Goal: Task Accomplishment & Management: Manage account settings

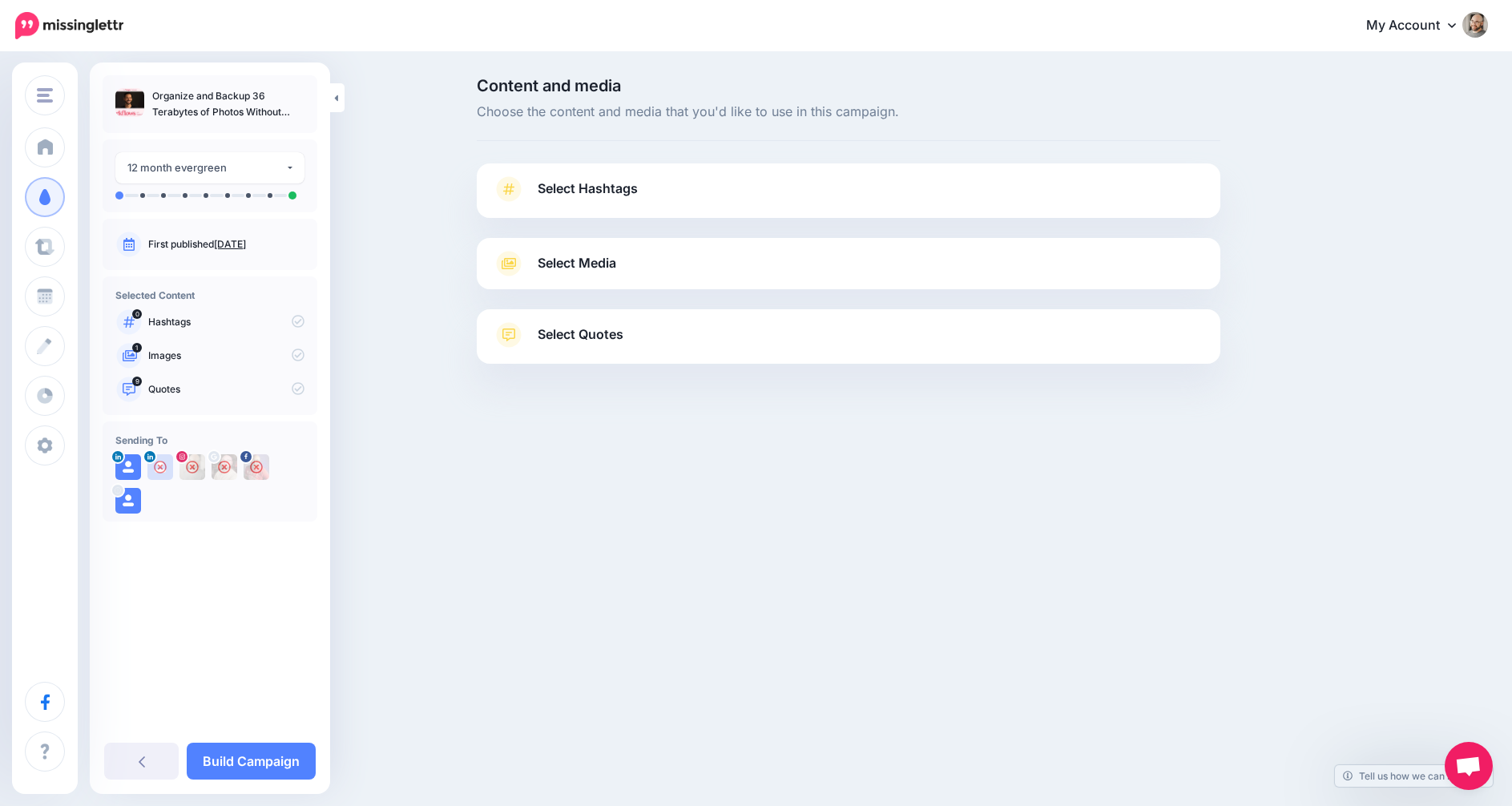
click at [803, 283] on div "Select Media Next, let's make sure we have the best media for this campaign. De…" at bounding box center [849, 263] width 744 height 51
click at [833, 200] on link "Select Hashtags" at bounding box center [848, 197] width 712 height 42
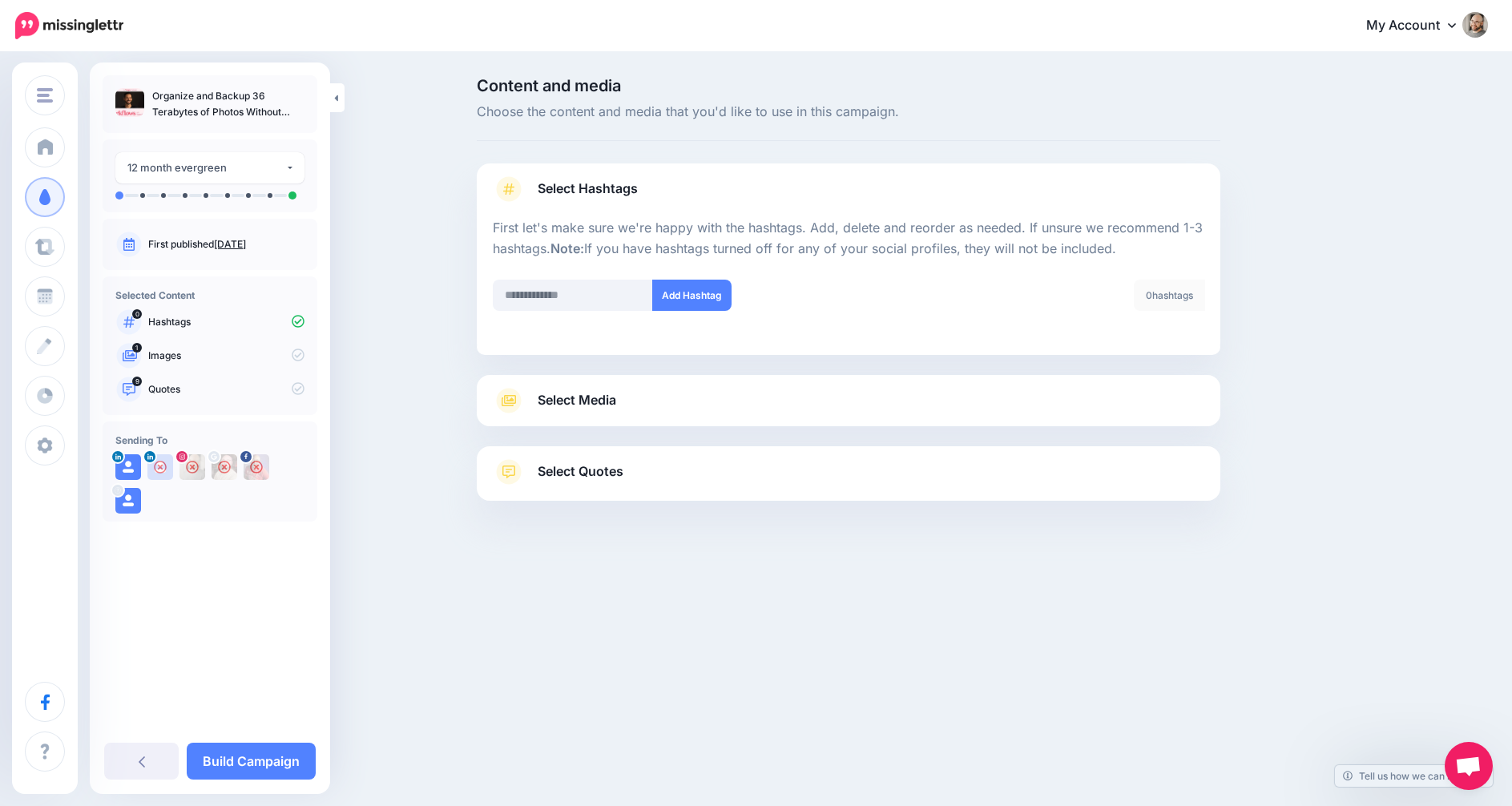
click at [824, 410] on link "Select Media" at bounding box center [848, 401] width 712 height 25
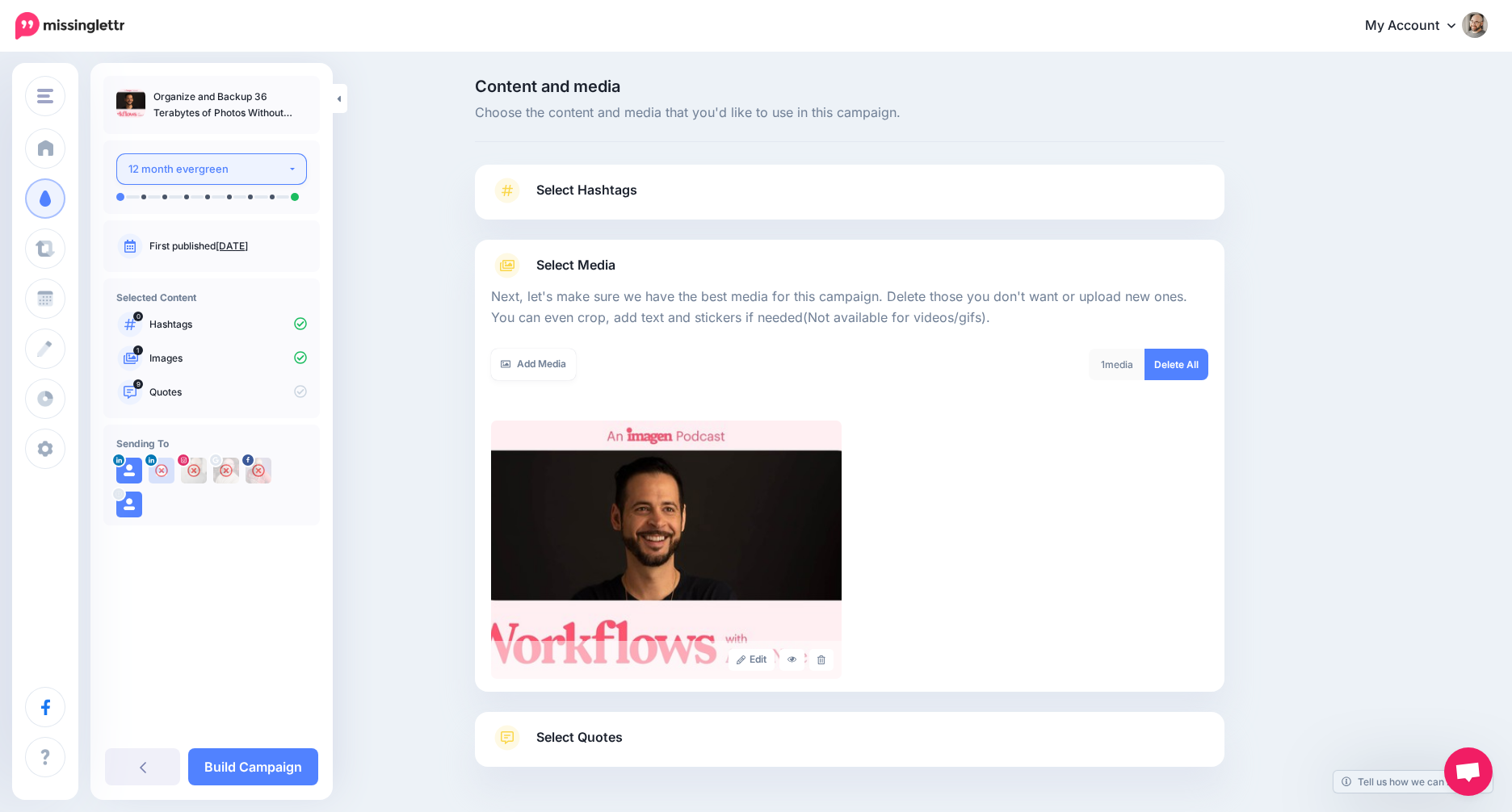
click at [286, 177] on div "12 month evergreen" at bounding box center [208, 169] width 159 height 18
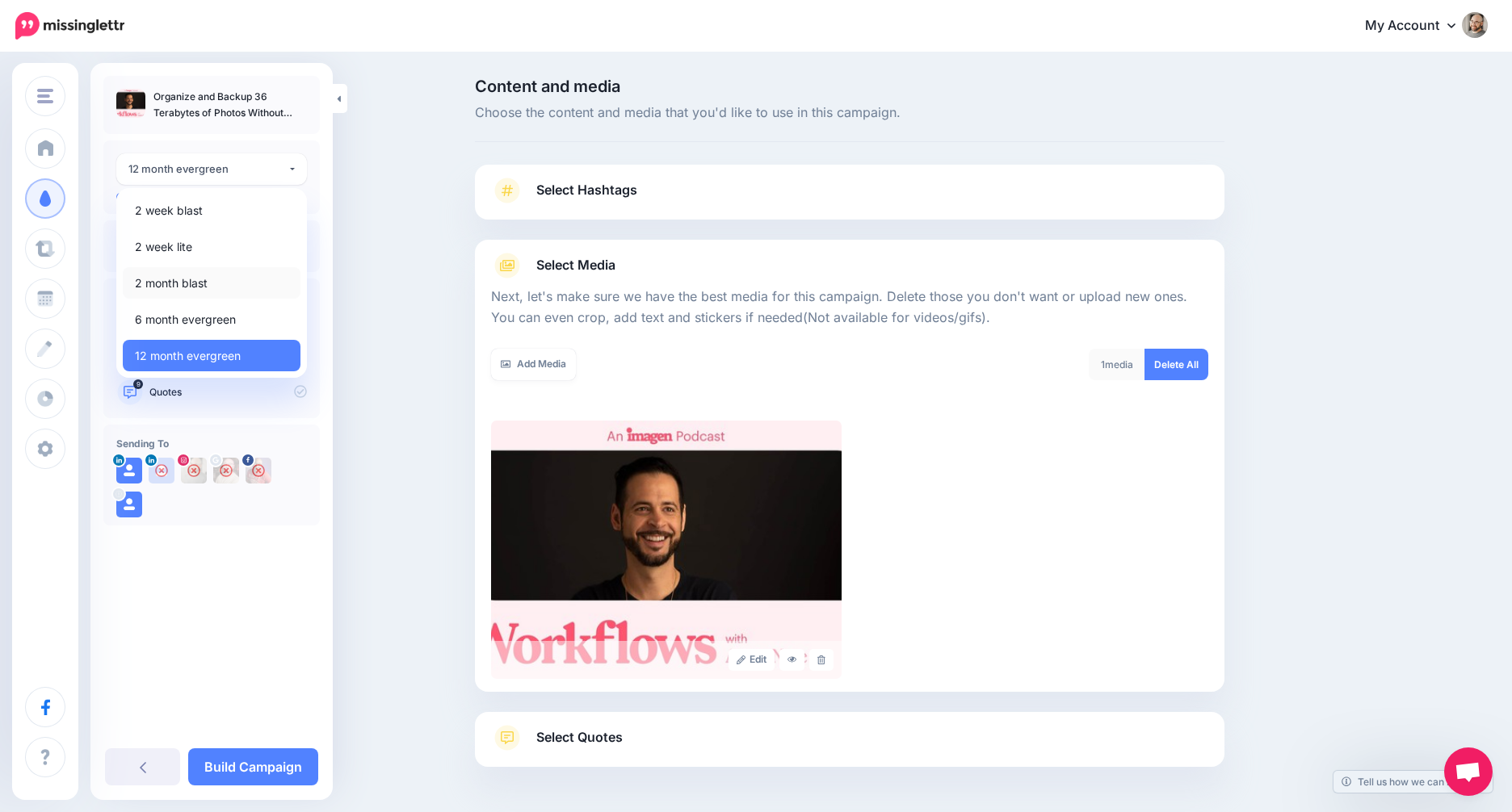
click at [235, 286] on link "2 month blast" at bounding box center [211, 283] width 177 height 31
select select "****"
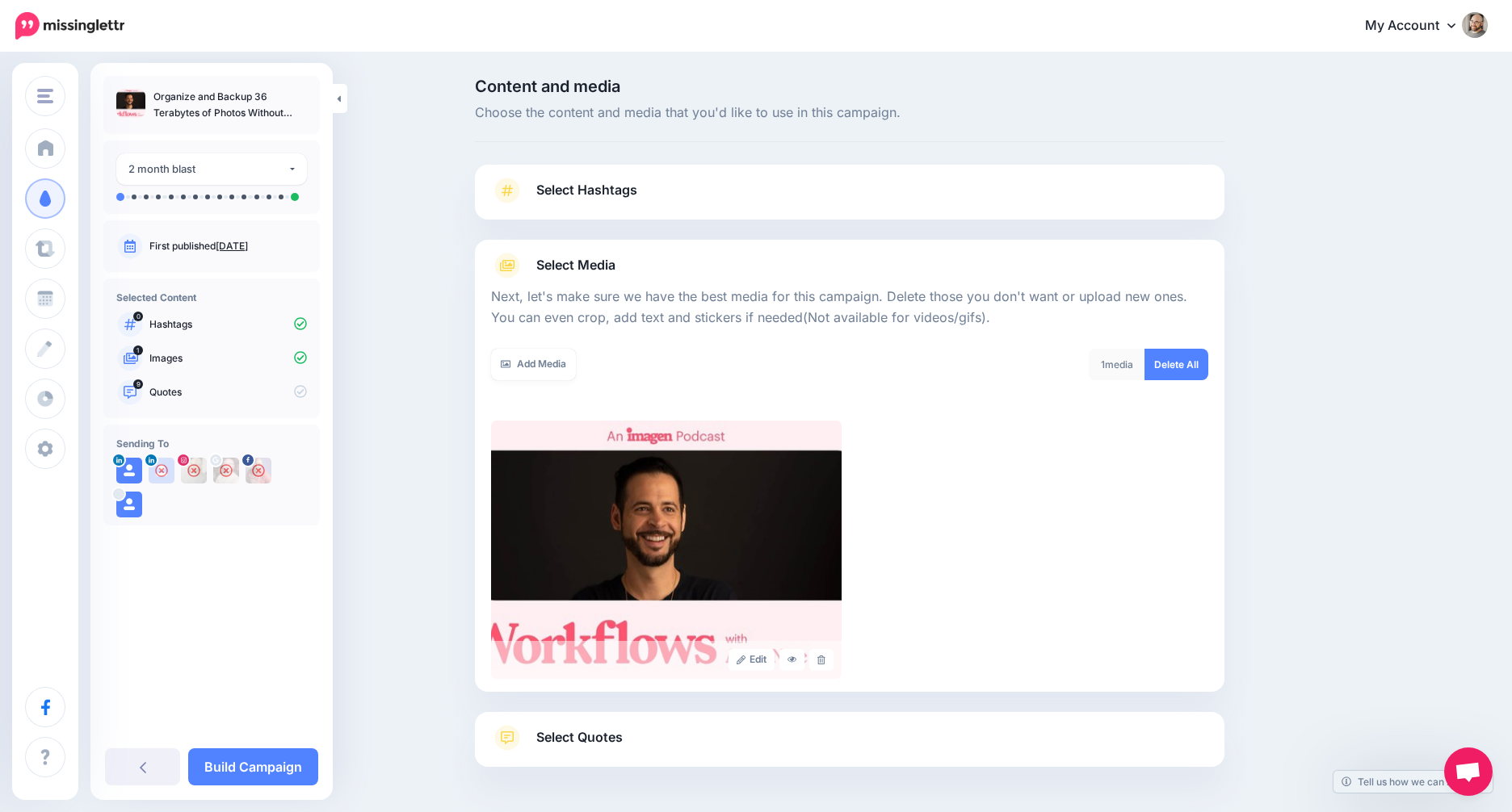
scroll to position [57, 0]
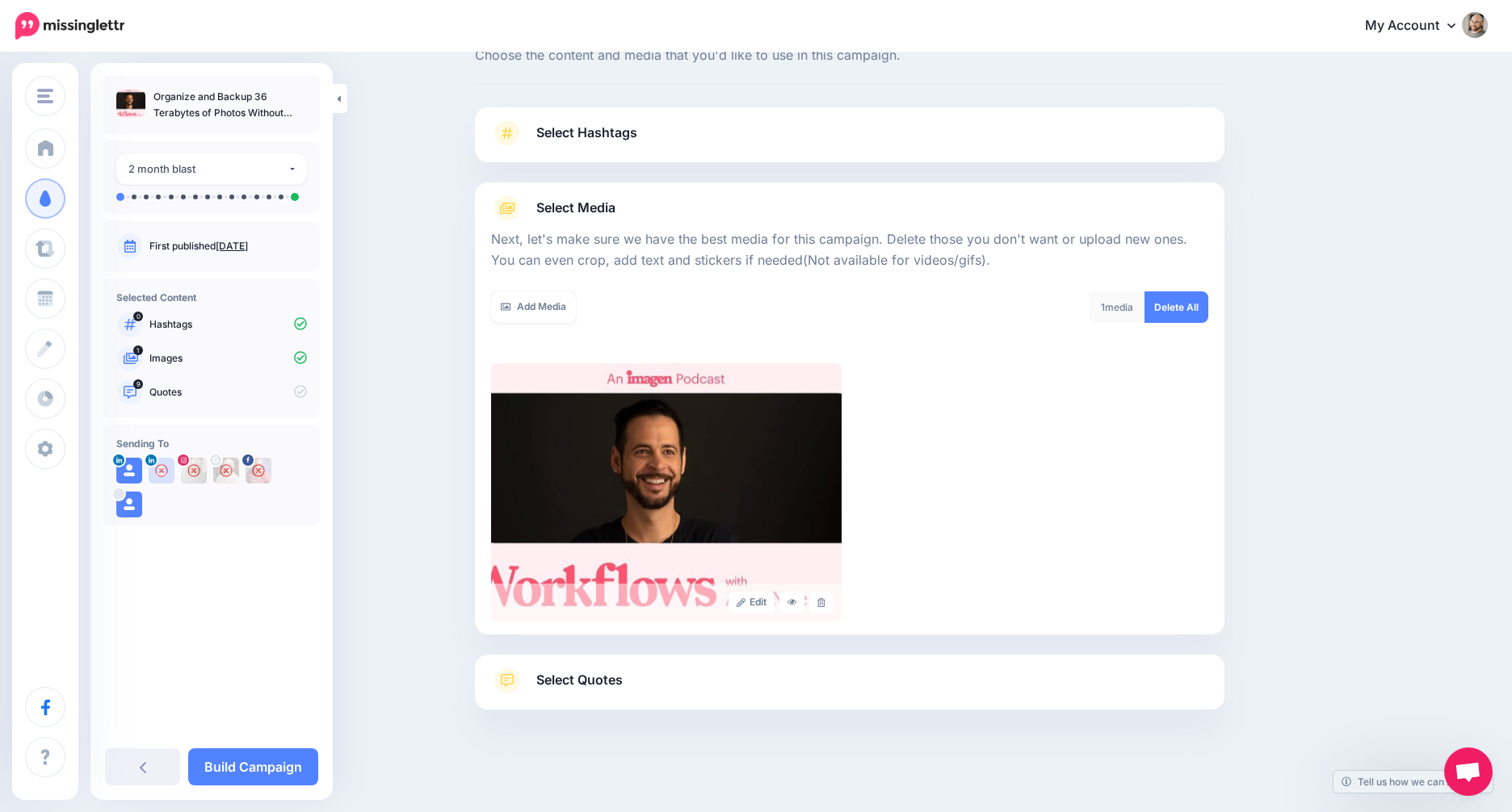
click at [799, 655] on div "Select Quotes Choose your favourite quotes or go with our recommendations. The …" at bounding box center [850, 682] width 749 height 55
click at [801, 592] on link at bounding box center [792, 602] width 26 height 22
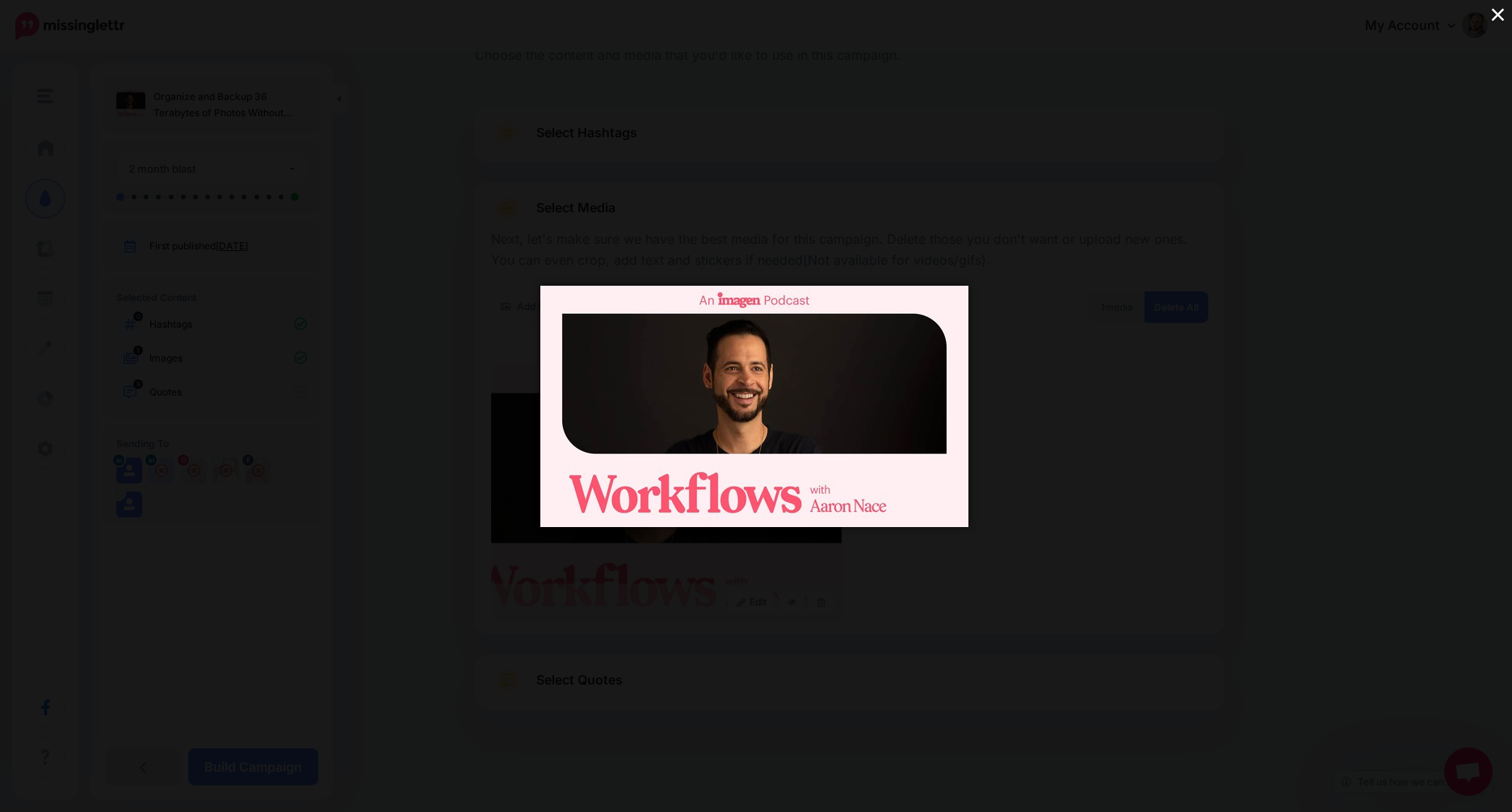
click at [1160, 189] on div "×" at bounding box center [756, 406] width 1512 height 812
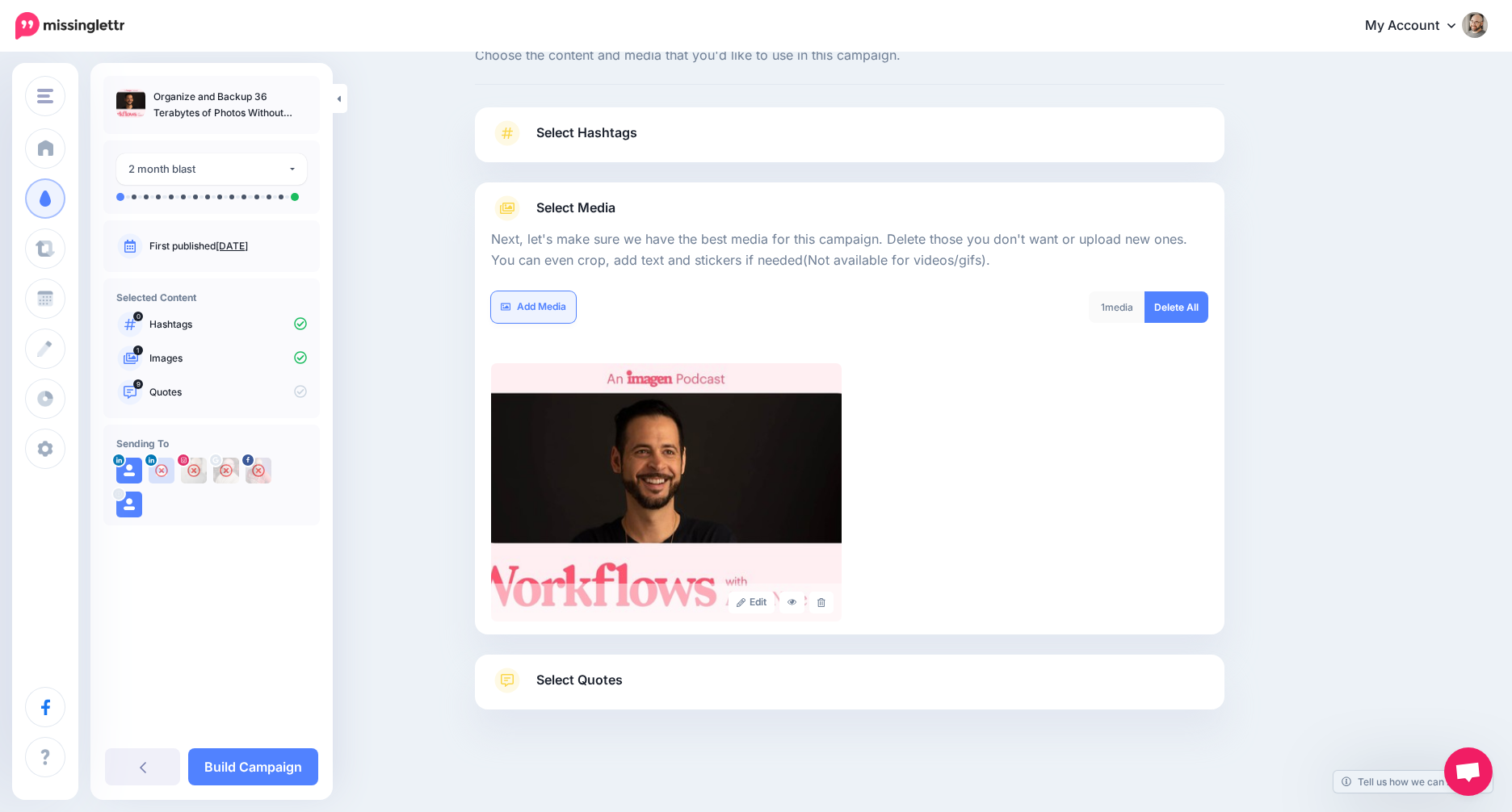
click at [560, 295] on link "Add Media" at bounding box center [533, 307] width 85 height 31
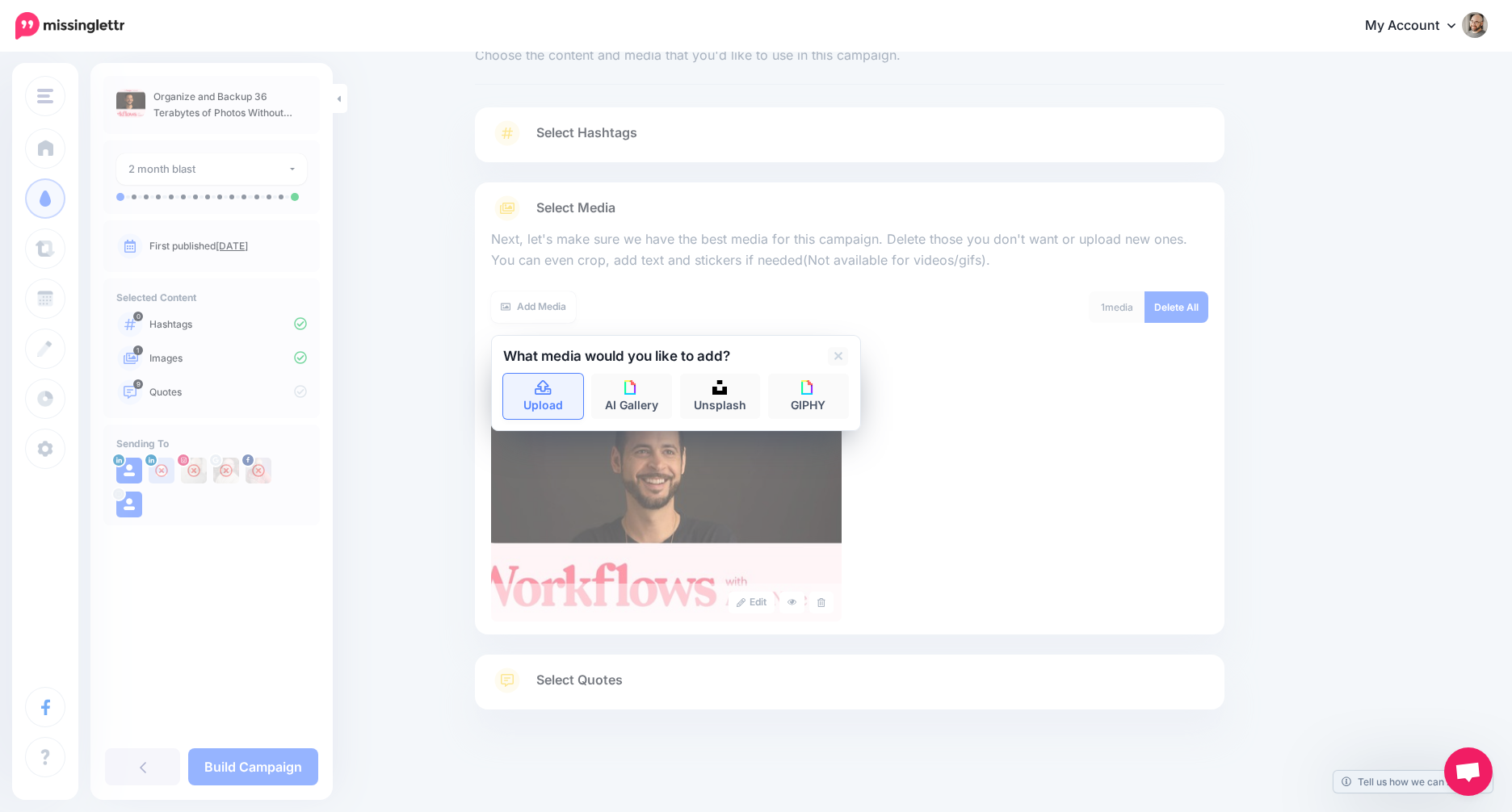
click at [573, 388] on link "Upload" at bounding box center [543, 396] width 80 height 46
click at [565, 407] on img at bounding box center [666, 492] width 351 height 259
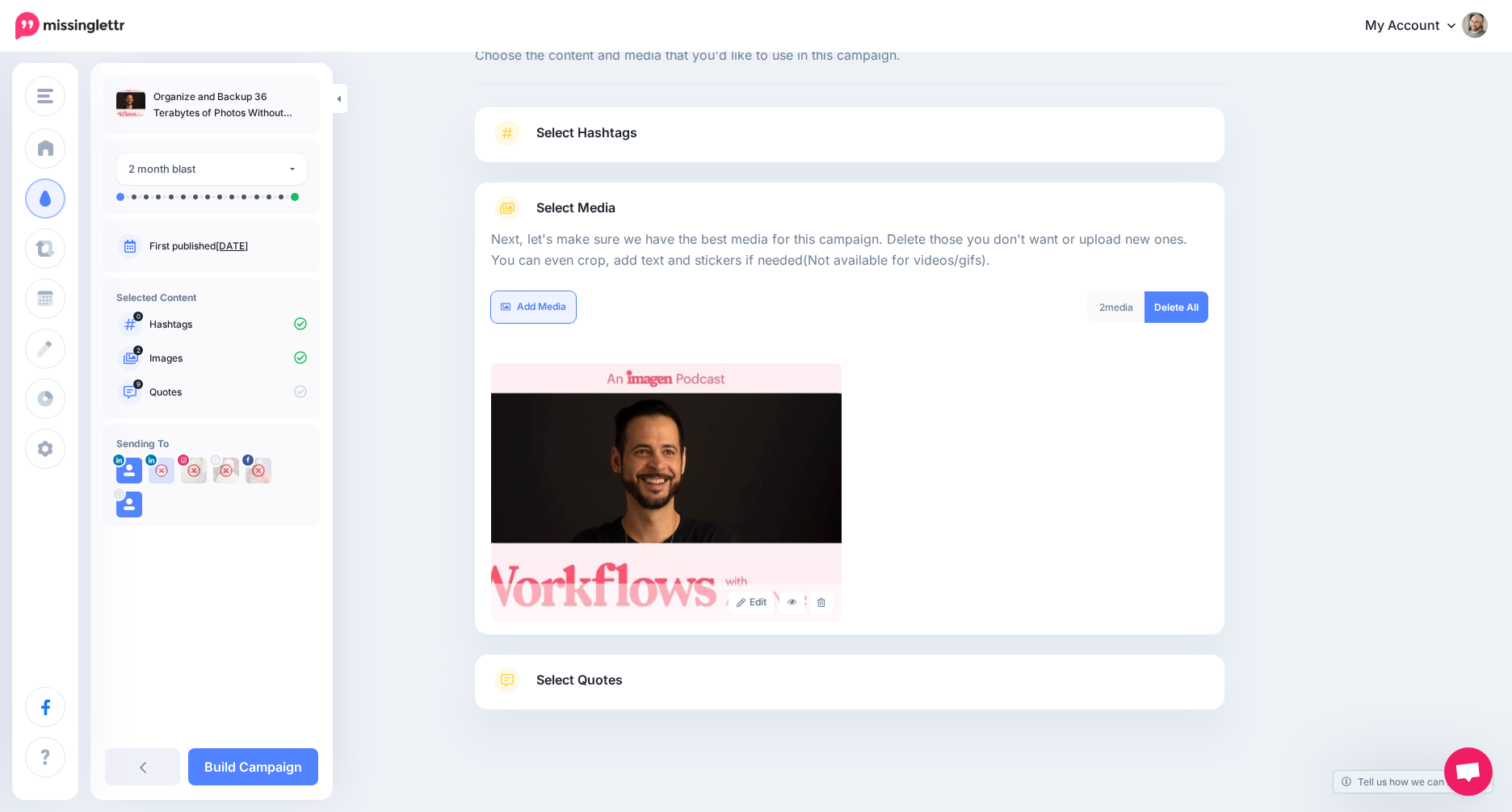
click at [546, 310] on link "Add Media" at bounding box center [533, 307] width 85 height 31
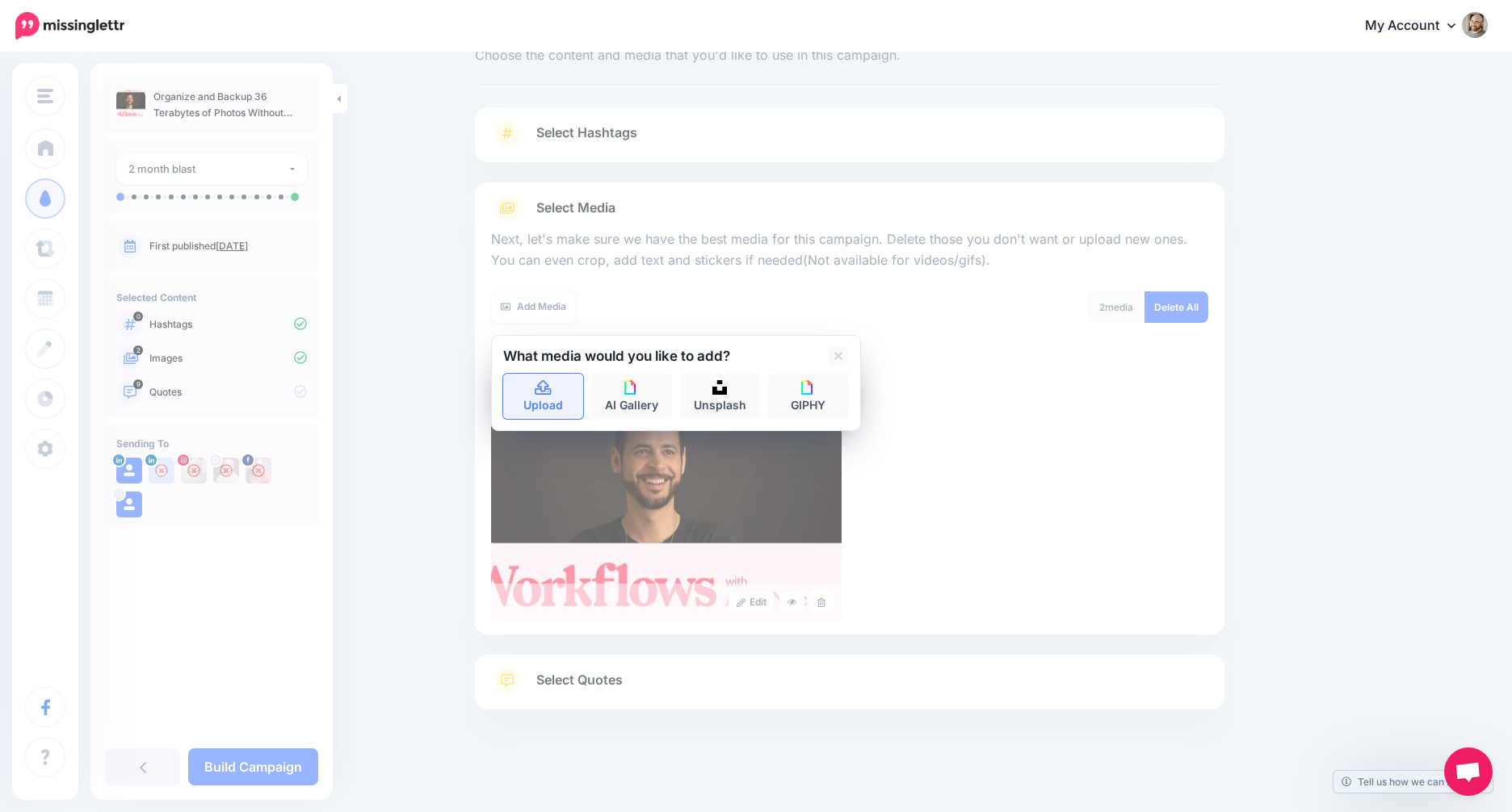
click at [558, 382] on link "Upload" at bounding box center [543, 396] width 80 height 46
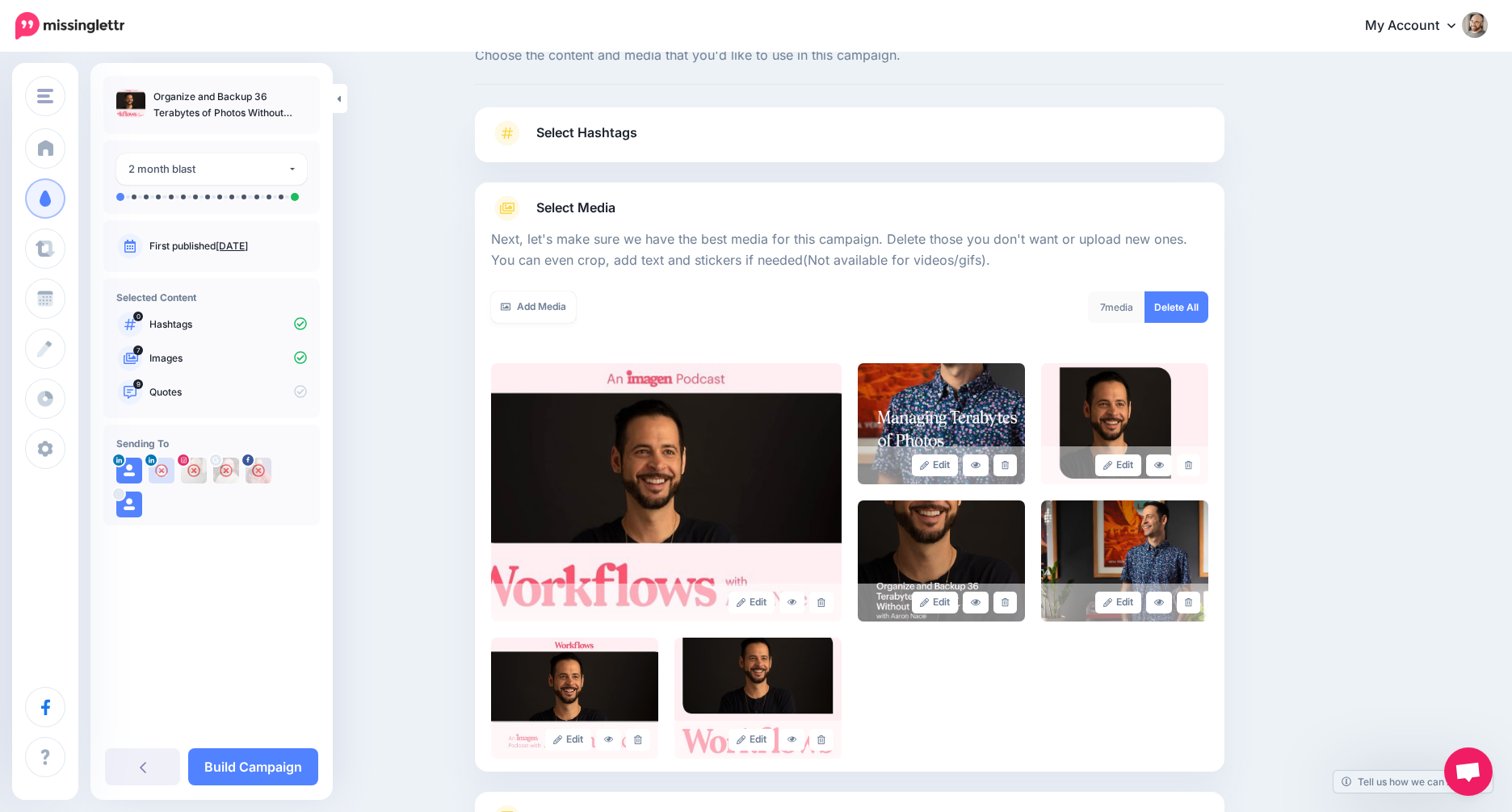
scroll to position [195, 0]
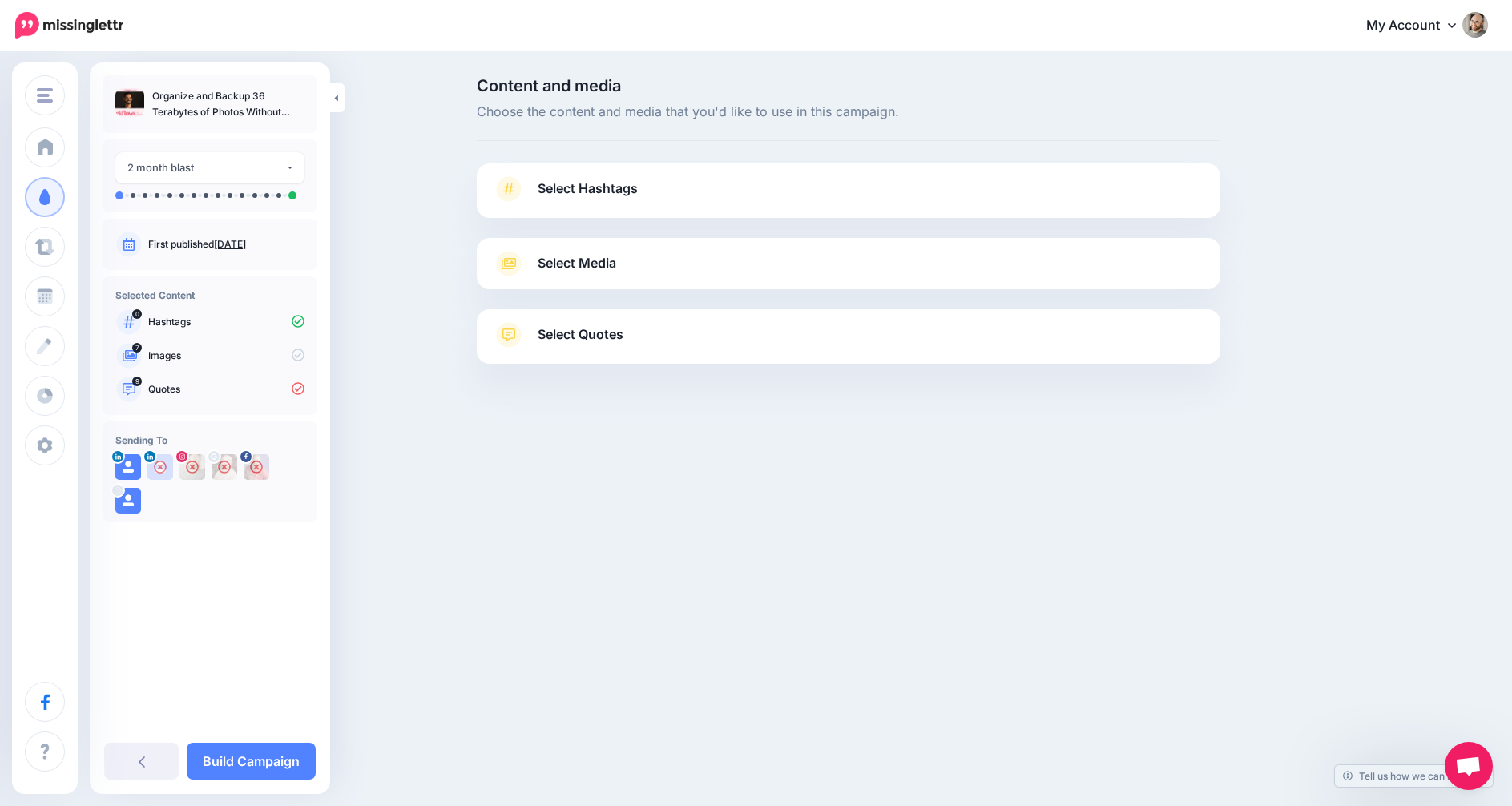
click at [523, 249] on div "Select Media Next, let's make sure we have the best media for this campaign. De…" at bounding box center [849, 263] width 744 height 51
click at [536, 255] on link "Select Media" at bounding box center [848, 263] width 712 height 25
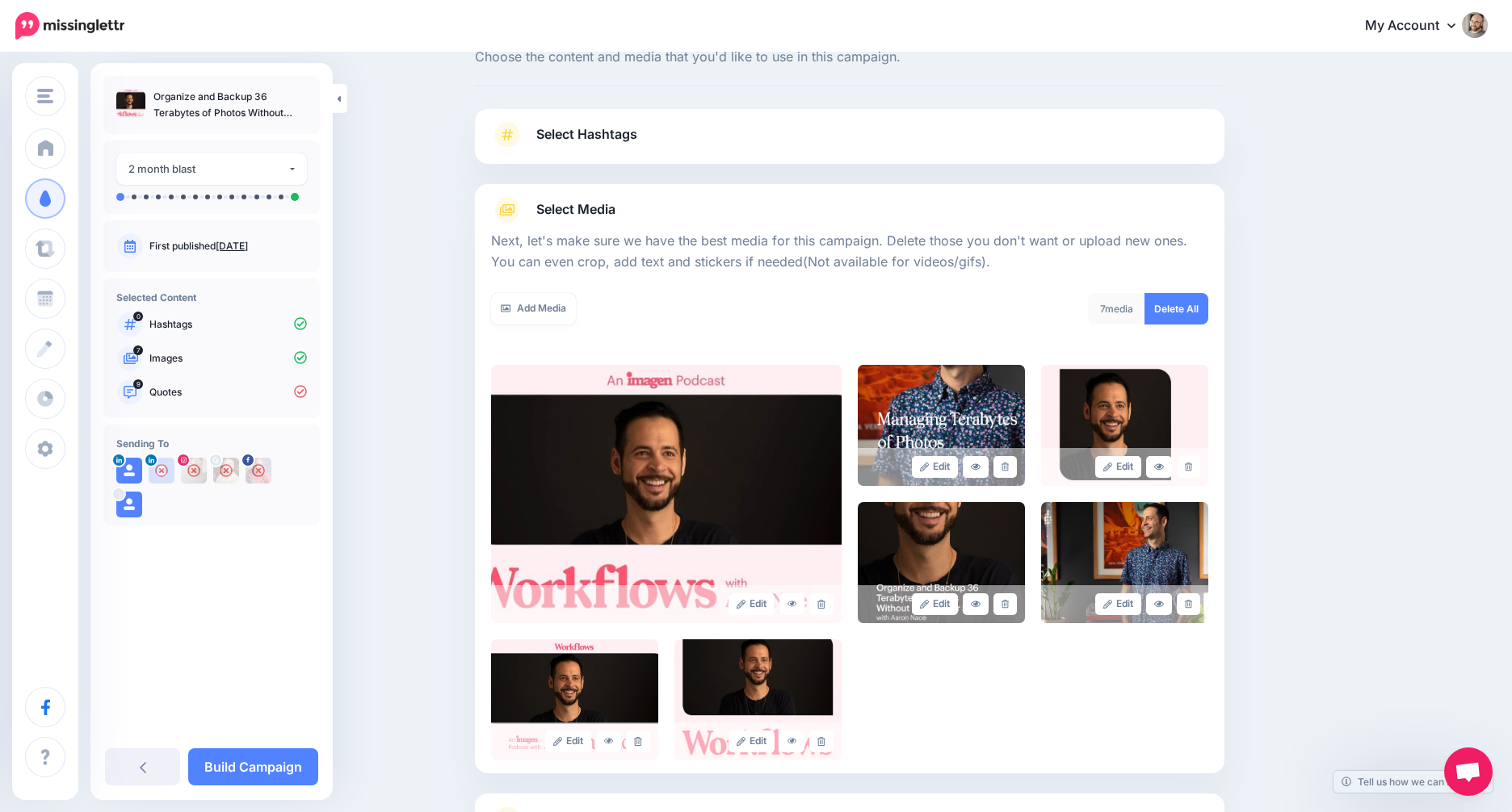
scroll to position [66, 0]
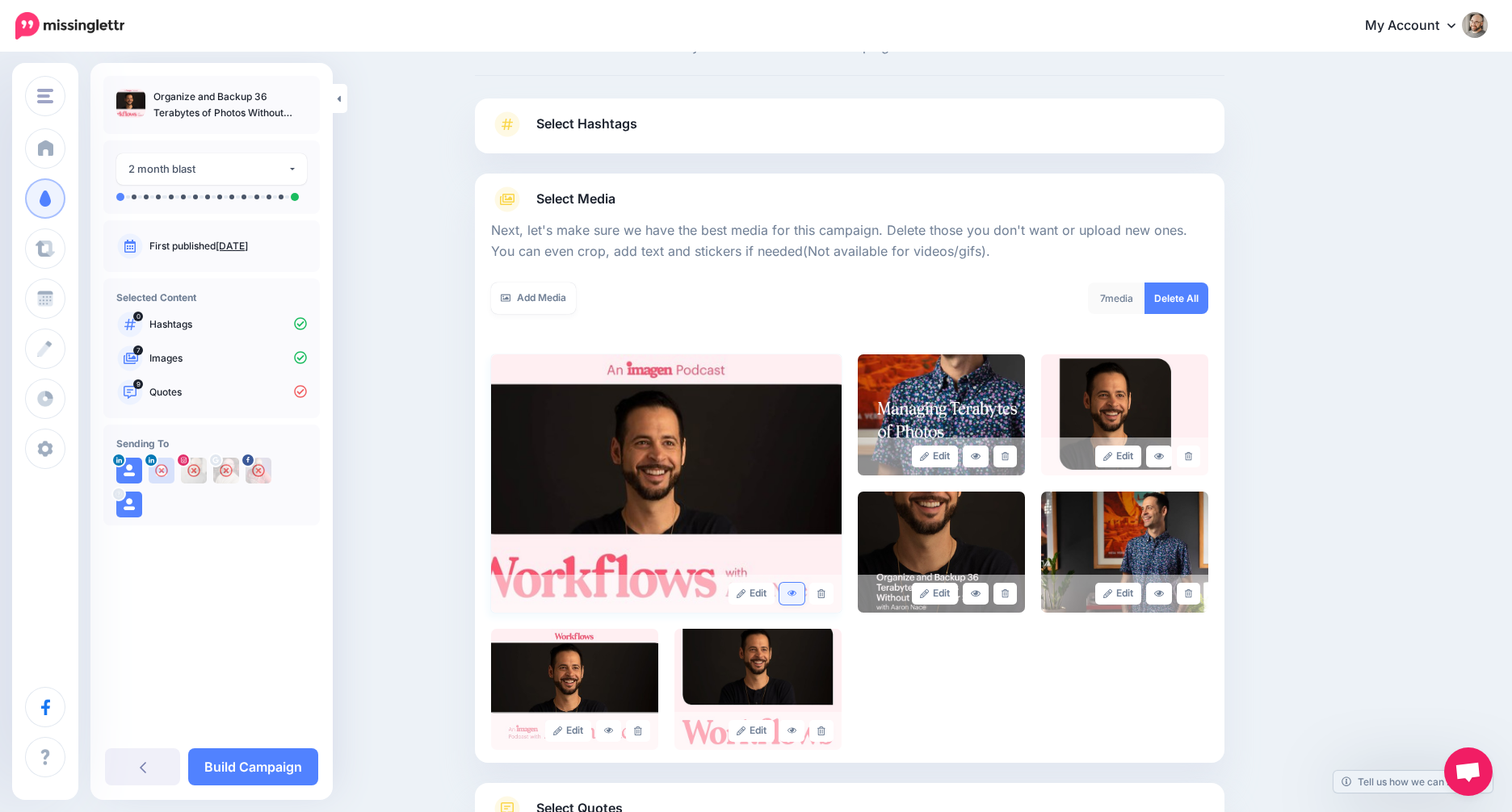
click at [791, 592] on link at bounding box center [792, 593] width 26 height 22
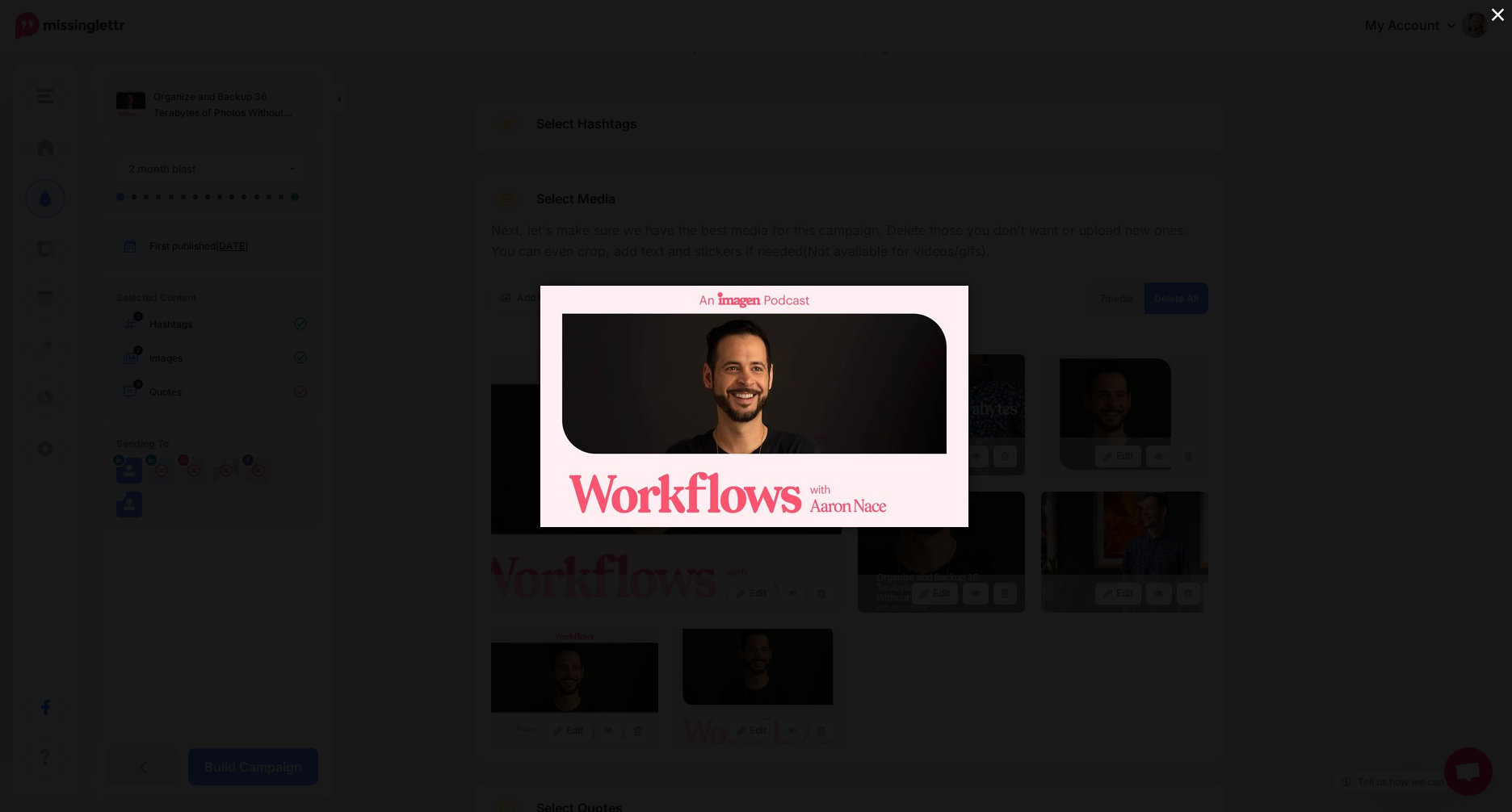
click at [1067, 556] on div "×" at bounding box center [756, 406] width 1512 height 812
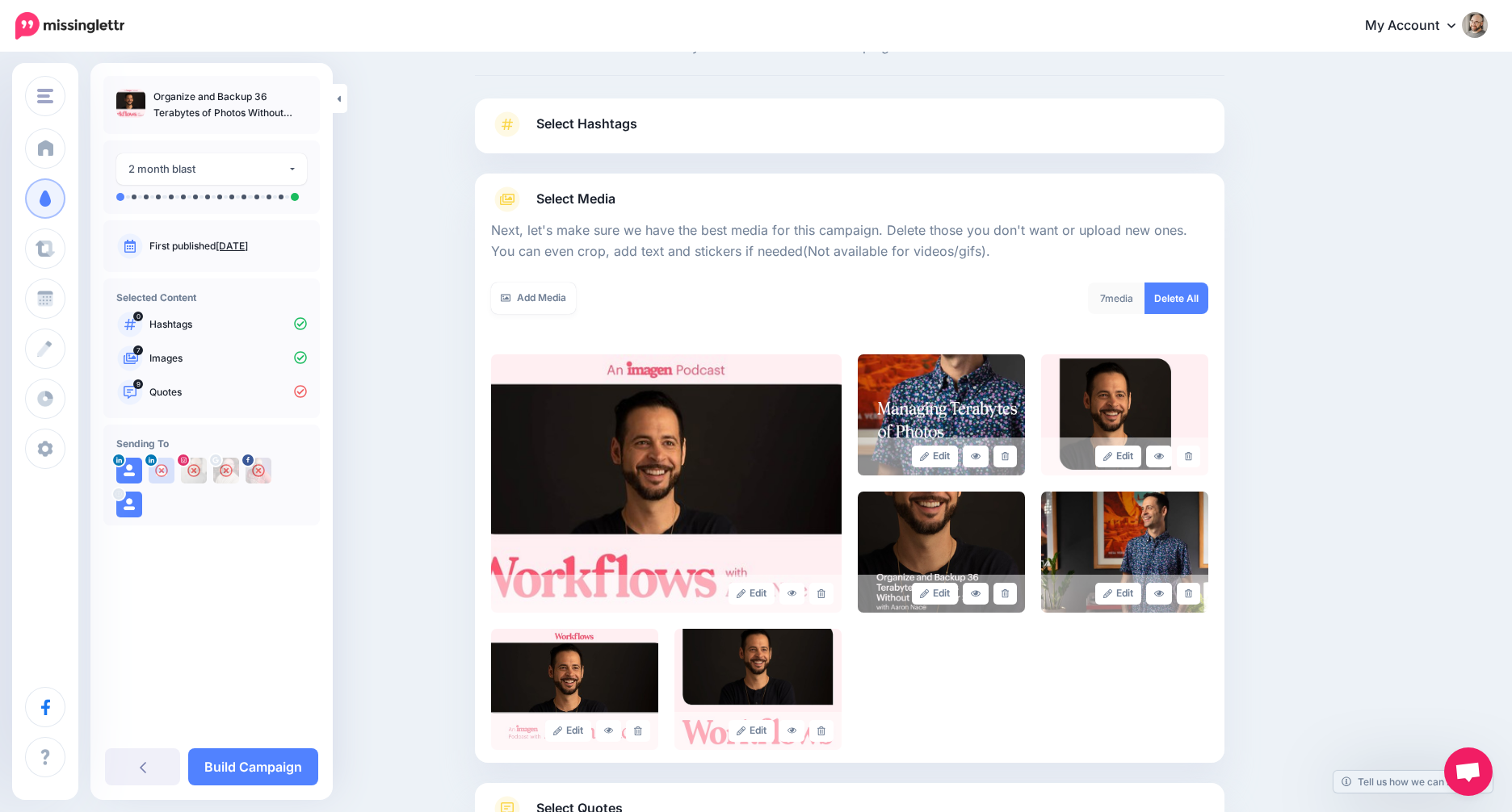
scroll to position [195, 0]
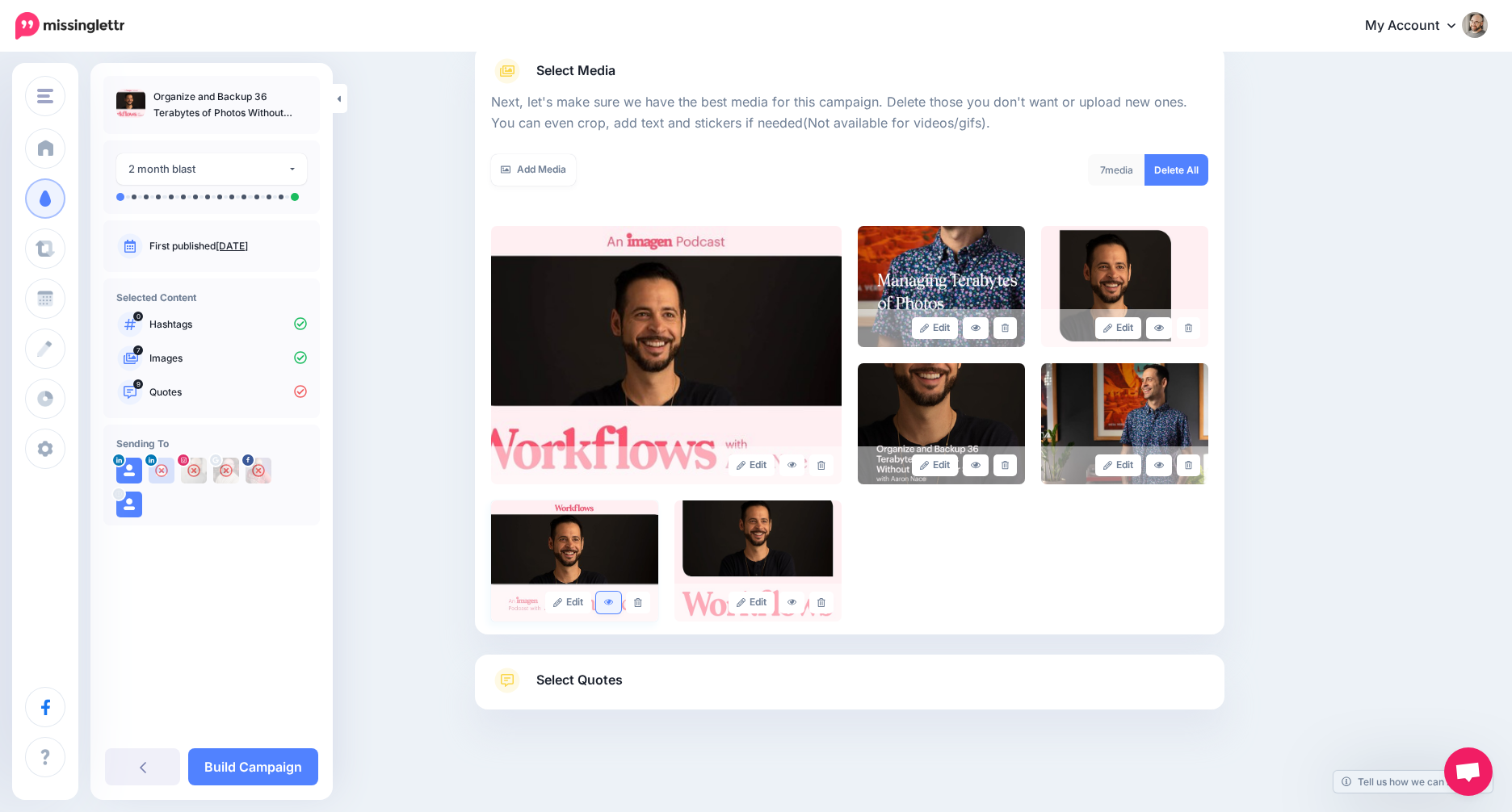
click at [609, 595] on link at bounding box center [608, 602] width 26 height 22
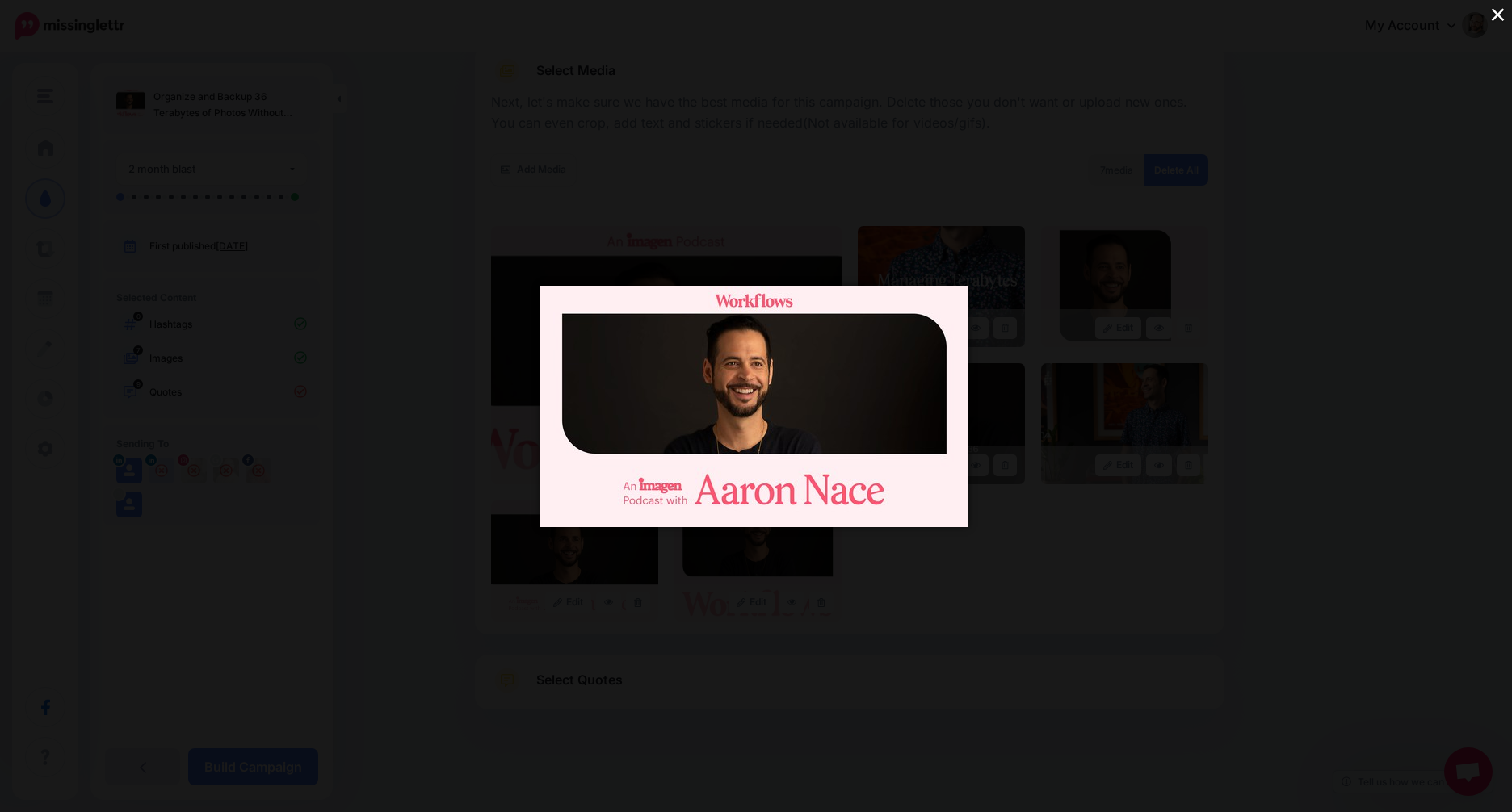
click at [963, 606] on div "×" at bounding box center [756, 406] width 1512 height 812
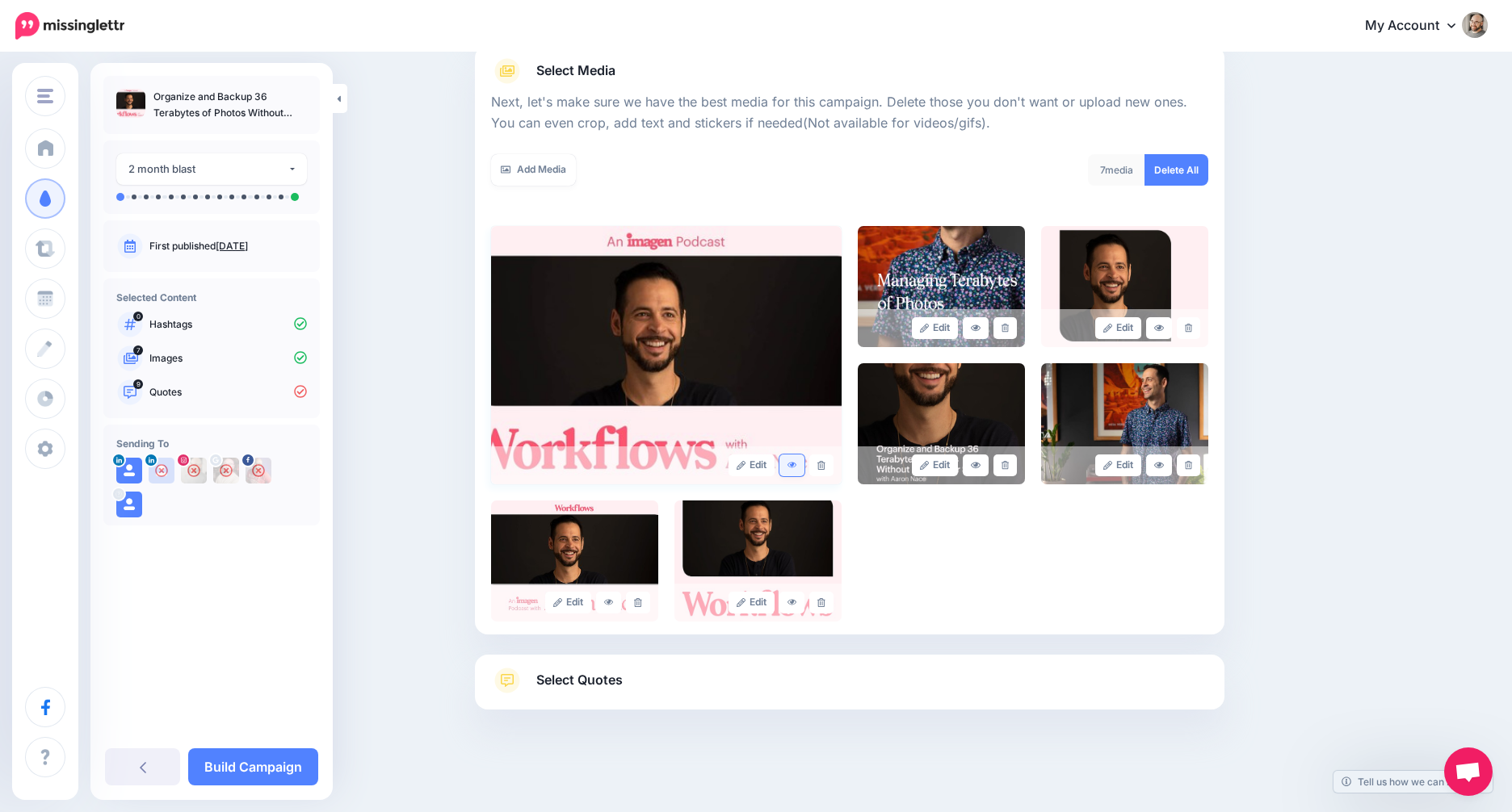
click at [797, 462] on icon at bounding box center [792, 465] width 10 height 9
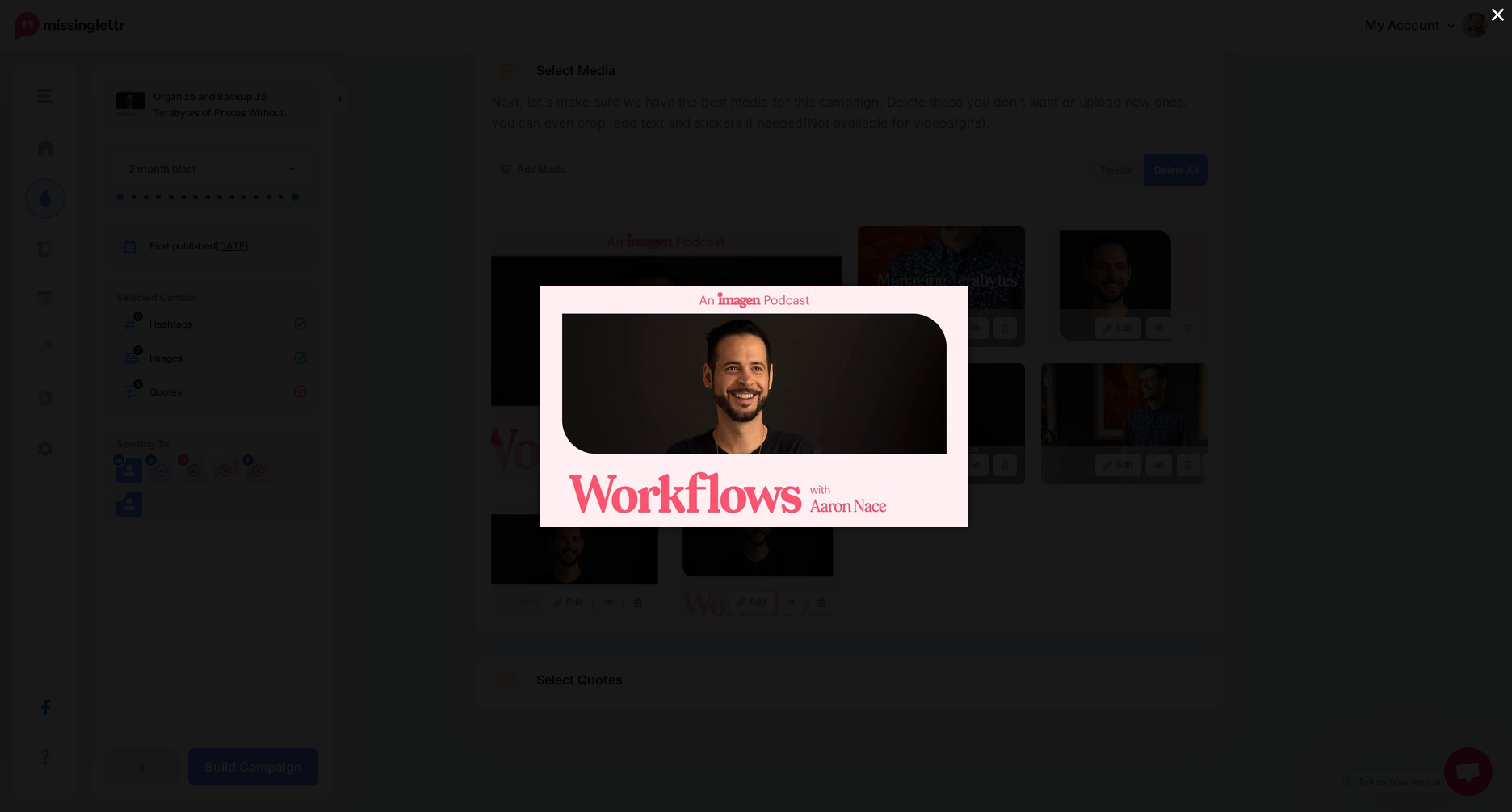
click at [1007, 591] on div "×" at bounding box center [756, 406] width 1512 height 812
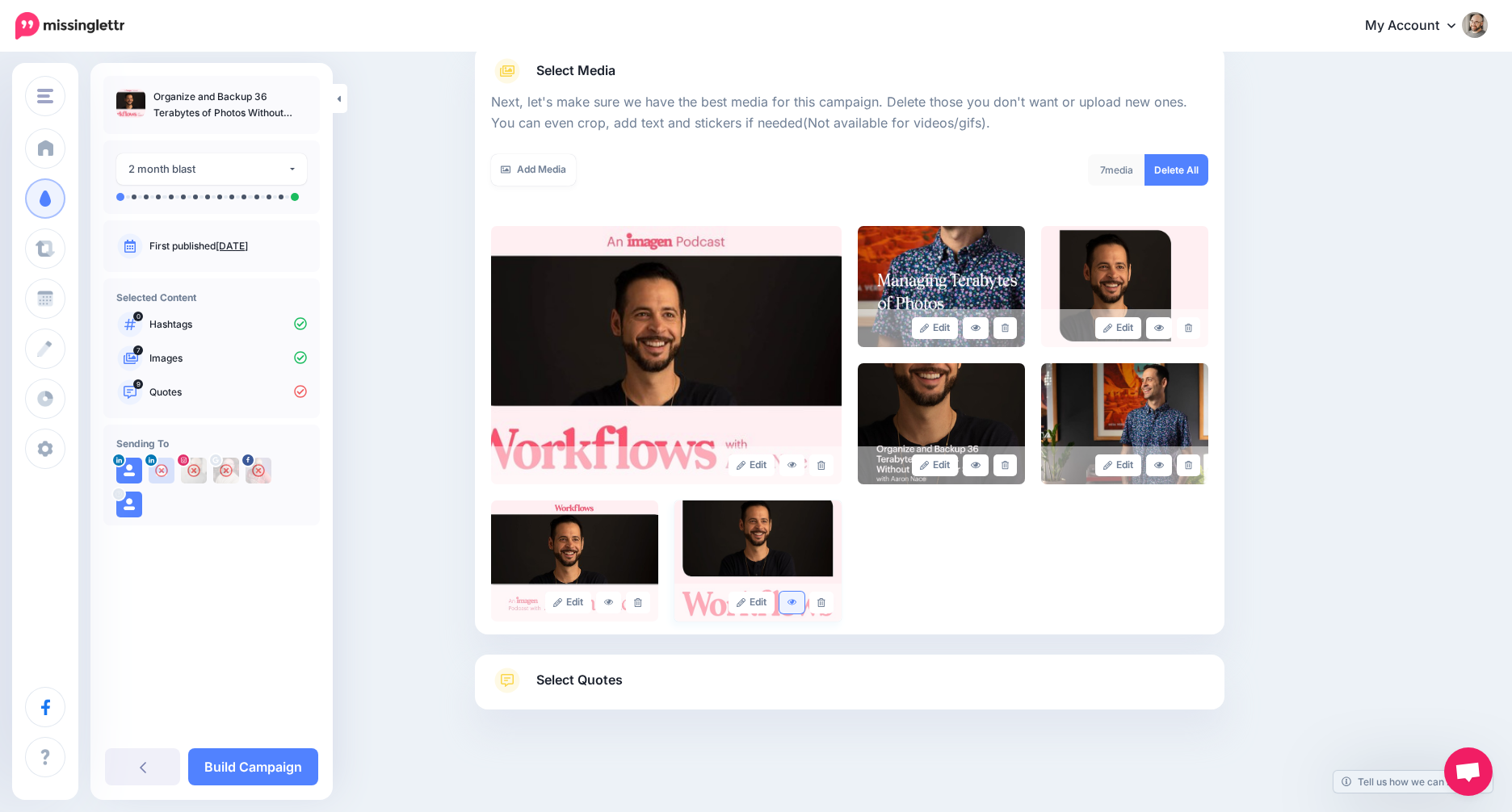
click at [805, 602] on link at bounding box center [792, 602] width 26 height 22
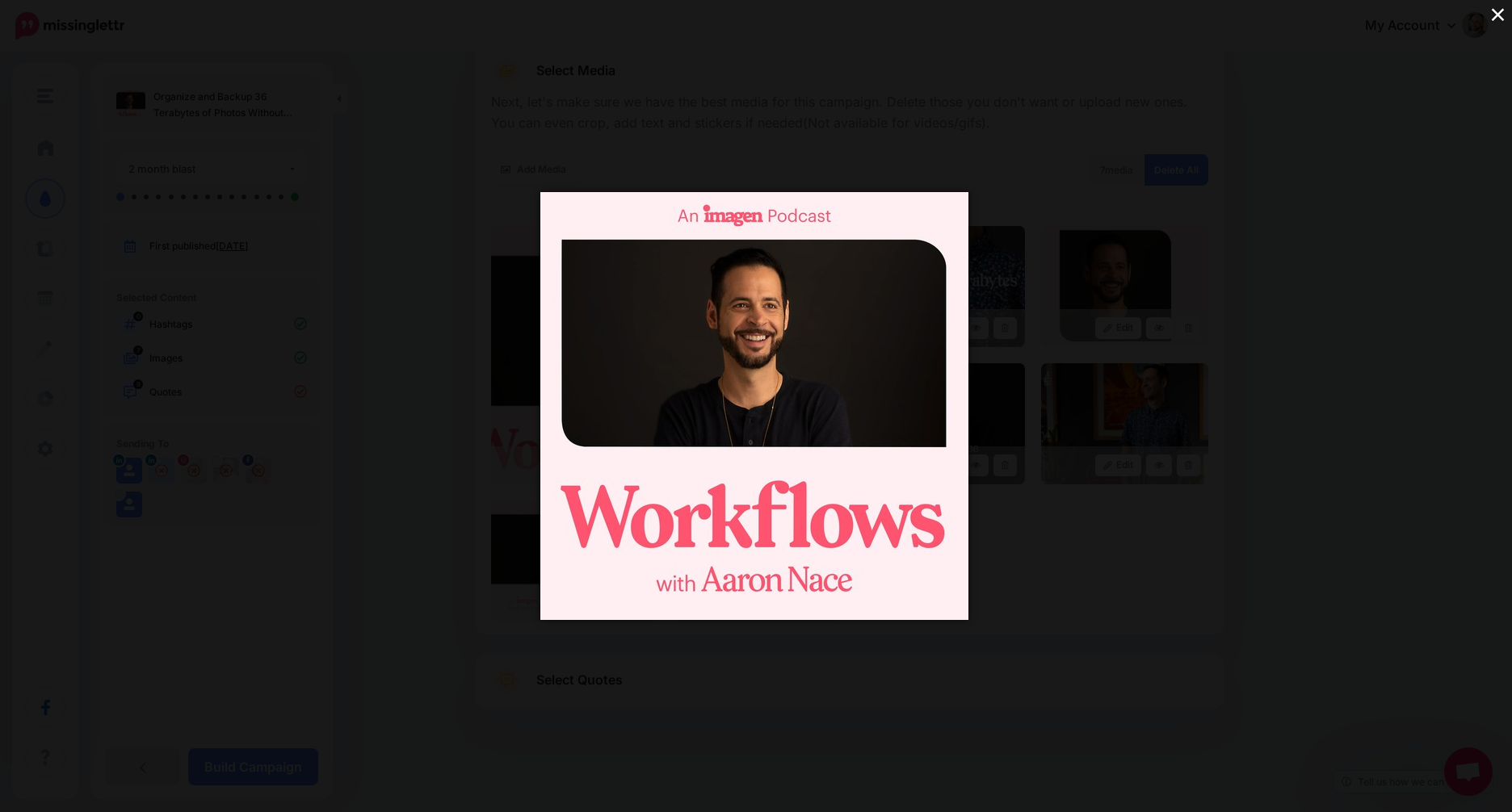
click at [1096, 596] on div "×" at bounding box center [756, 406] width 1512 height 812
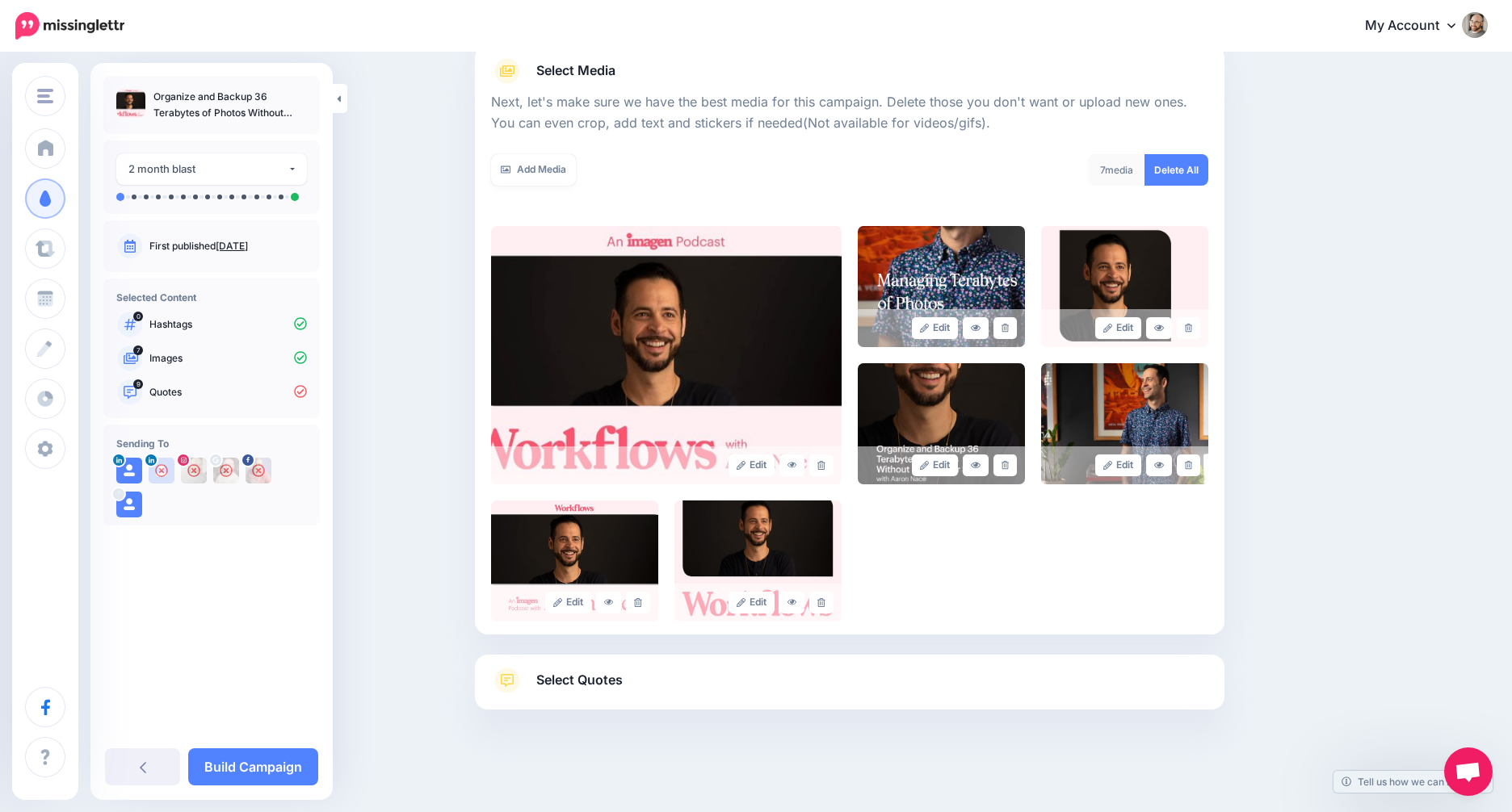
scroll to position [185, 0]
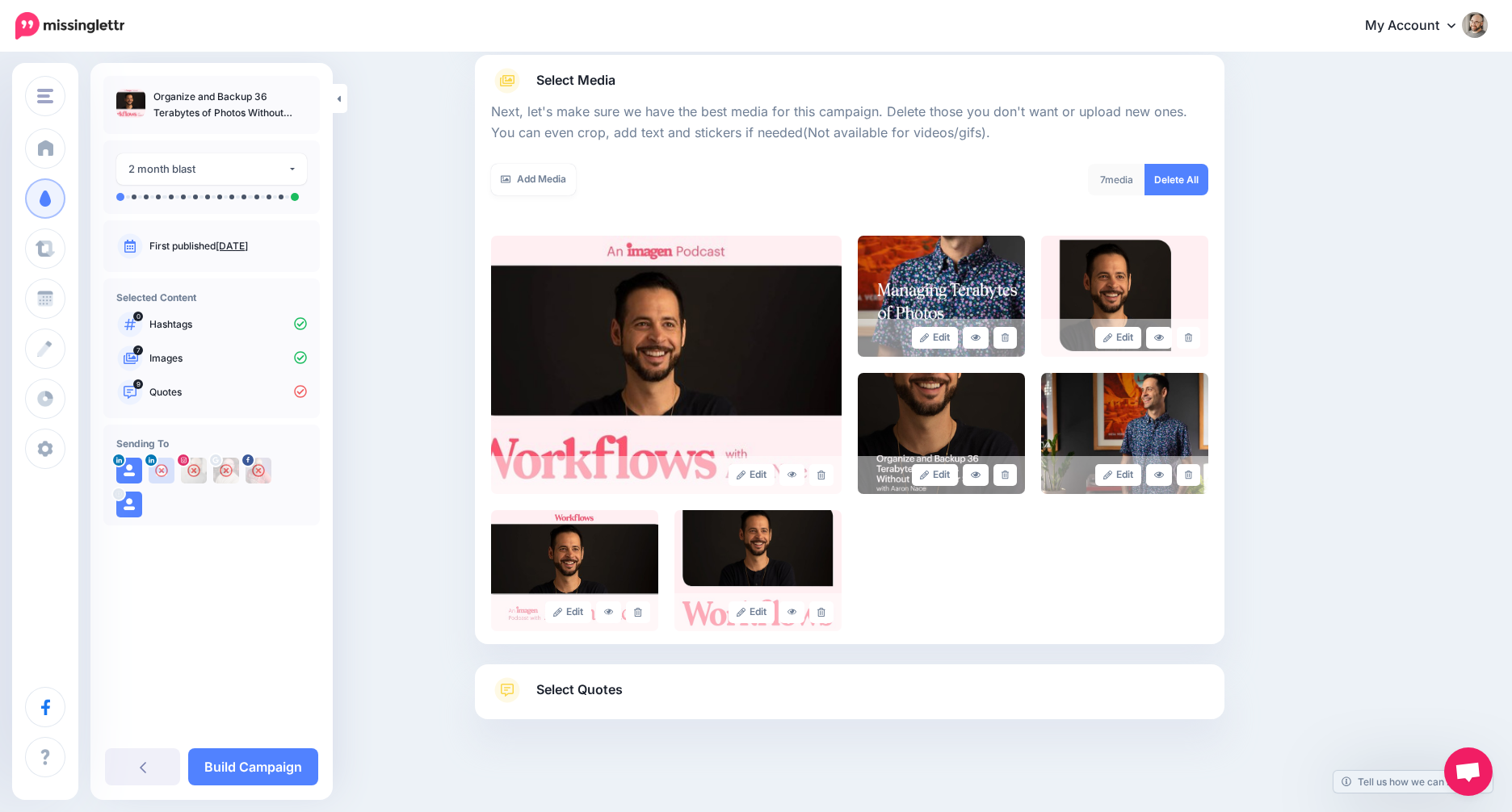
click at [797, 684] on link "Select Quotes" at bounding box center [849, 698] width 717 height 42
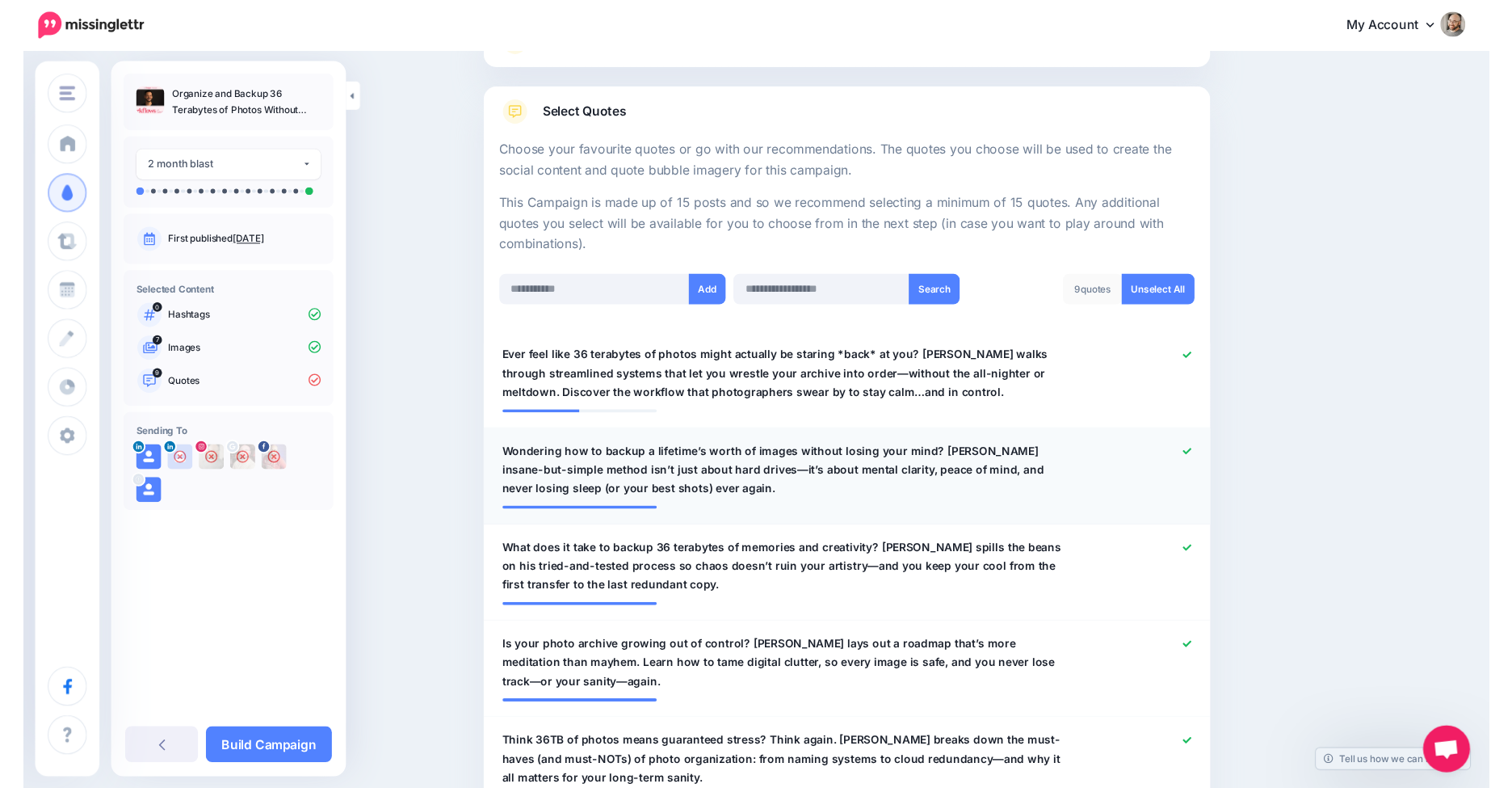
scroll to position [244, 0]
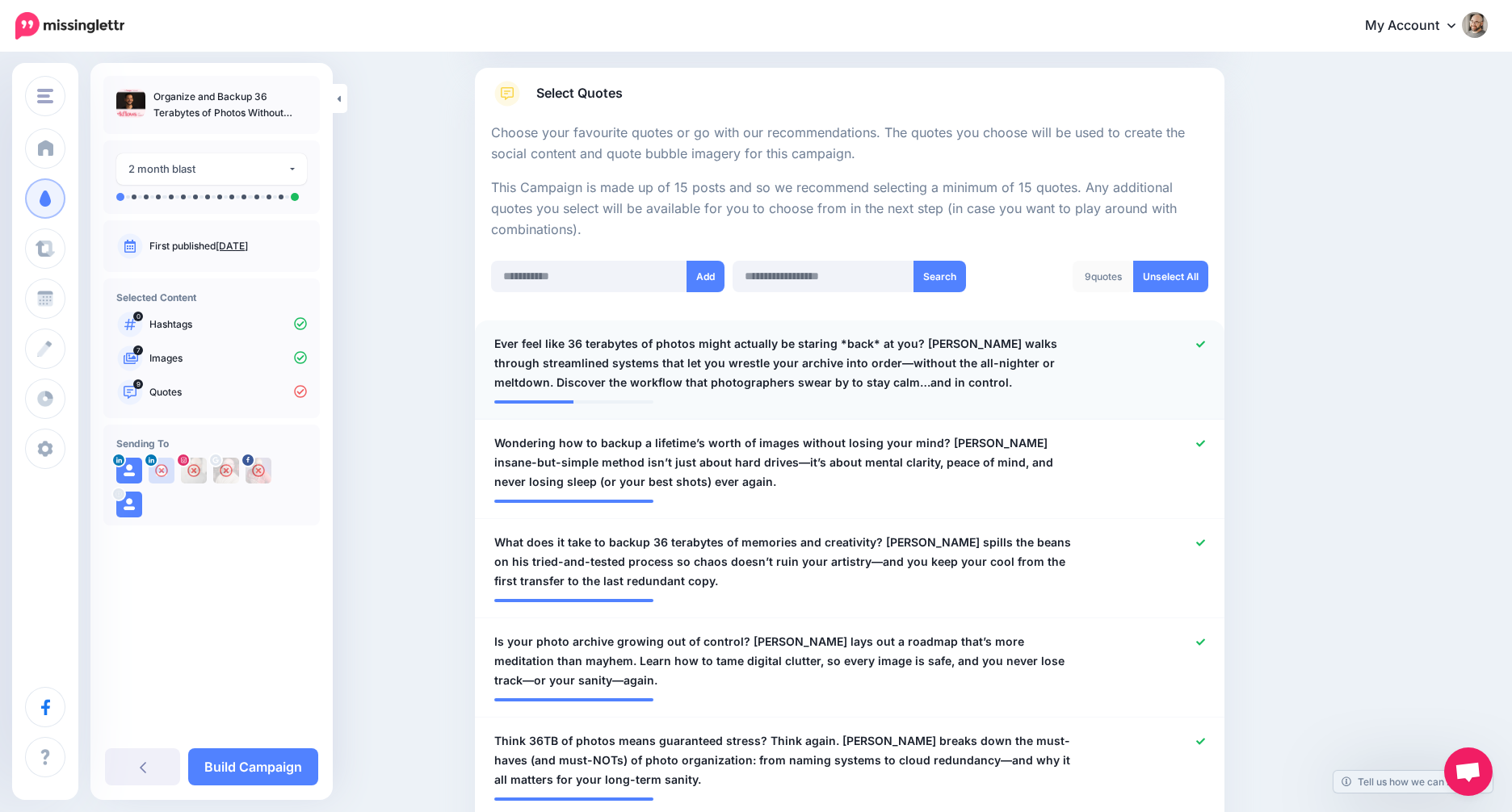
click at [821, 378] on span "Ever feel like 36 terabytes of photos might actually be staring *back* at you? …" at bounding box center [788, 363] width 589 height 58
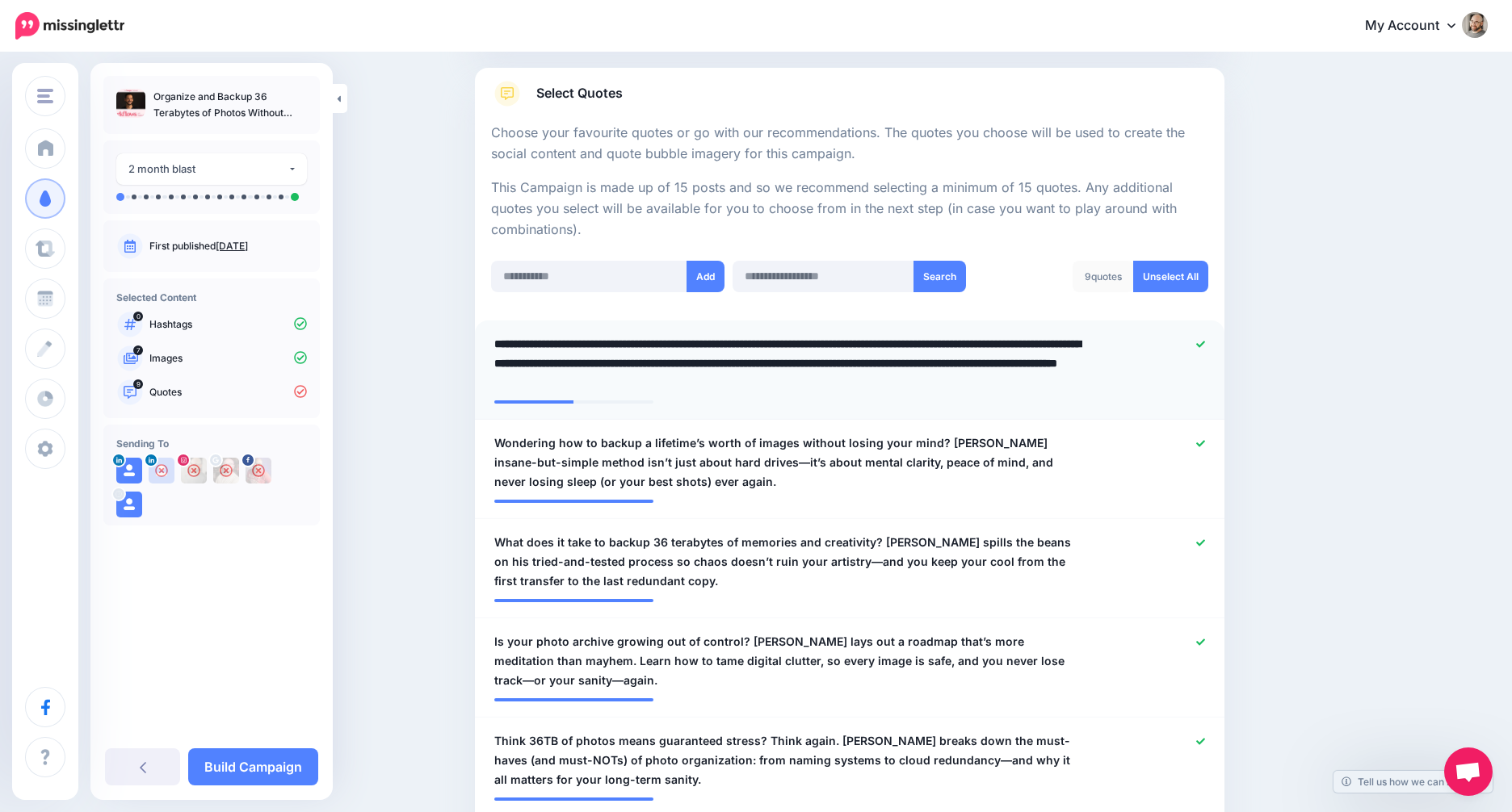
click at [850, 359] on textarea "**********" at bounding box center [788, 363] width 589 height 58
type textarea "**********"
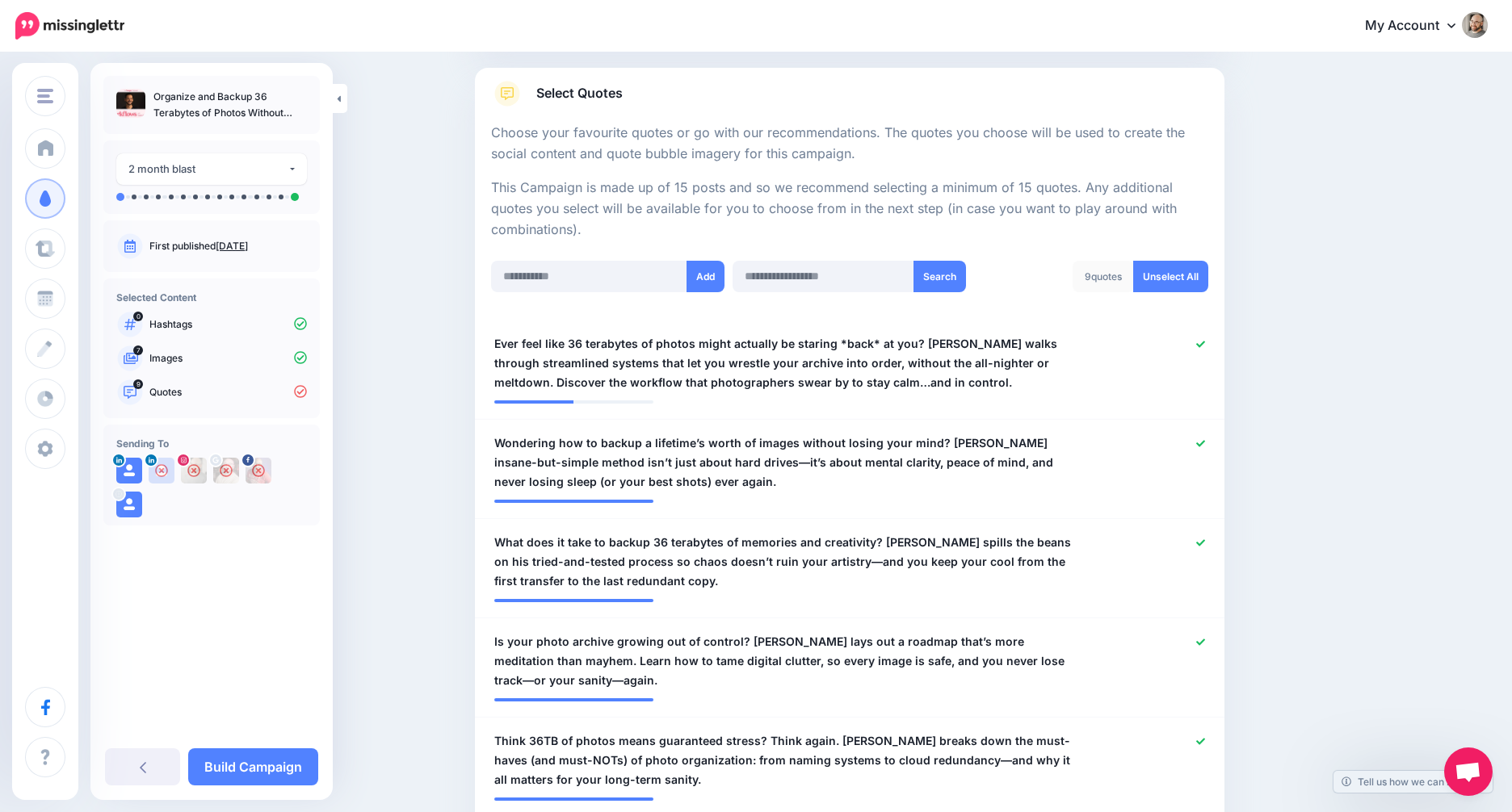
click at [1324, 355] on div "Content and media Choose the content and media that you'd like to use in this c…" at bounding box center [927, 804] width 928 height 1940
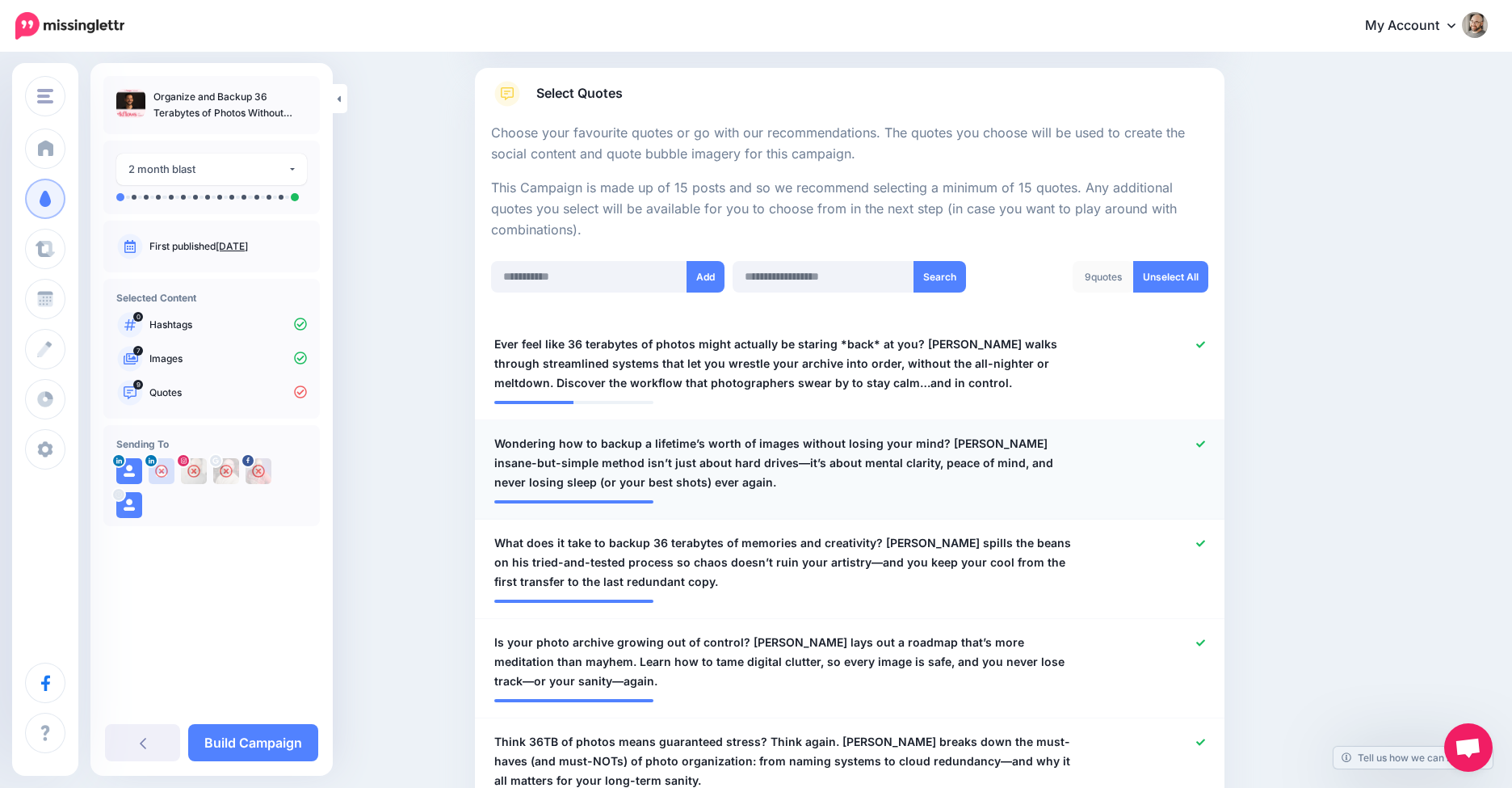
click at [681, 465] on span "Wondering how to backup a lifetime’s worth of images without losing your mind? …" at bounding box center [788, 463] width 589 height 58
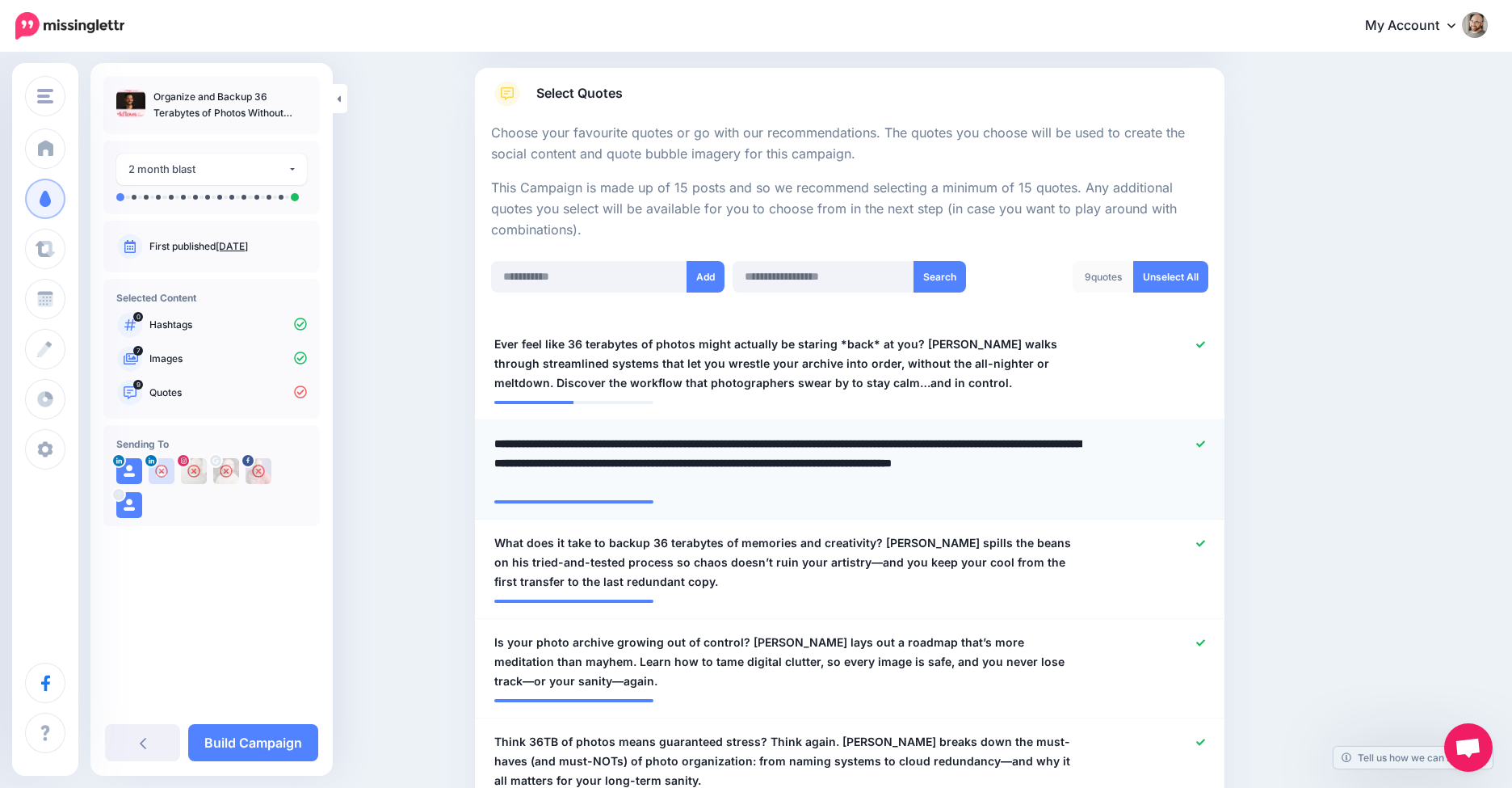
click at [734, 455] on textarea "**********" at bounding box center [788, 463] width 589 height 58
type textarea "**********"
click at [835, 547] on span "What does it take to backup 36 terabytes of memories and creativity? Aaron Nace…" at bounding box center [788, 562] width 589 height 58
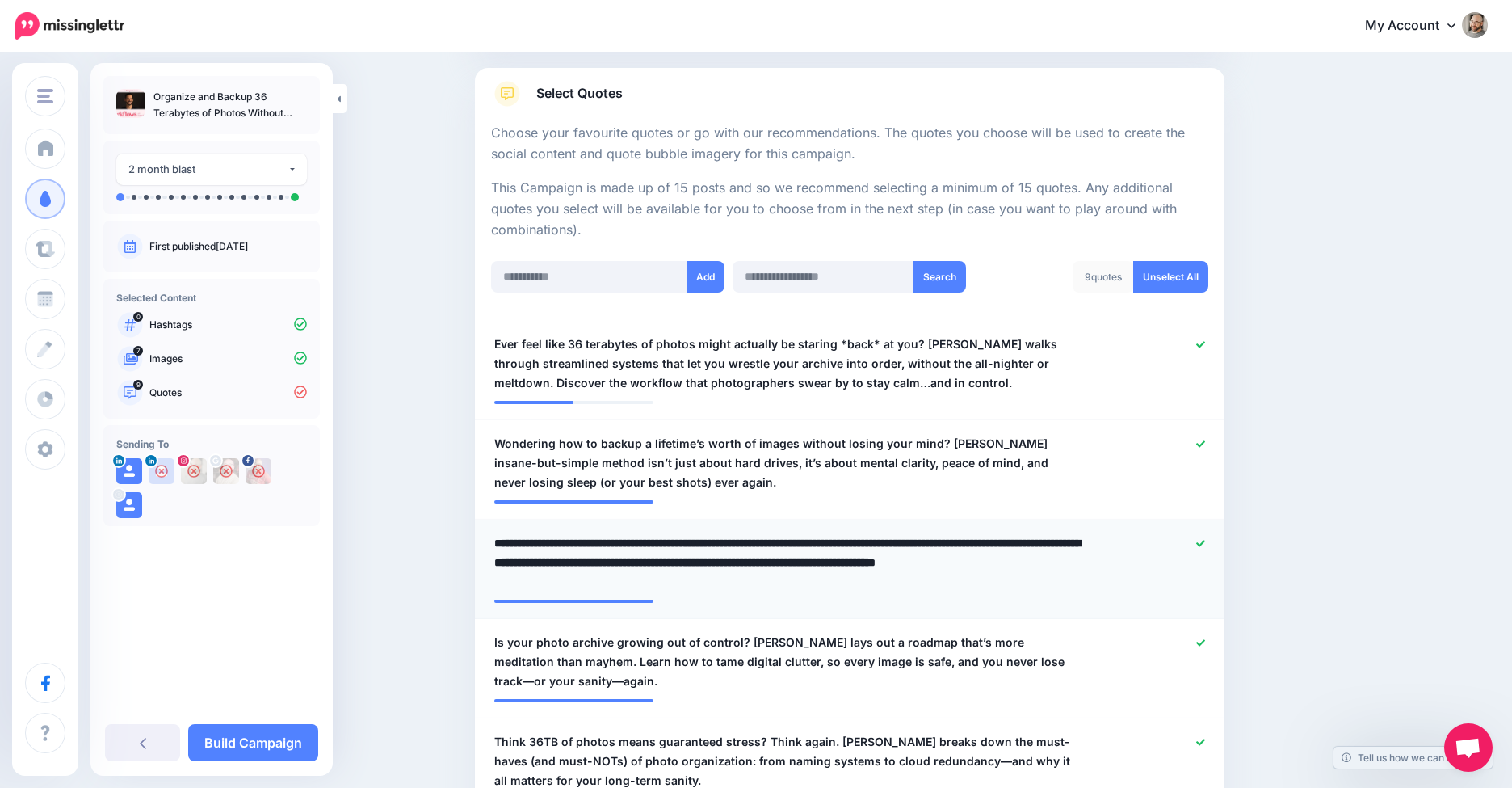
click at [828, 554] on textarea "**********" at bounding box center [788, 562] width 589 height 58
type textarea "**********"
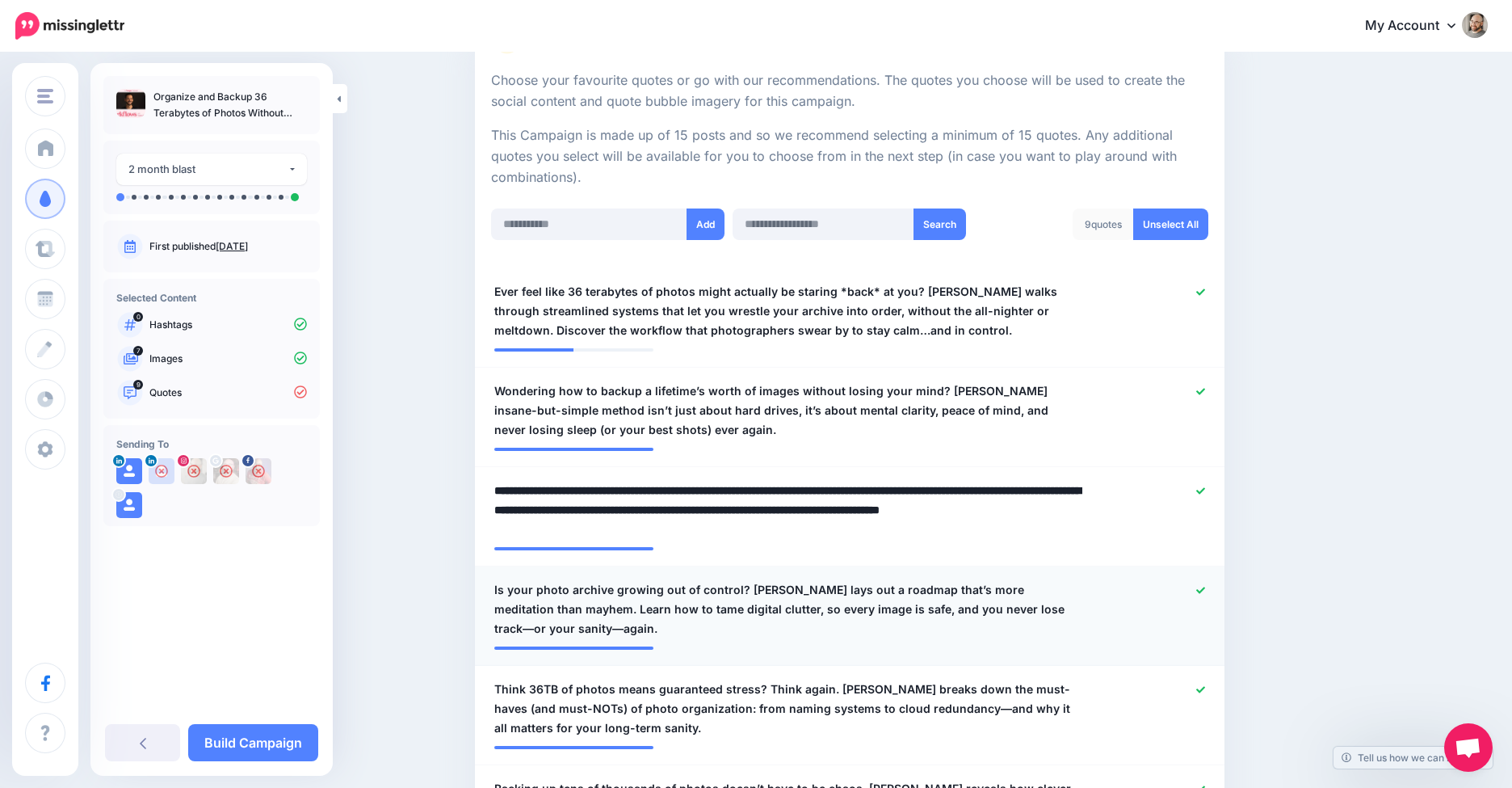
click at [986, 605] on span "Is your photo archive growing out of control? Aaron Nace lays out a roadmap tha…" at bounding box center [788, 610] width 589 height 58
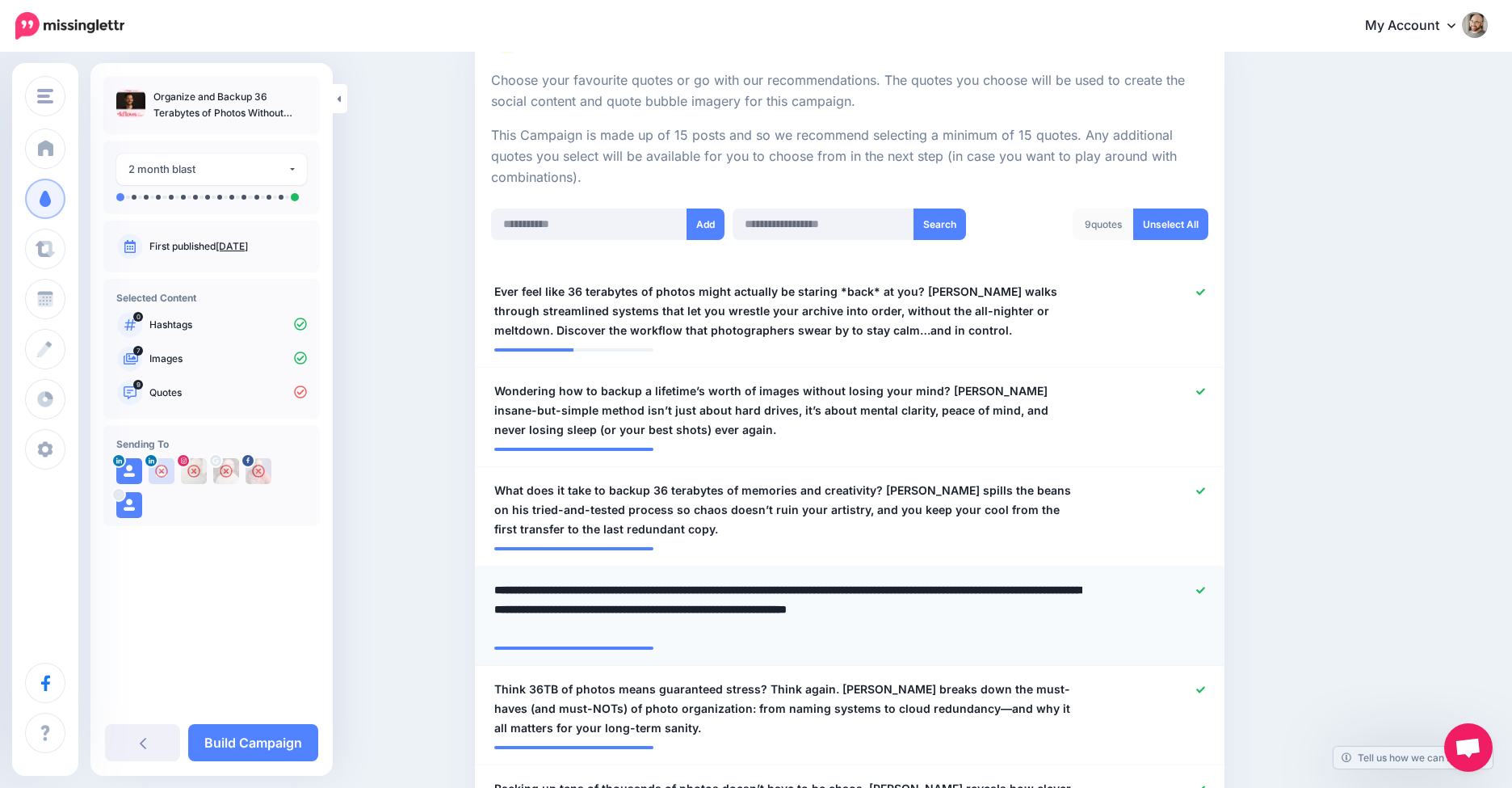
click at [986, 605] on textarea "**********" at bounding box center [788, 610] width 589 height 58
click at [1001, 602] on textarea "**********" at bounding box center [788, 610] width 589 height 58
type textarea "**********"
click at [908, 684] on span "Think 36TB of photos means guaranteed stress? Think again. Aaron Nace breaks do…" at bounding box center [788, 708] width 589 height 58
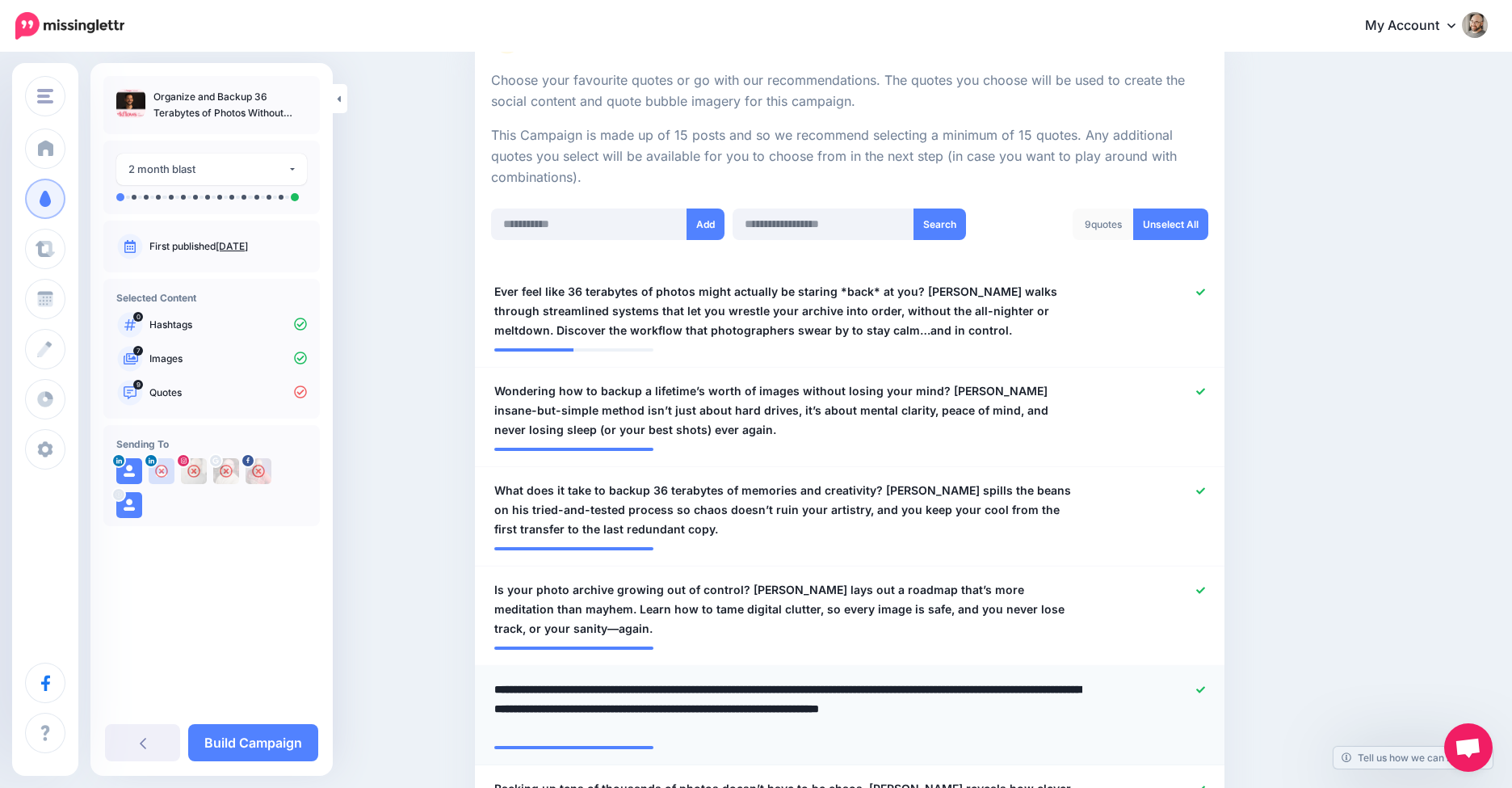
click at [962, 703] on textarea "**********" at bounding box center [788, 708] width 589 height 58
click at [956, 701] on textarea "**********" at bounding box center [788, 708] width 589 height 58
type textarea "**********"
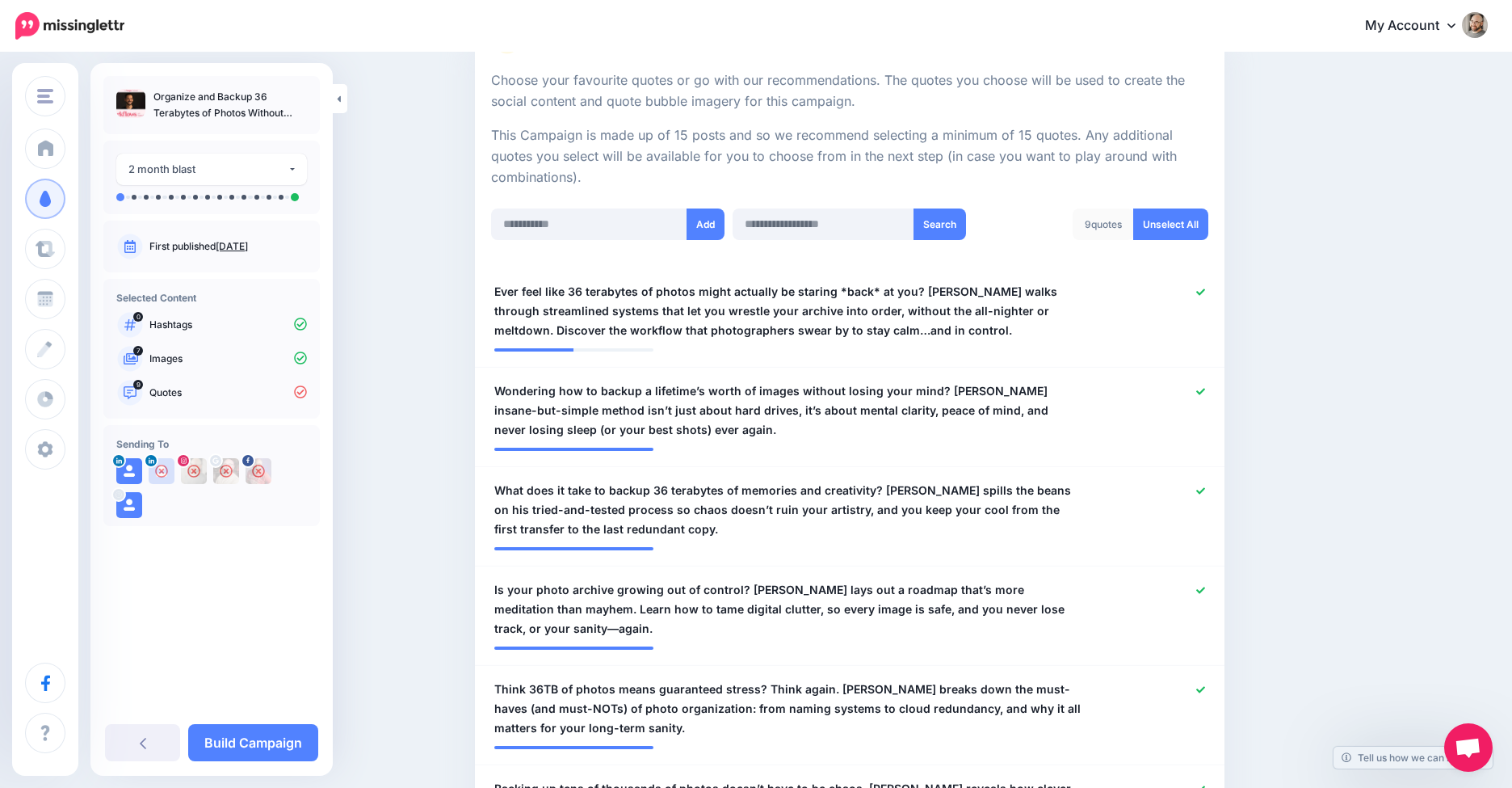
click at [1296, 596] on div "Content and media Choose the content and media that you'd like to use in this c…" at bounding box center [927, 752] width 928 height 1942
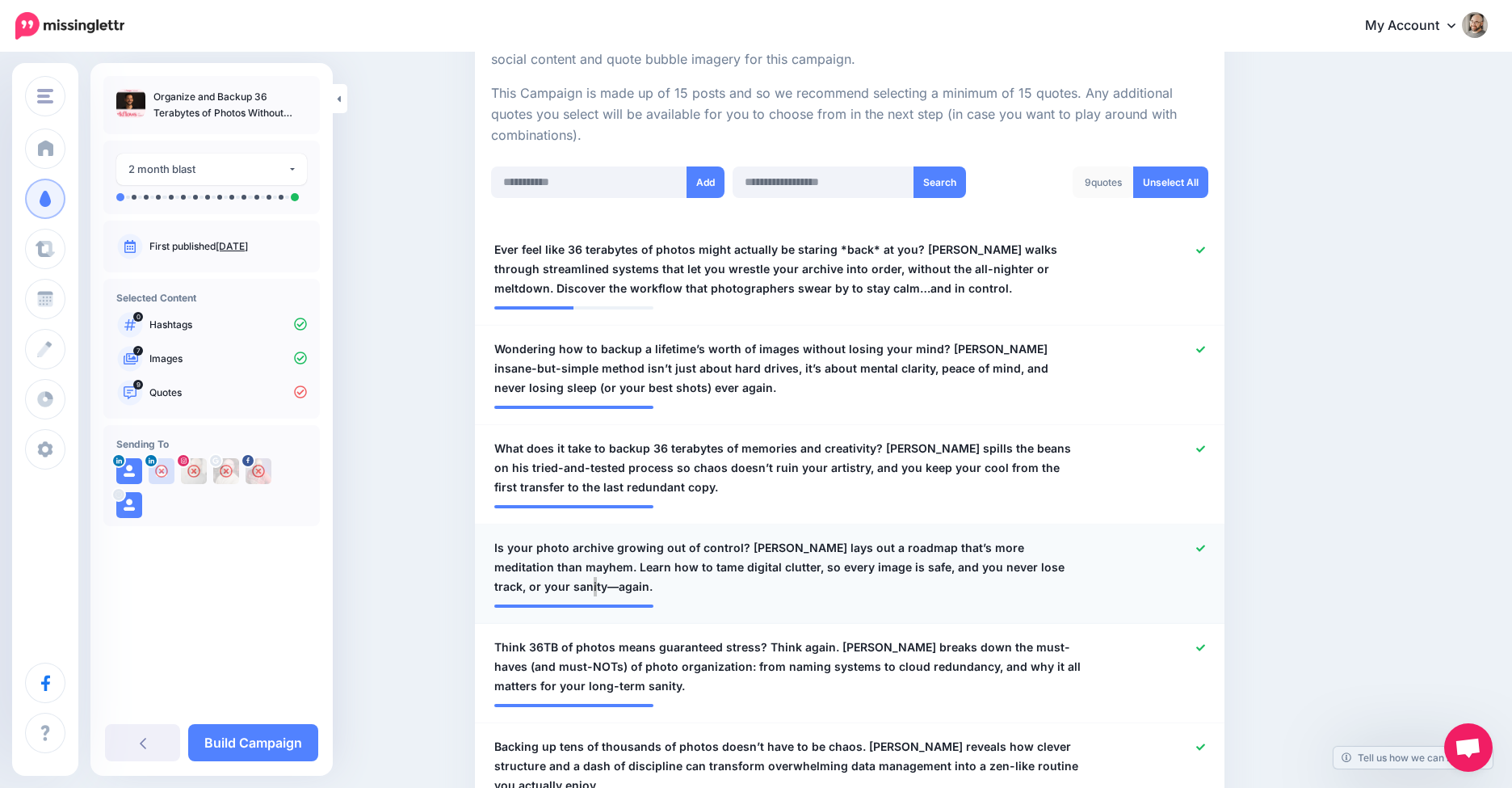
scroll to position [349, 0]
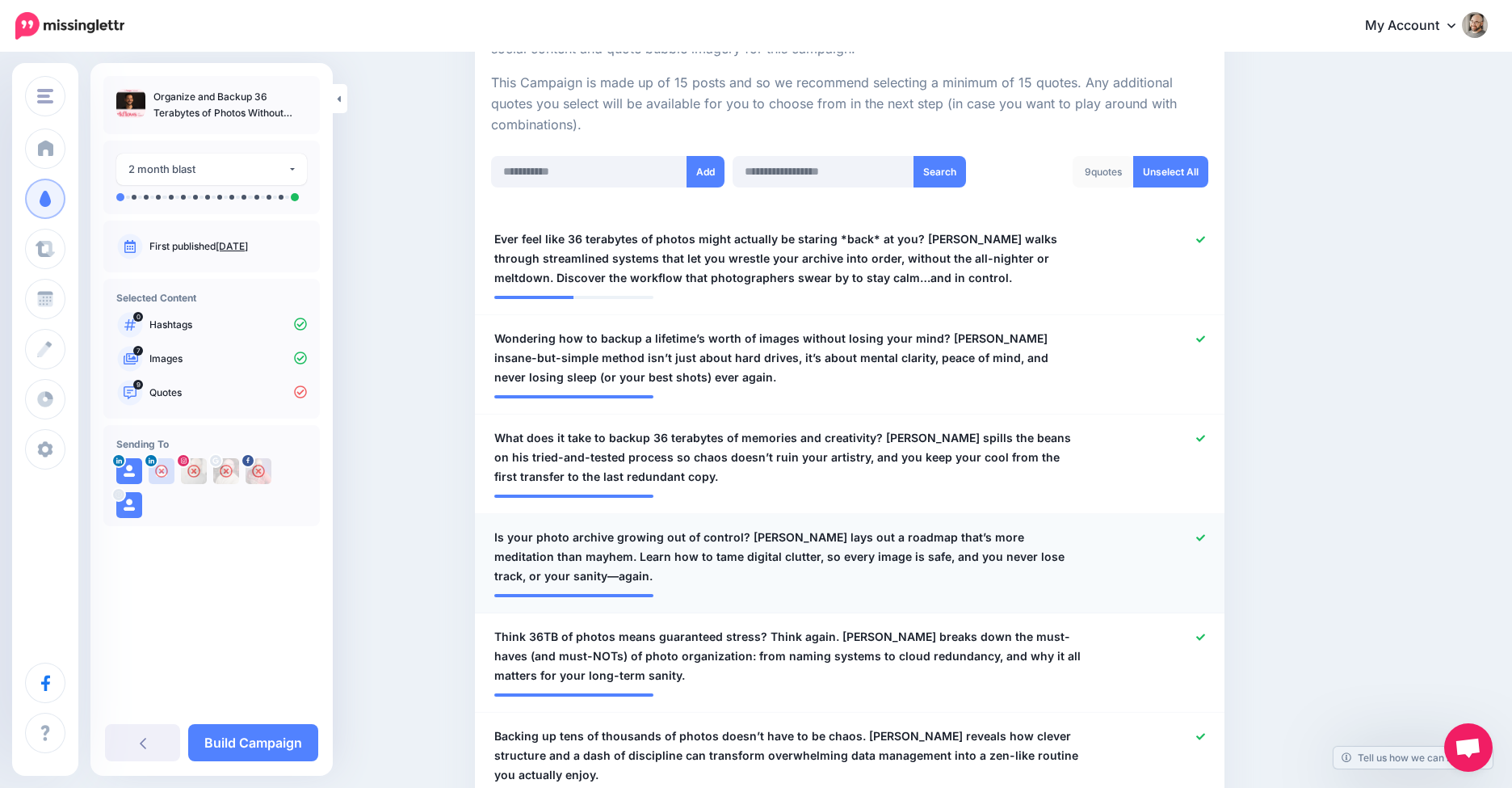
click at [536, 580] on span "Is your photo archive growing out of control? Aaron Nace lays out a roadmap tha…" at bounding box center [788, 557] width 589 height 58
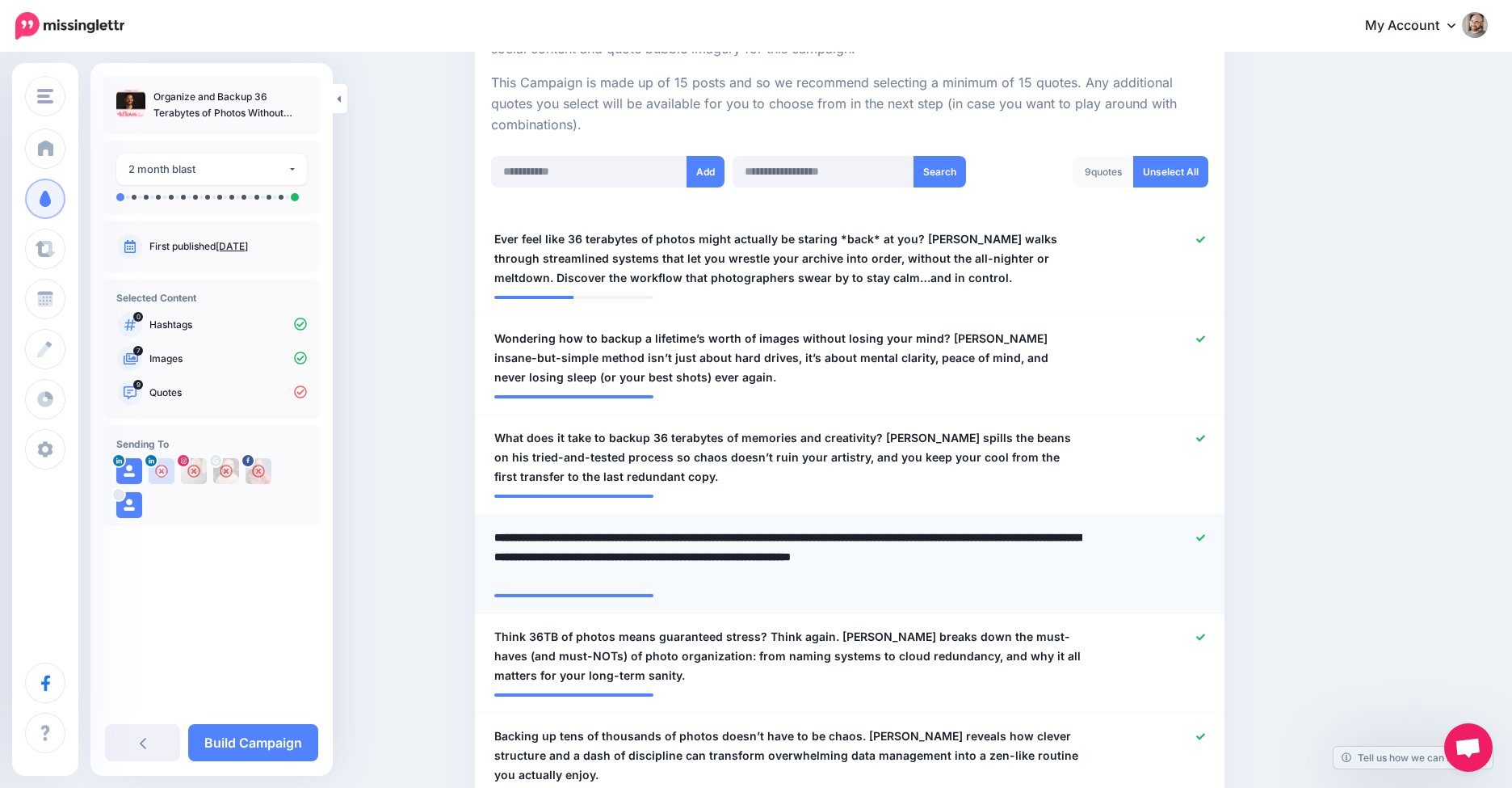
click at [513, 572] on textarea "**********" at bounding box center [788, 557] width 589 height 58
click at [506, 572] on textarea "**********" at bounding box center [788, 557] width 589 height 58
type textarea "**********"
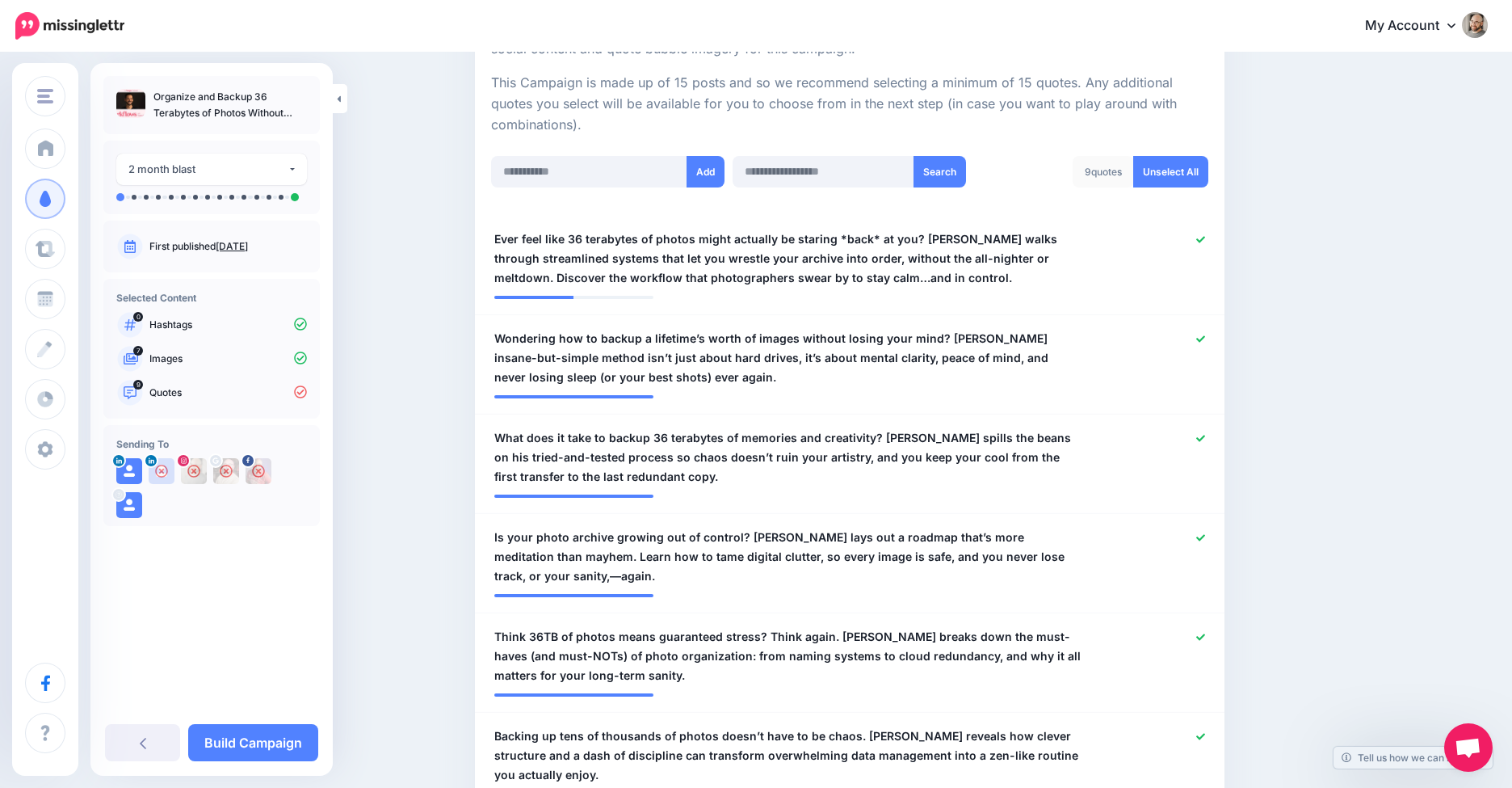
click at [1412, 481] on div "Content and media Choose the content and media that you'd like to use in this c…" at bounding box center [756, 700] width 1512 height 1991
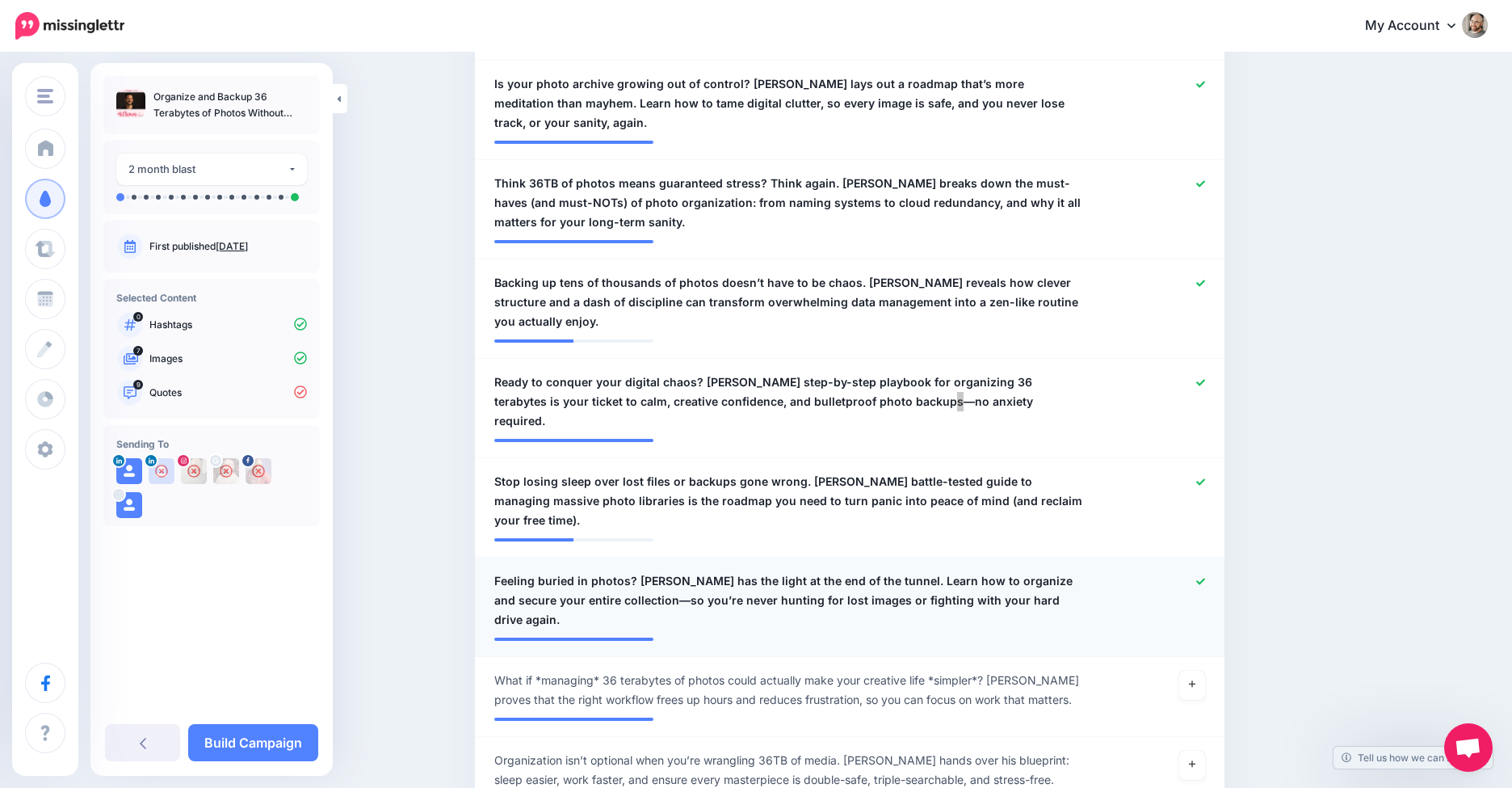
scroll to position [1055, 0]
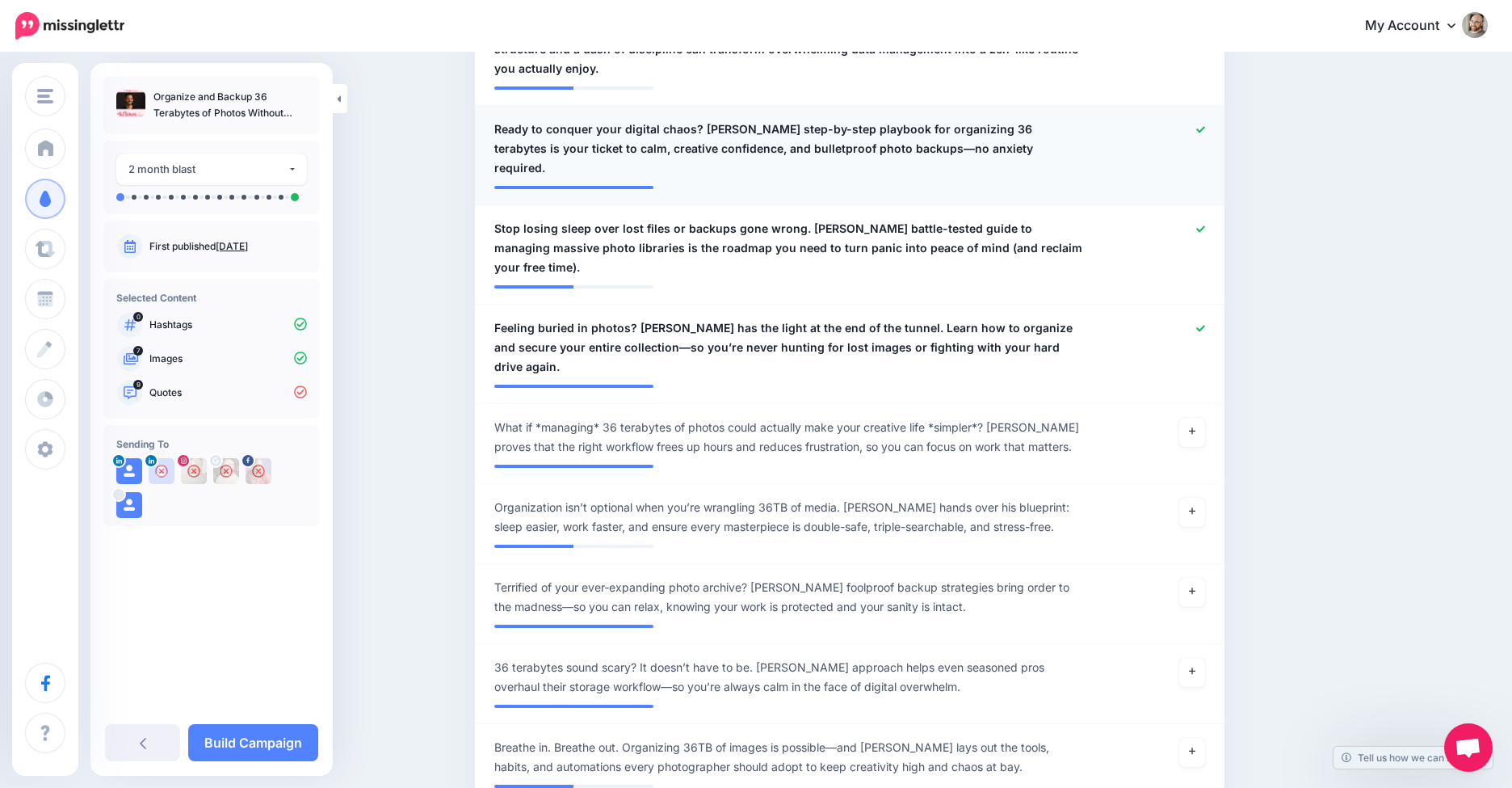
click at [904, 143] on span "Ready to conquer your digital chaos? Aaron Nace’s step-by-step playbook for org…" at bounding box center [788, 148] width 589 height 58
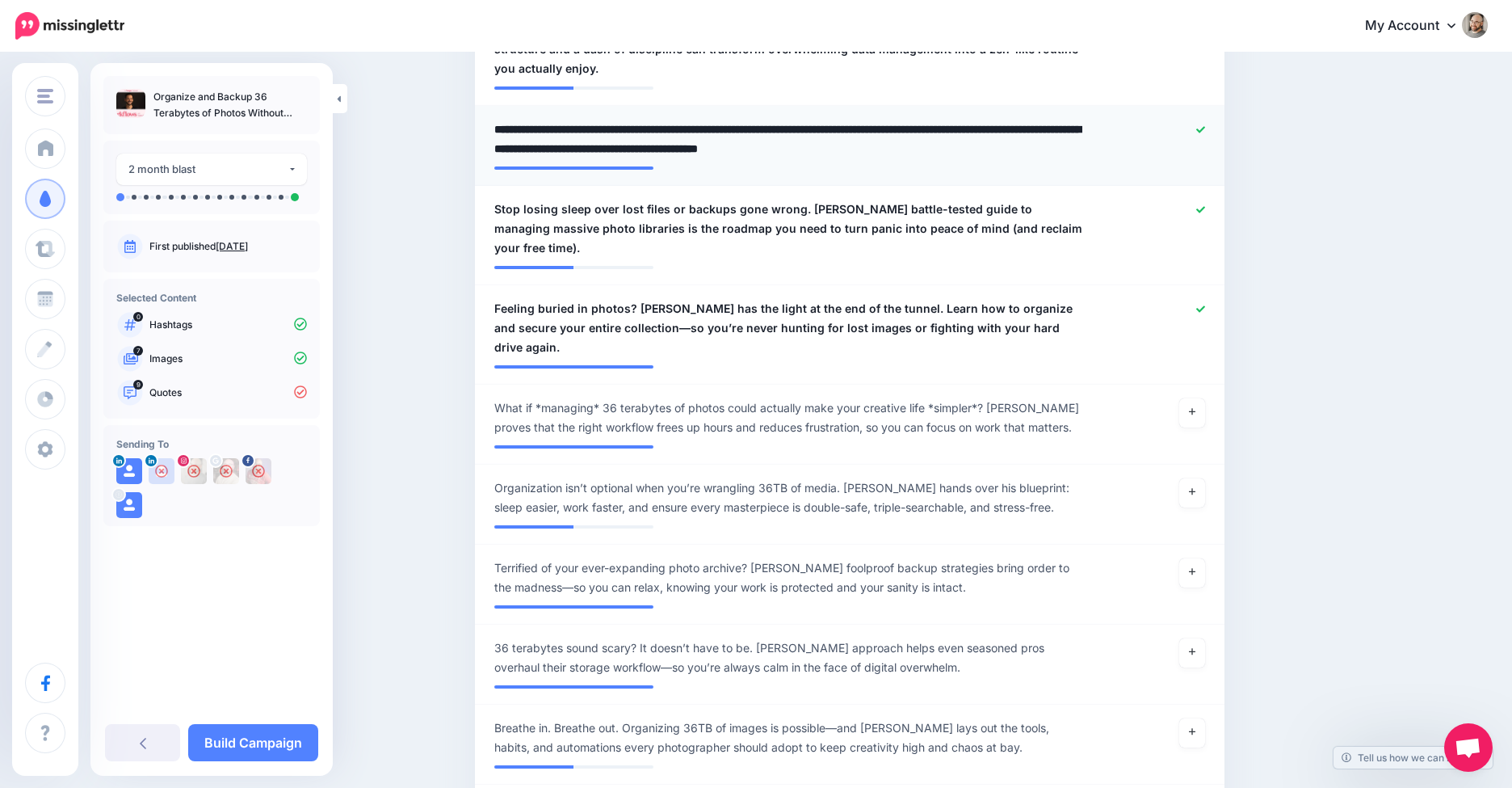
click at [899, 144] on textarea "**********" at bounding box center [788, 139] width 589 height 39
click at [896, 145] on textarea "**********" at bounding box center [788, 139] width 589 height 39
type textarea "**********"
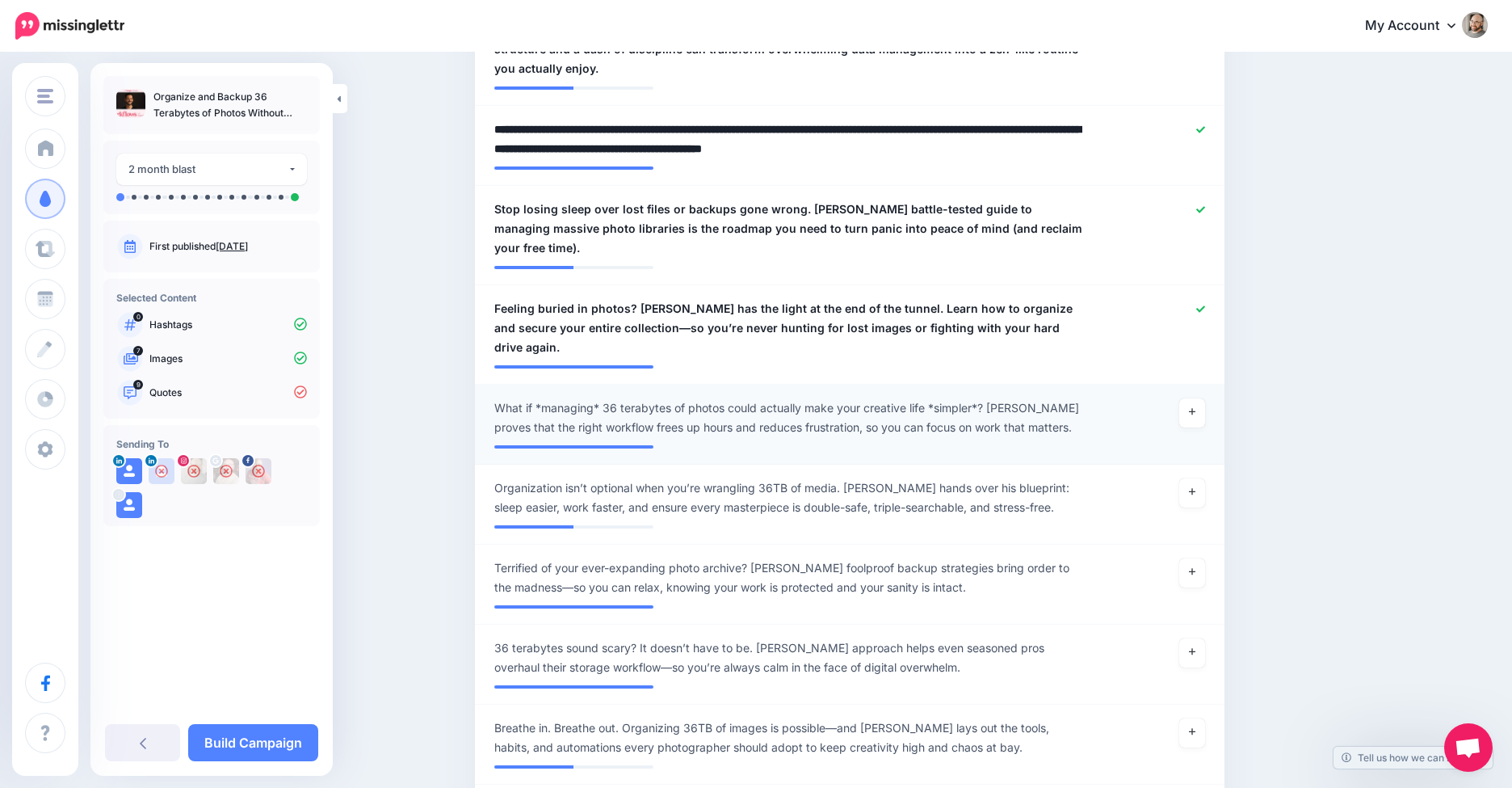
scroll to position [1066, 0]
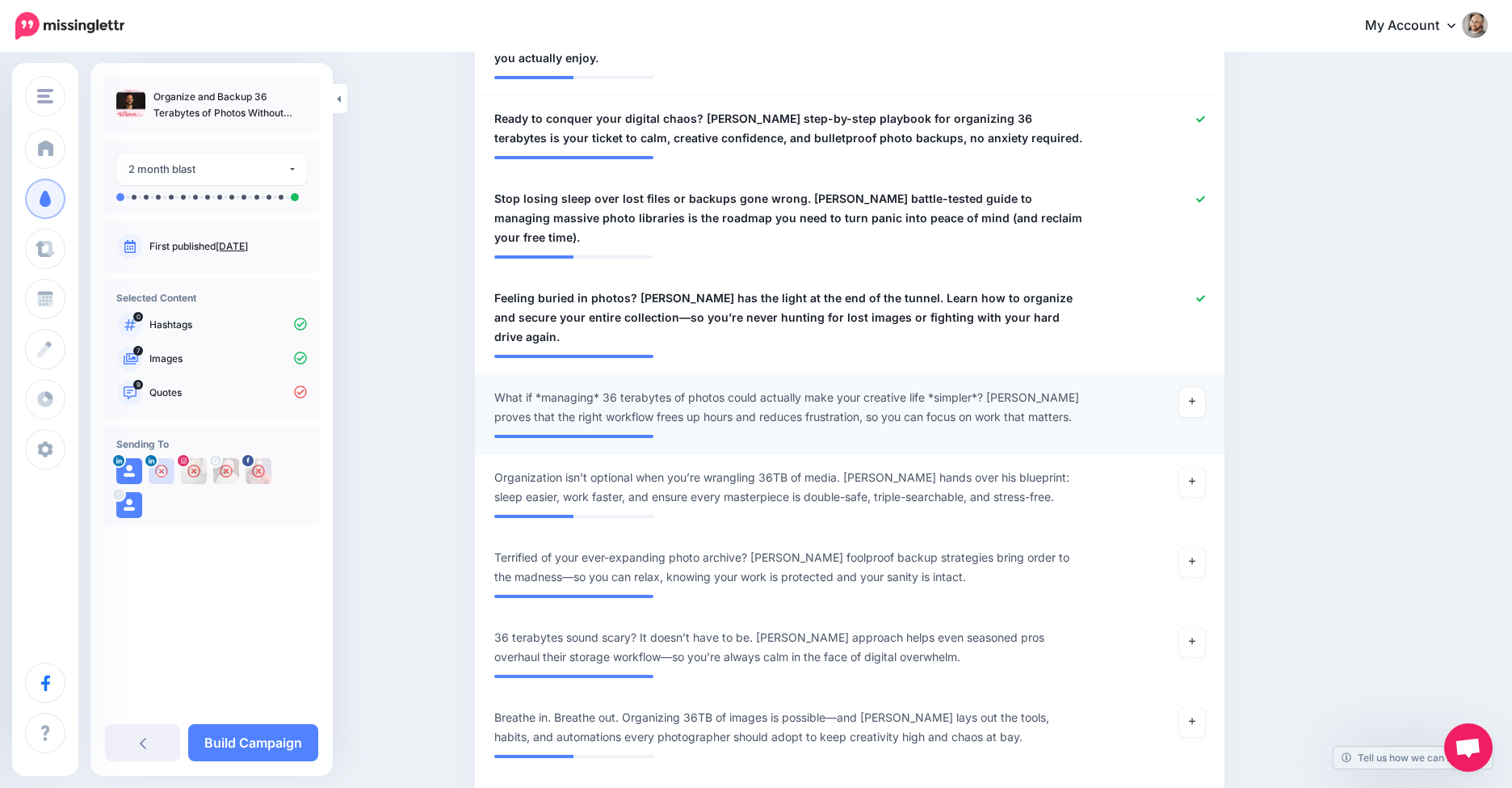
click at [973, 388] on span "What if *managing* 36 terabytes of photos could actually make your creative lif…" at bounding box center [788, 407] width 589 height 39
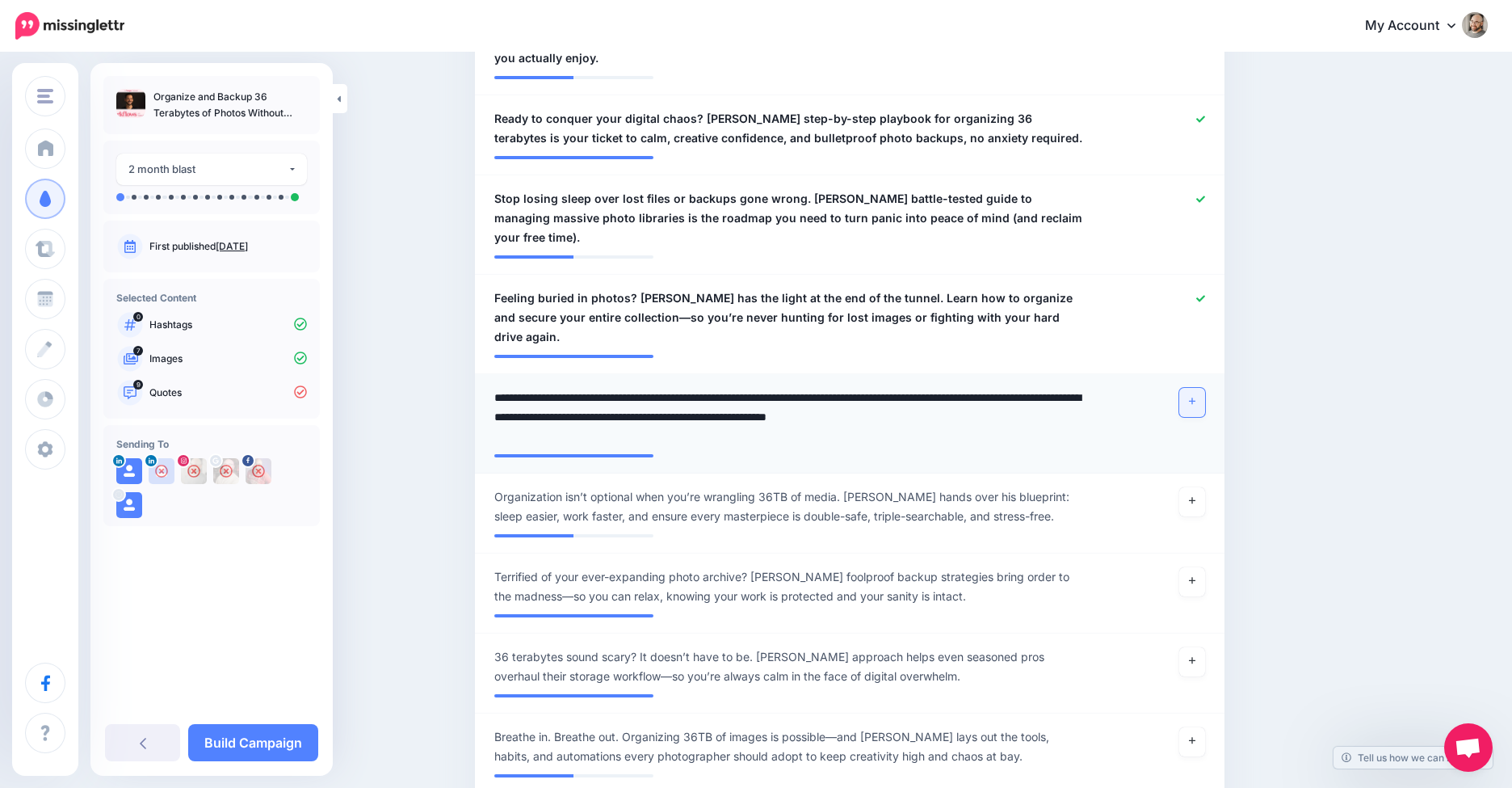
click at [1190, 388] on link at bounding box center [1191, 402] width 26 height 29
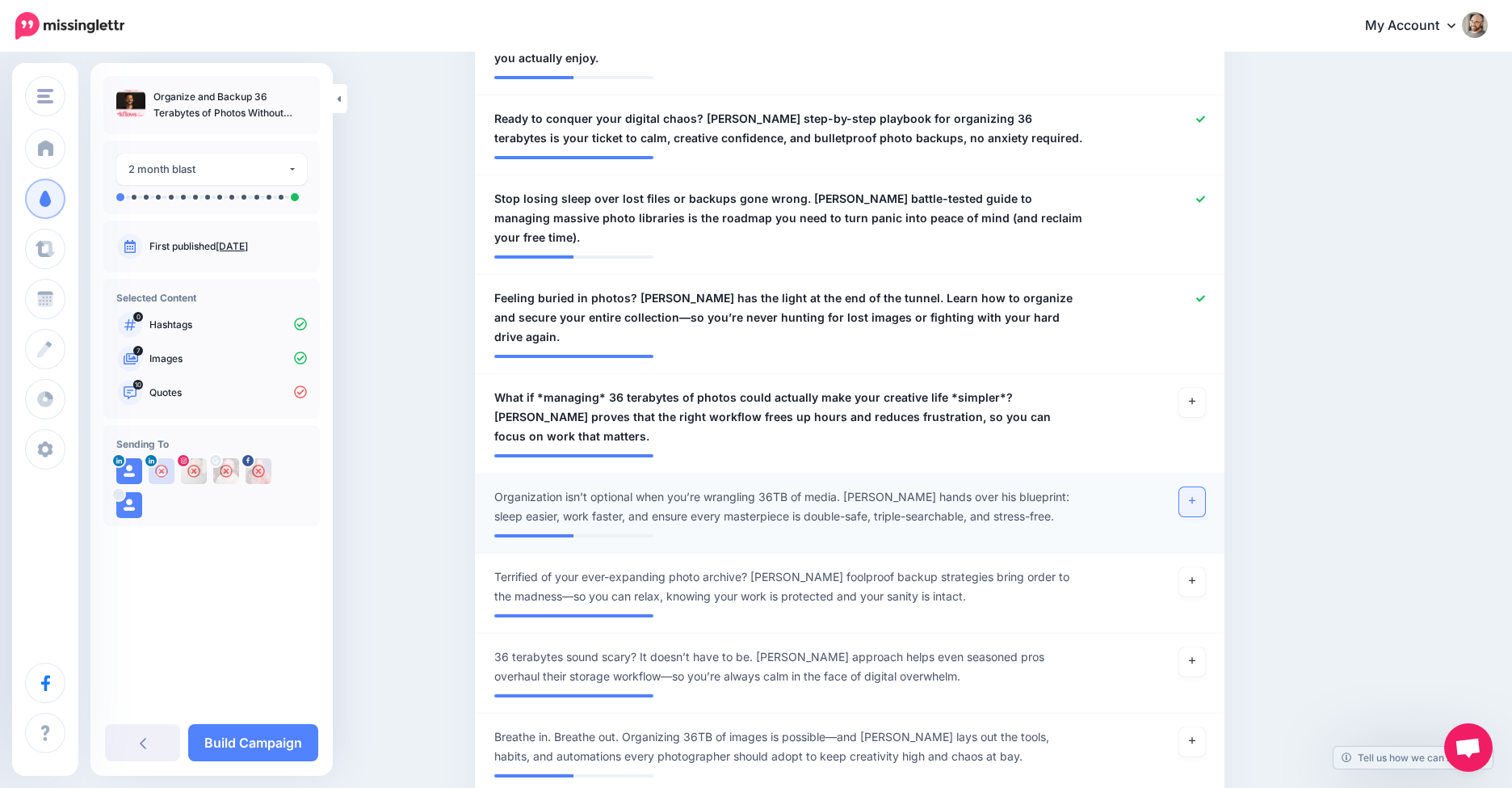
click at [1204, 487] on link at bounding box center [1191, 501] width 26 height 29
click at [1198, 567] on link at bounding box center [1191, 581] width 26 height 29
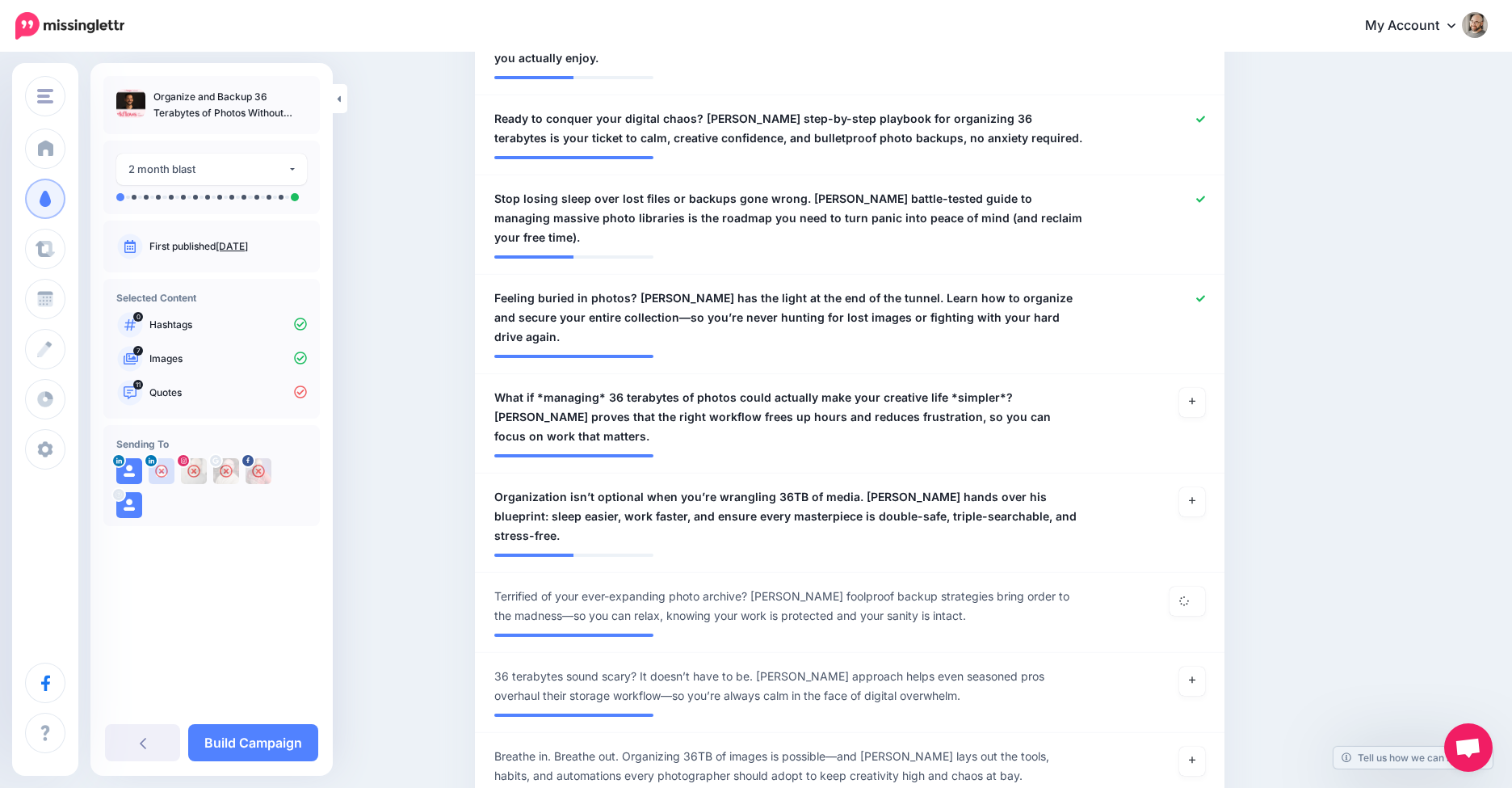
click at [625, 347] on div at bounding box center [849, 351] width 710 height 8
click at [660, 311] on span "Feeling buried in photos? Aaron Nace has the light at the end of the tunnel. Le…" at bounding box center [788, 318] width 589 height 58
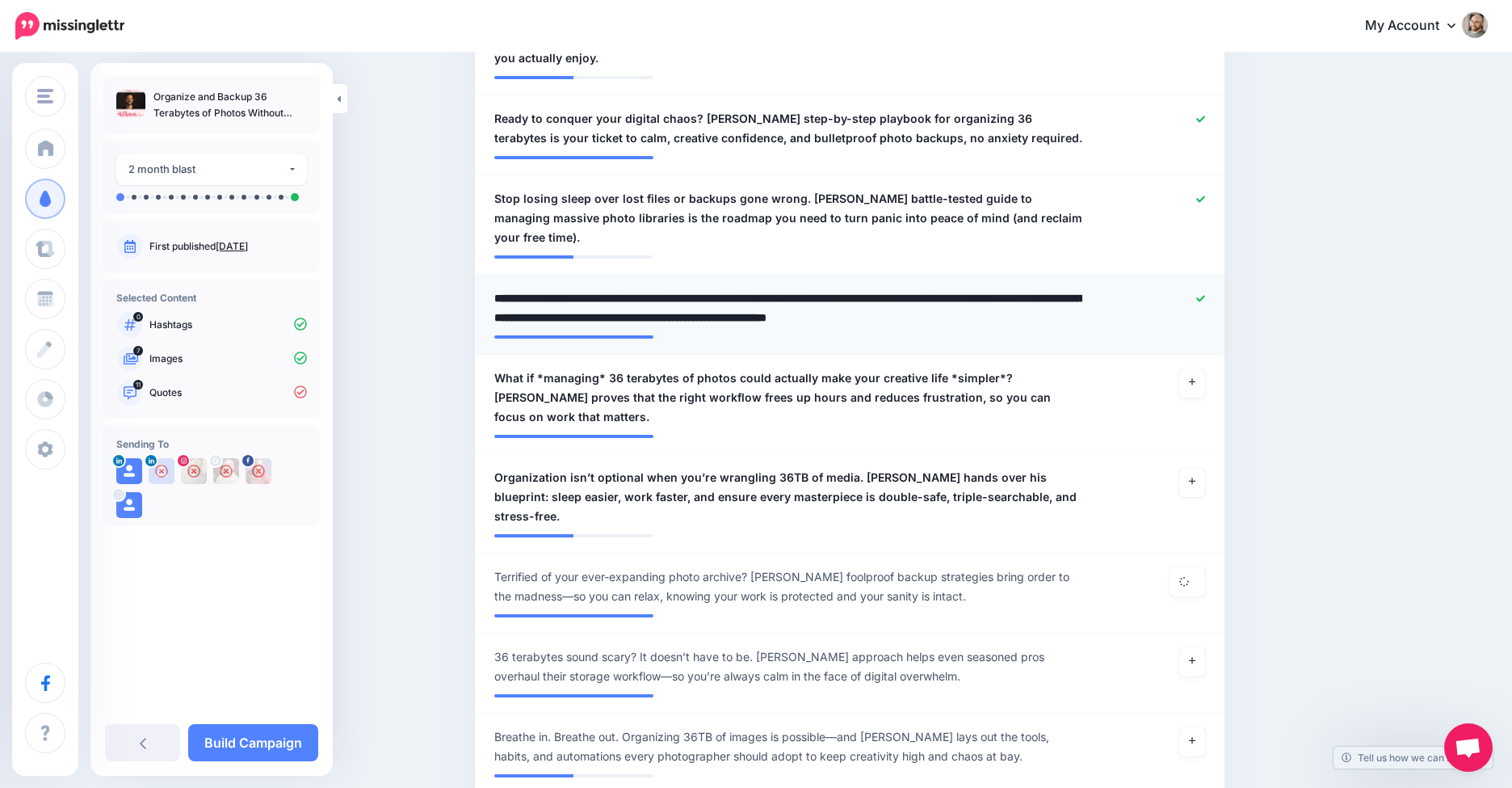
click at [660, 311] on textarea "**********" at bounding box center [788, 308] width 589 height 39
type textarea "**********"
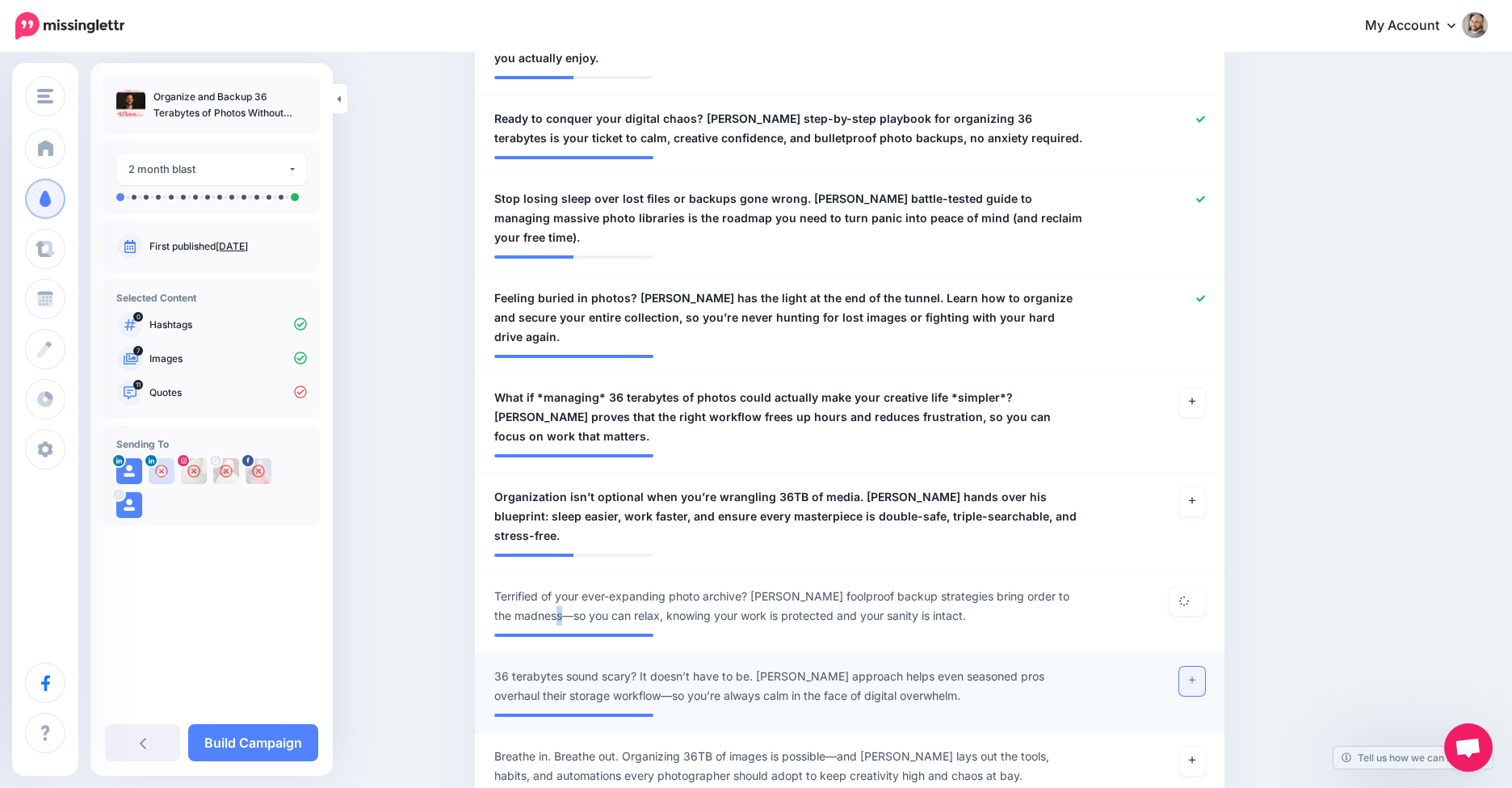
click at [1204, 667] on link at bounding box center [1191, 681] width 26 height 29
click at [1192, 747] on link at bounding box center [1191, 761] width 26 height 29
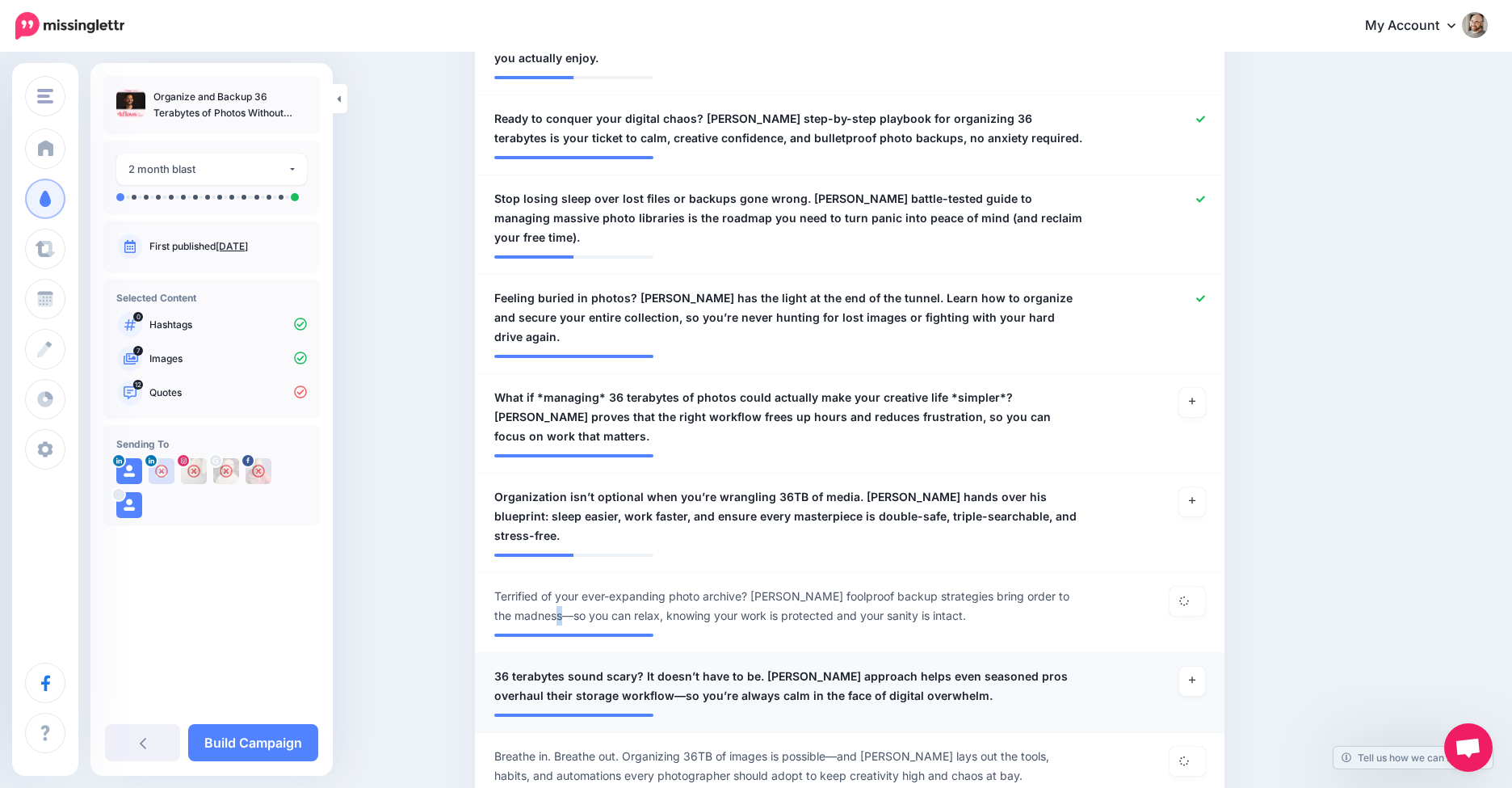
scroll to position [1233, 0]
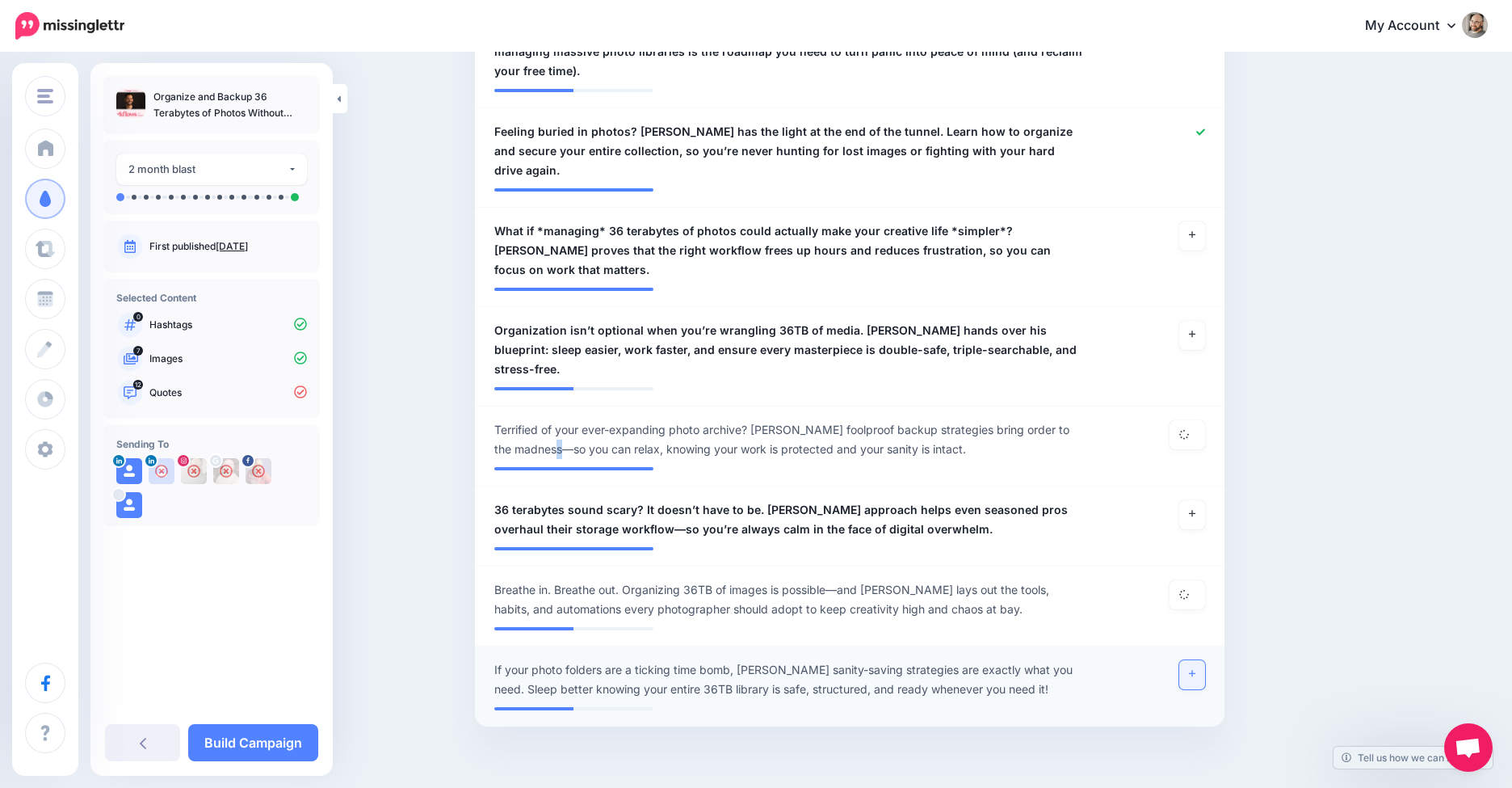
click at [1203, 660] on link at bounding box center [1191, 674] width 26 height 29
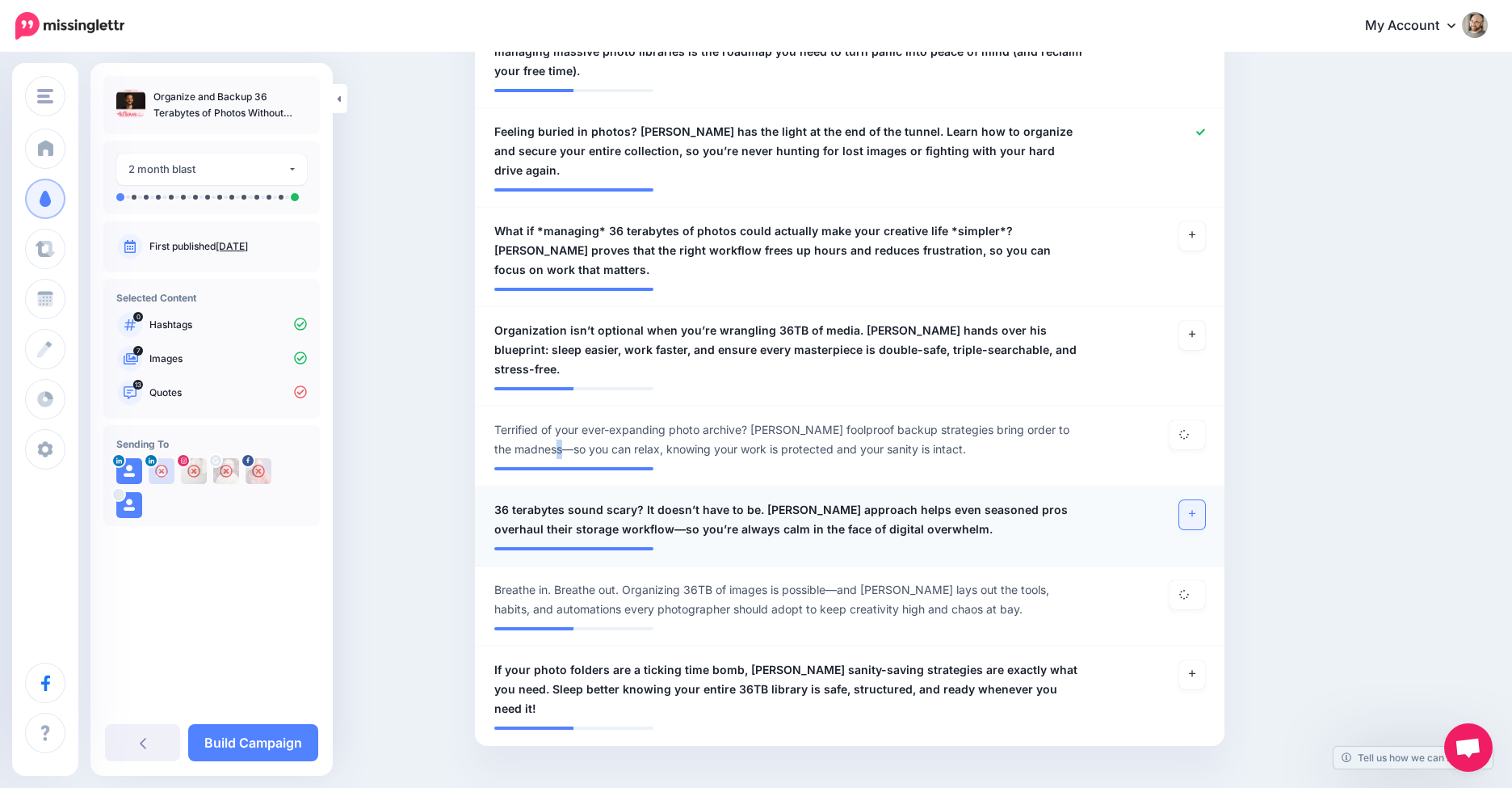
click at [1203, 500] on link at bounding box center [1191, 514] width 26 height 29
click at [735, 500] on span "36 terabytes sound scary? It doesn’t have to be. Aaron Nace’s approach helps ev…" at bounding box center [788, 519] width 589 height 39
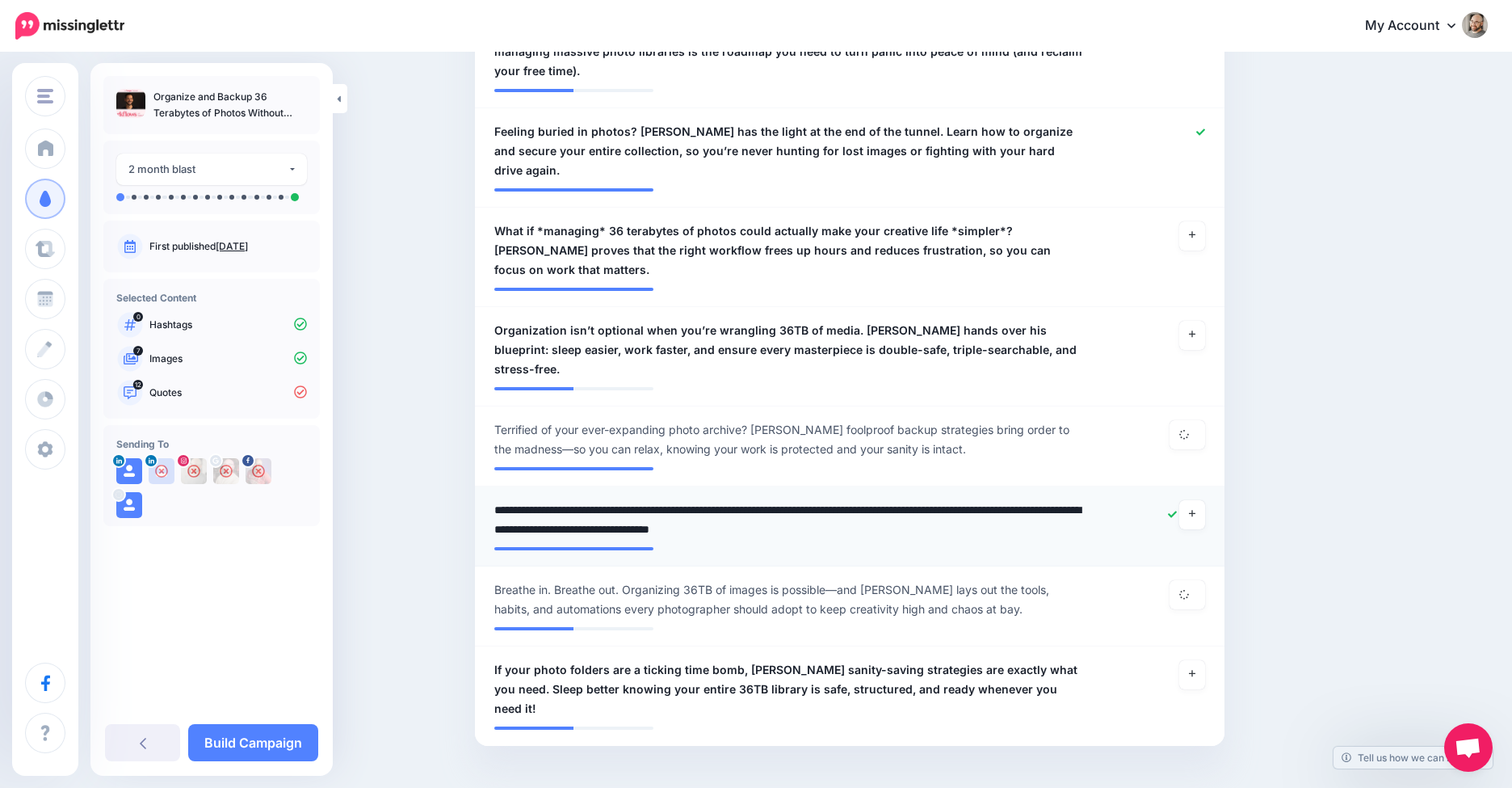
scroll to position [1225, 0]
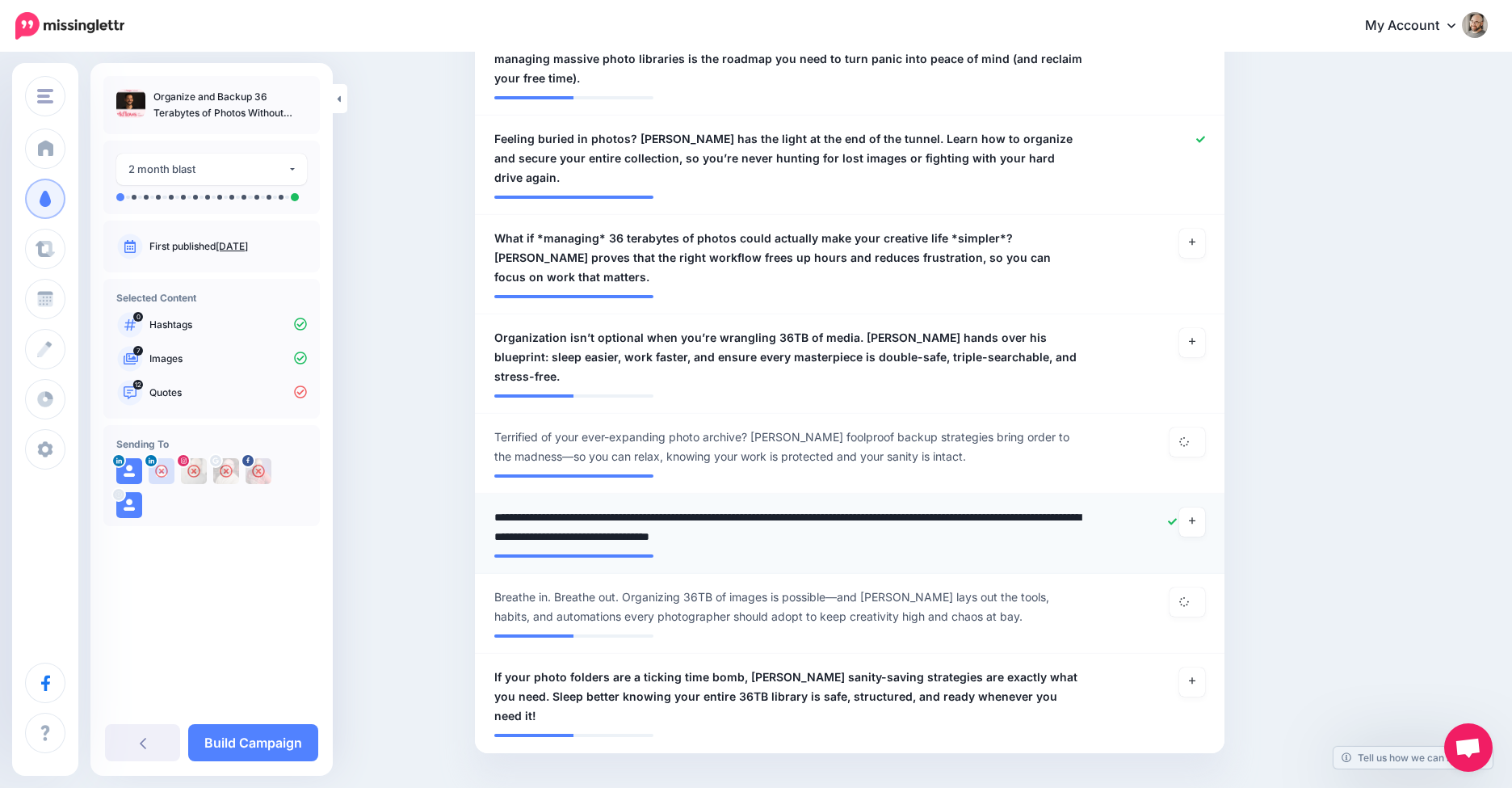
click at [631, 508] on textarea "**********" at bounding box center [788, 527] width 589 height 39
click at [626, 508] on textarea "**********" at bounding box center [788, 527] width 589 height 39
type textarea "**********"
click at [775, 668] on span "If your photo folders are a ticking time bomb, Aaron Nace’s sanity-saving strat…" at bounding box center [788, 697] width 589 height 58
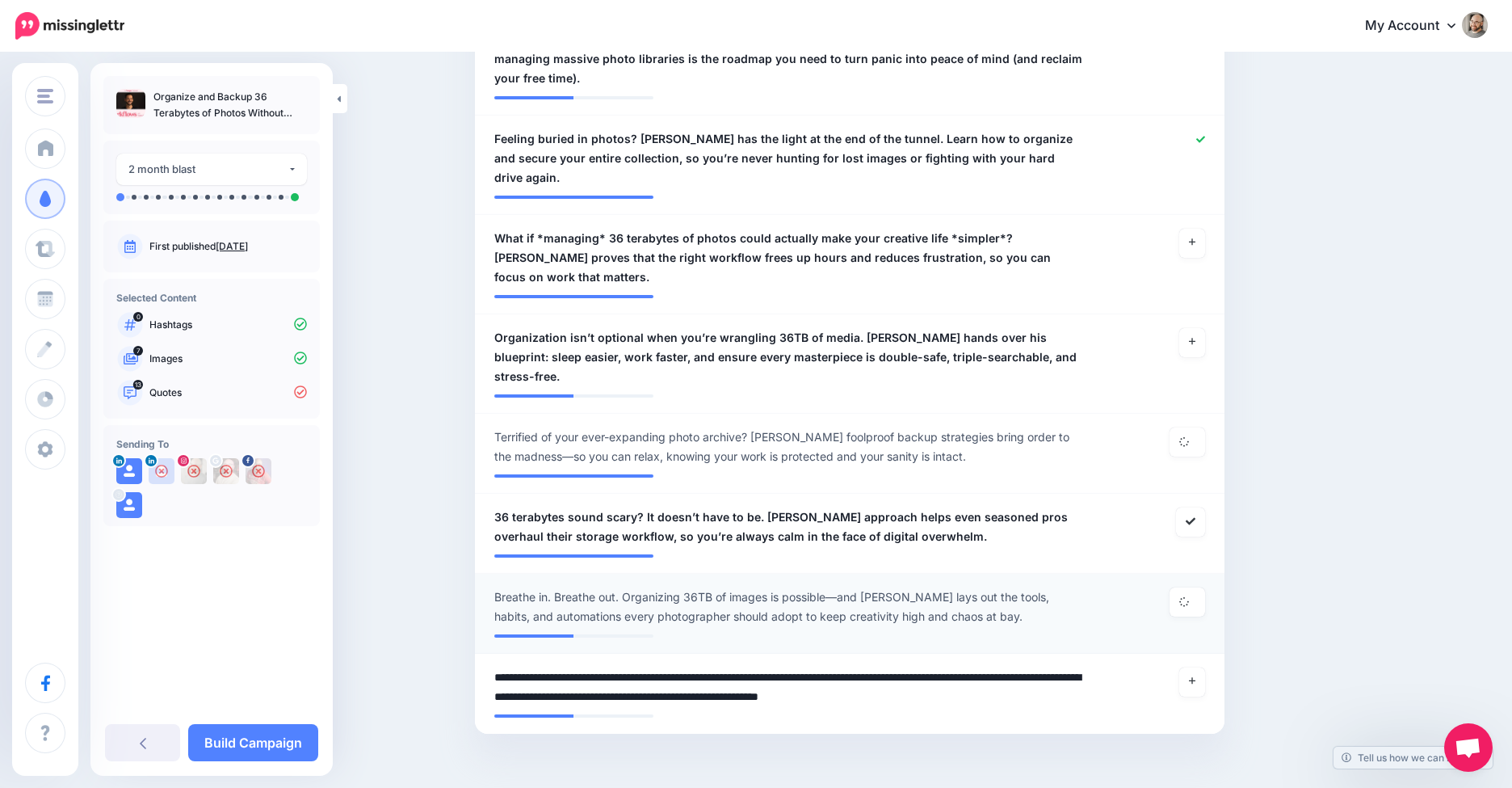
click at [817, 587] on span "Breathe in. Breathe out. Organizing 36TB of images is possible—and Aaron Nace l…" at bounding box center [788, 606] width 589 height 39
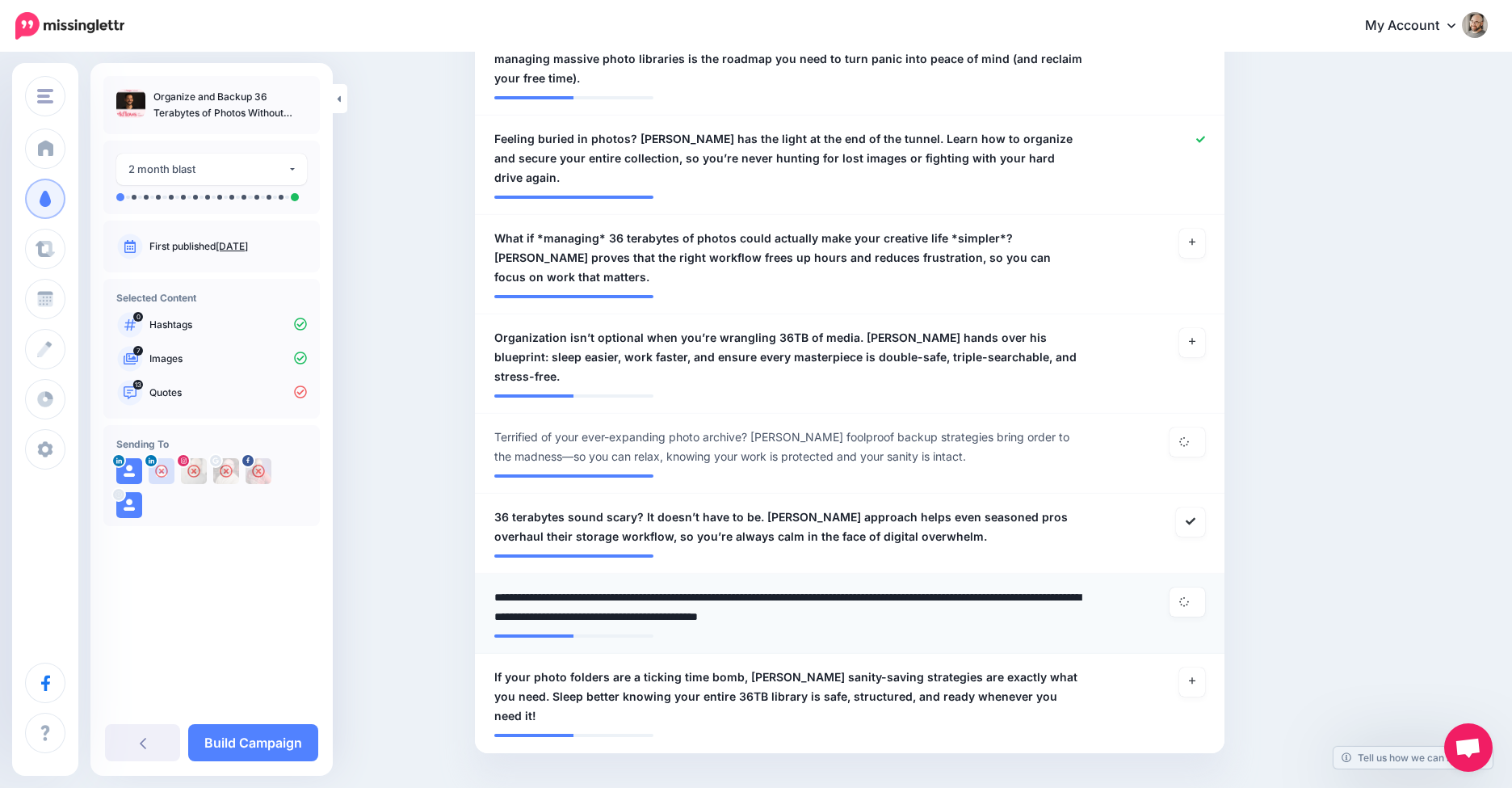
click at [838, 587] on textarea "**********" at bounding box center [788, 606] width 589 height 39
type textarea "**********"
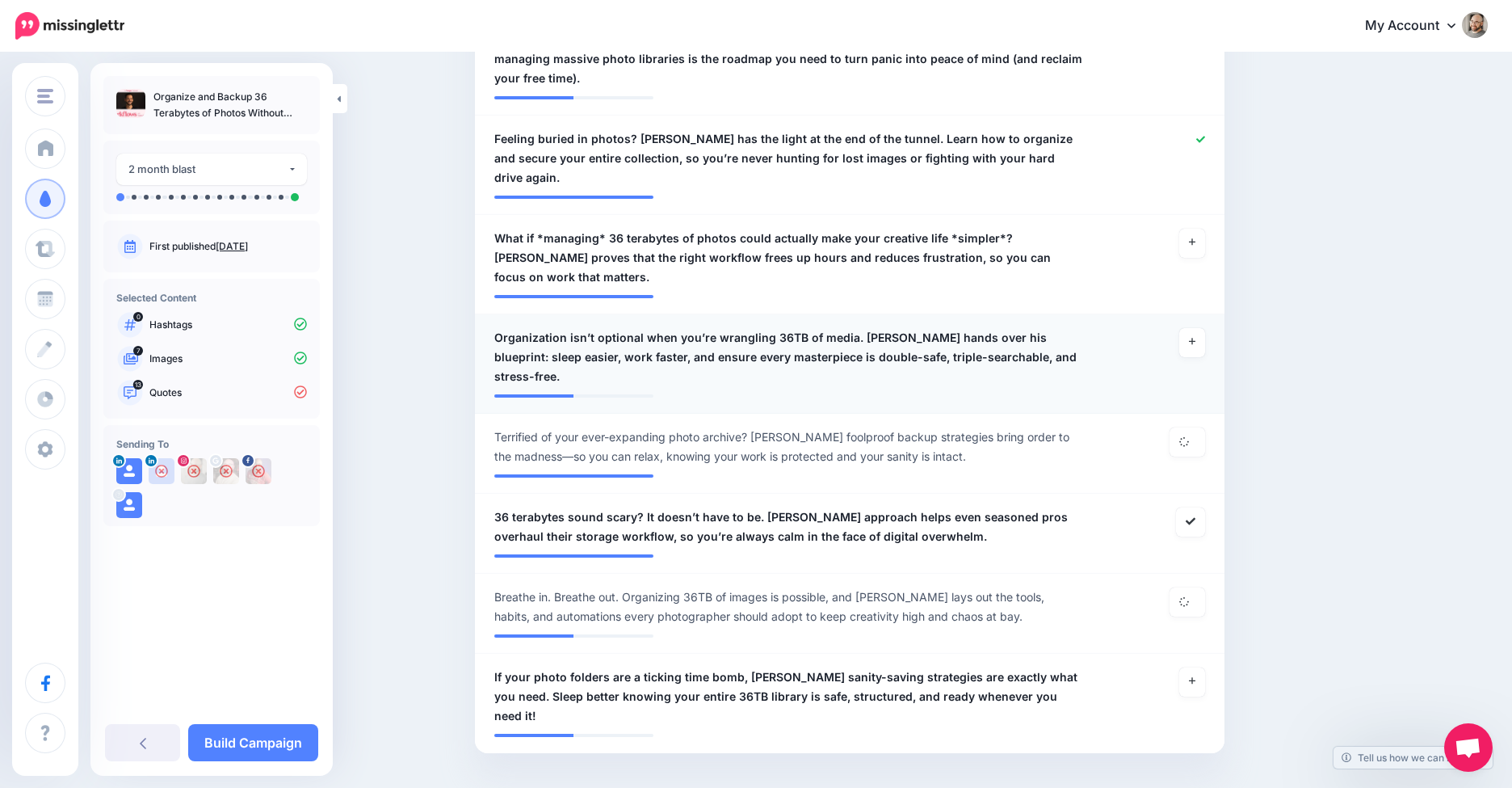
click at [846, 335] on span "Organization isn’t optional when you’re wrangling 36TB of media. Aaron Nace han…" at bounding box center [788, 358] width 589 height 58
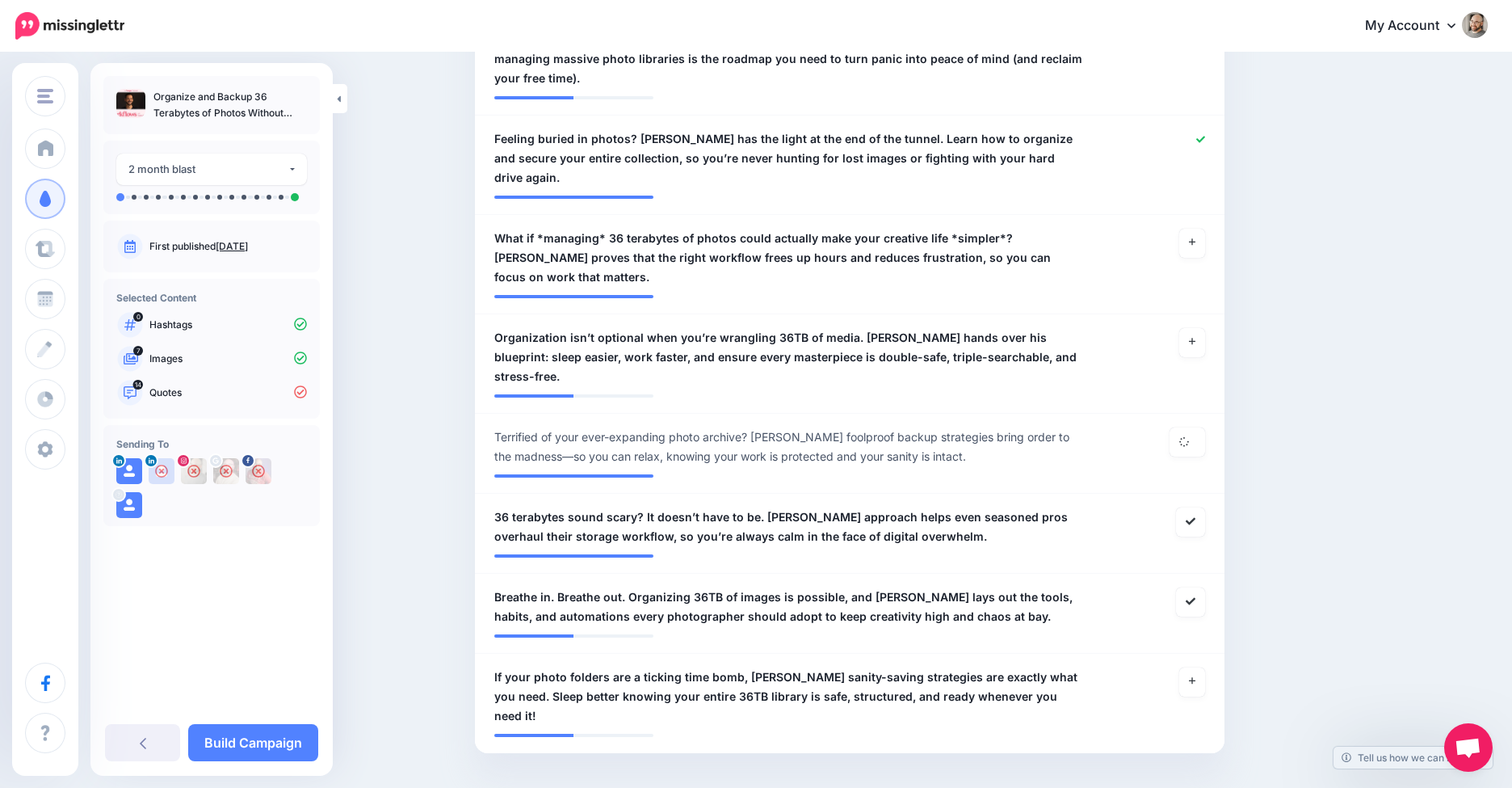
click at [551, 427] on span "Terrified of your ever-expanding photo archive? Aaron Nace’s foolproof backup s…" at bounding box center [788, 446] width 589 height 39
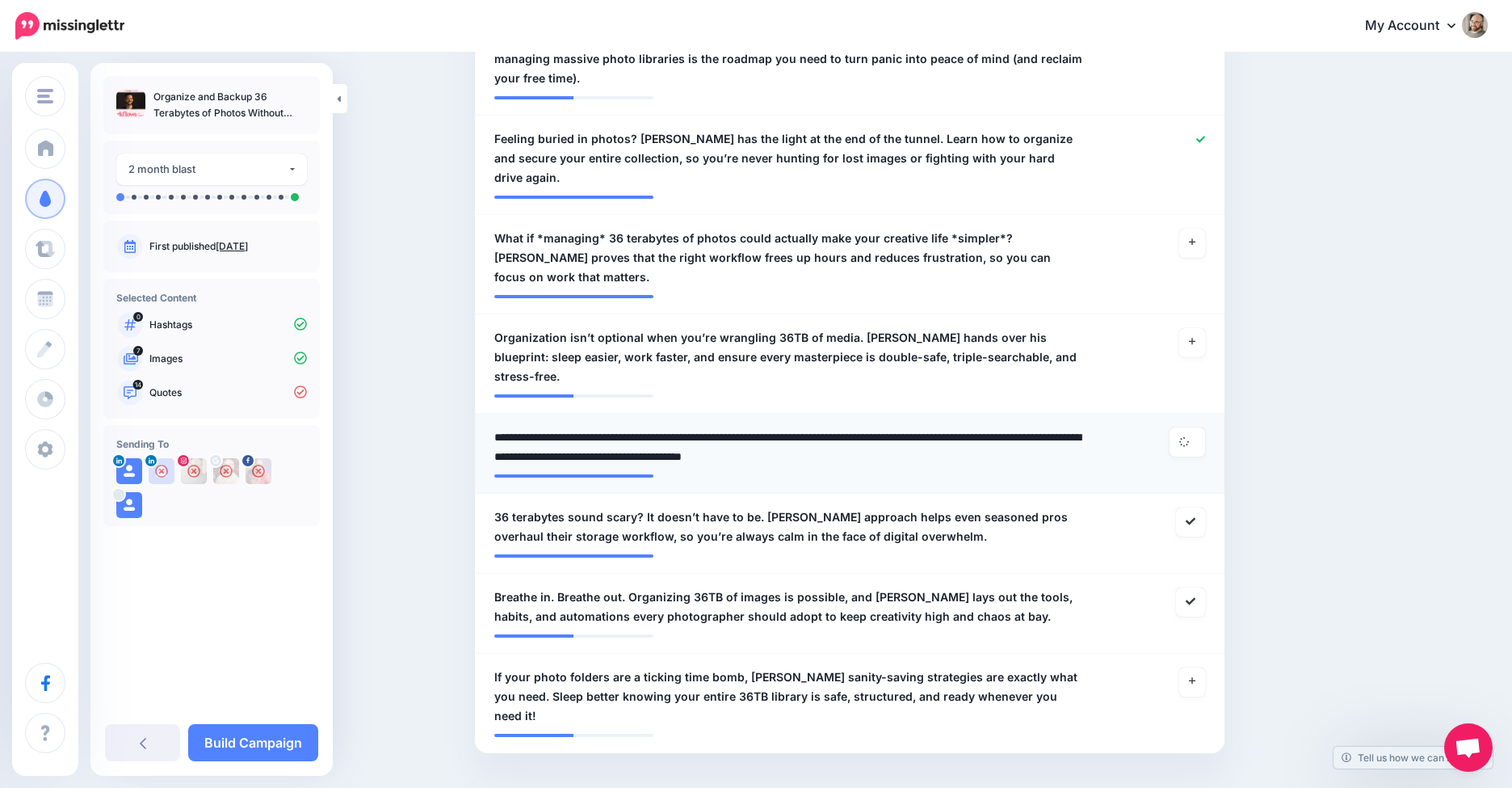
click at [550, 427] on textarea "**********" at bounding box center [788, 446] width 589 height 39
type textarea "**********"
click at [1205, 330] on link at bounding box center [1191, 343] width 26 height 29
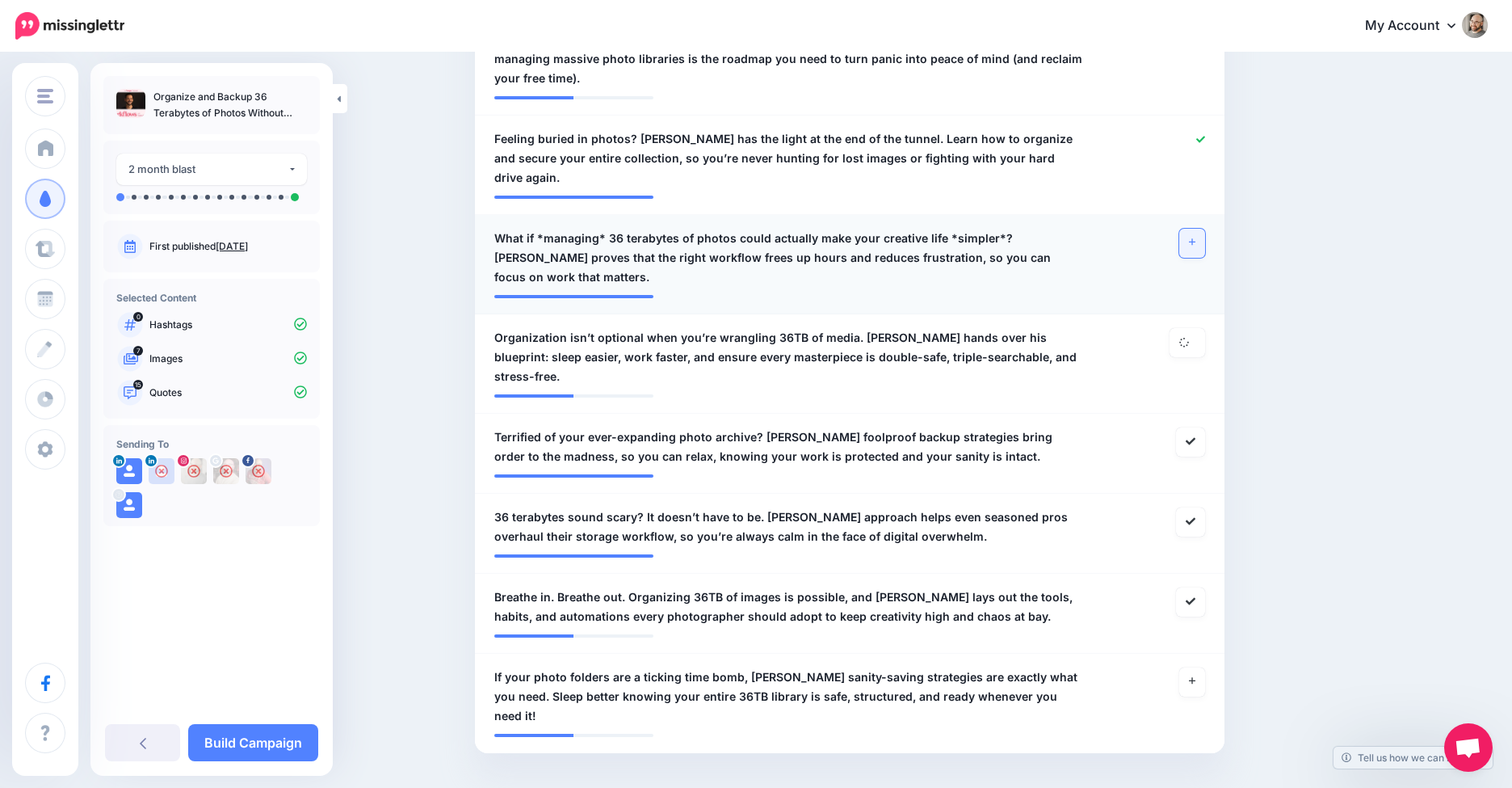
click at [1195, 237] on icon at bounding box center [1192, 241] width 7 height 9
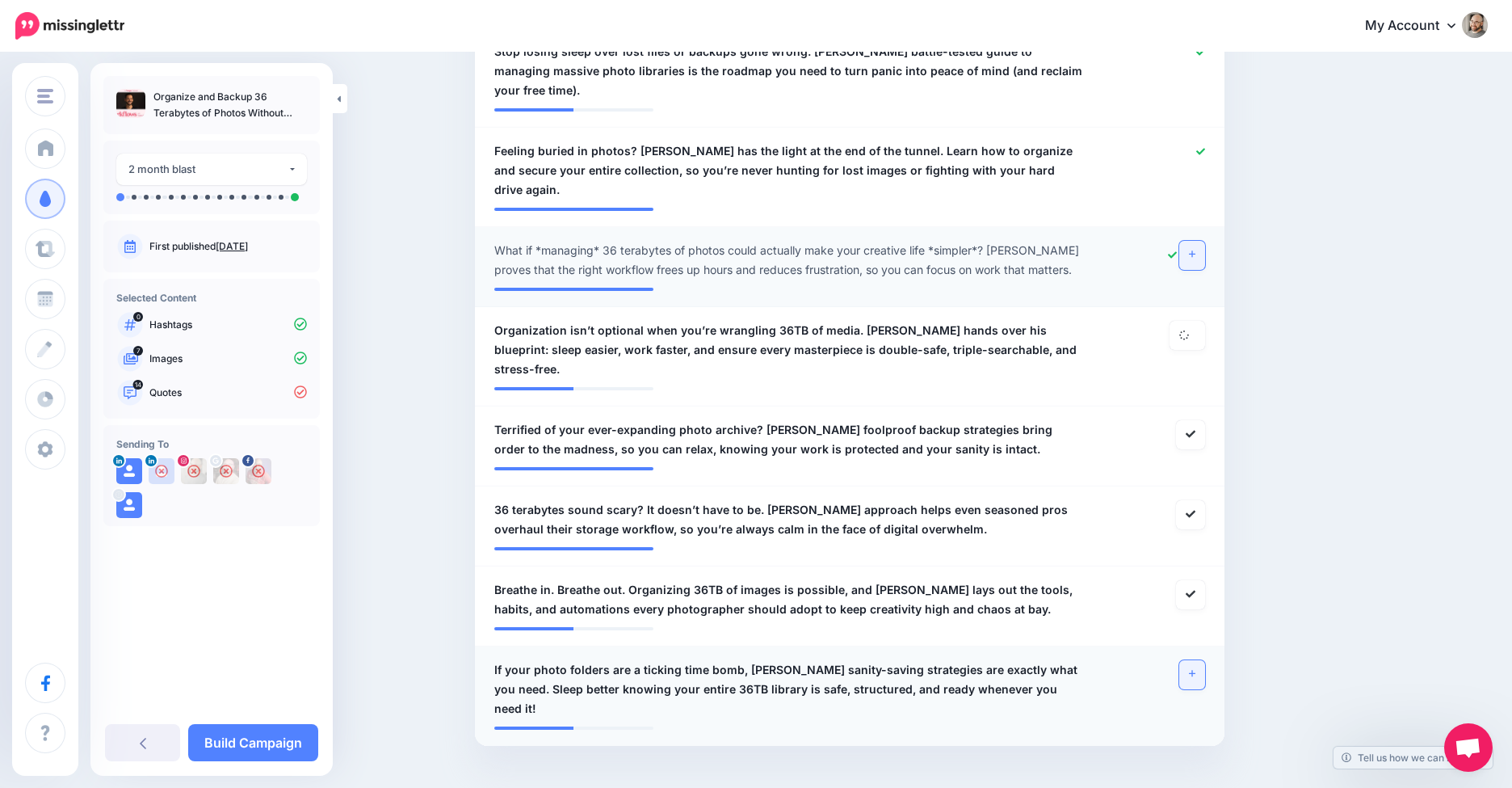
click at [1197, 660] on link at bounding box center [1191, 674] width 26 height 29
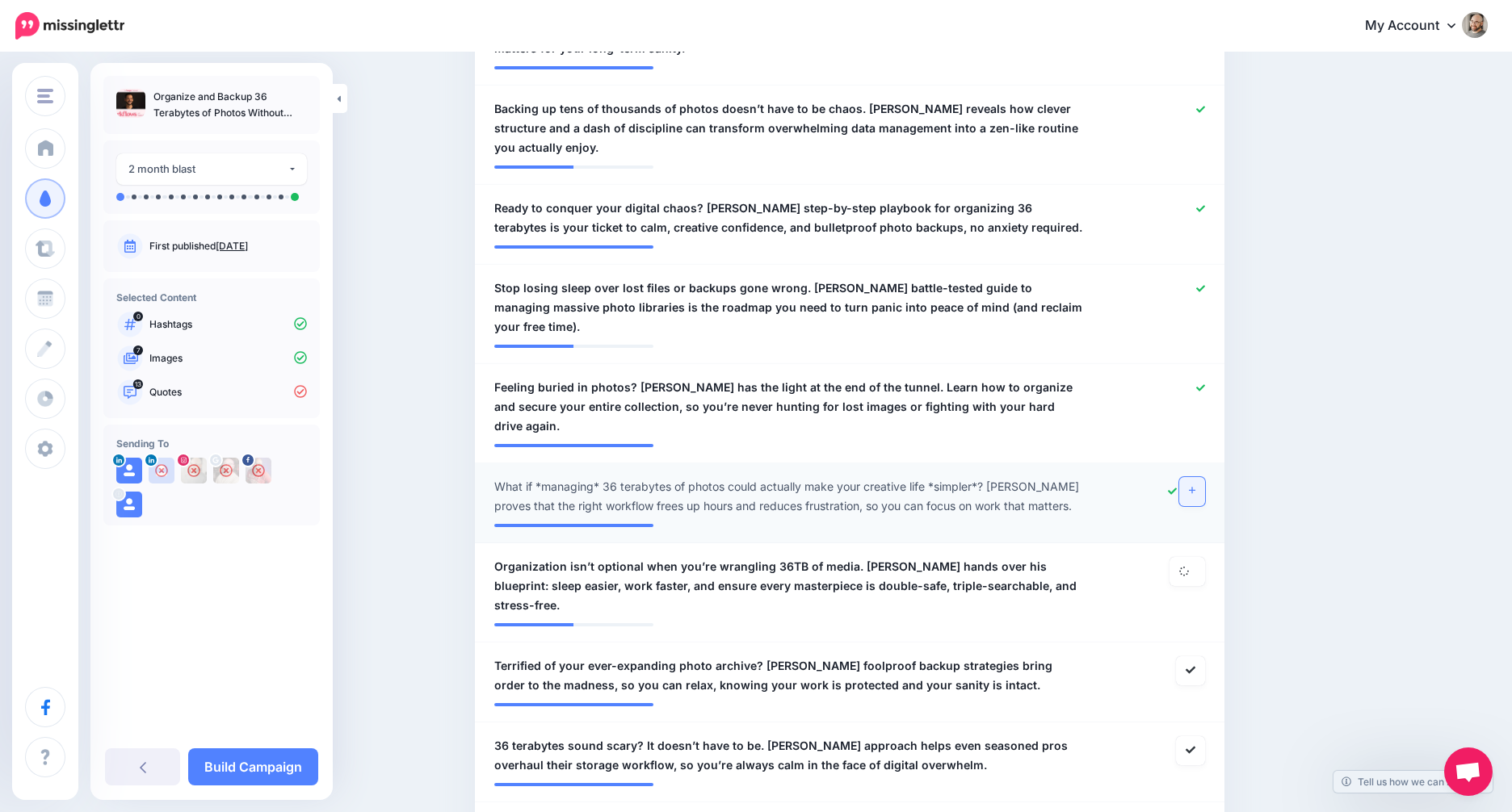
scroll to position [1187, 0]
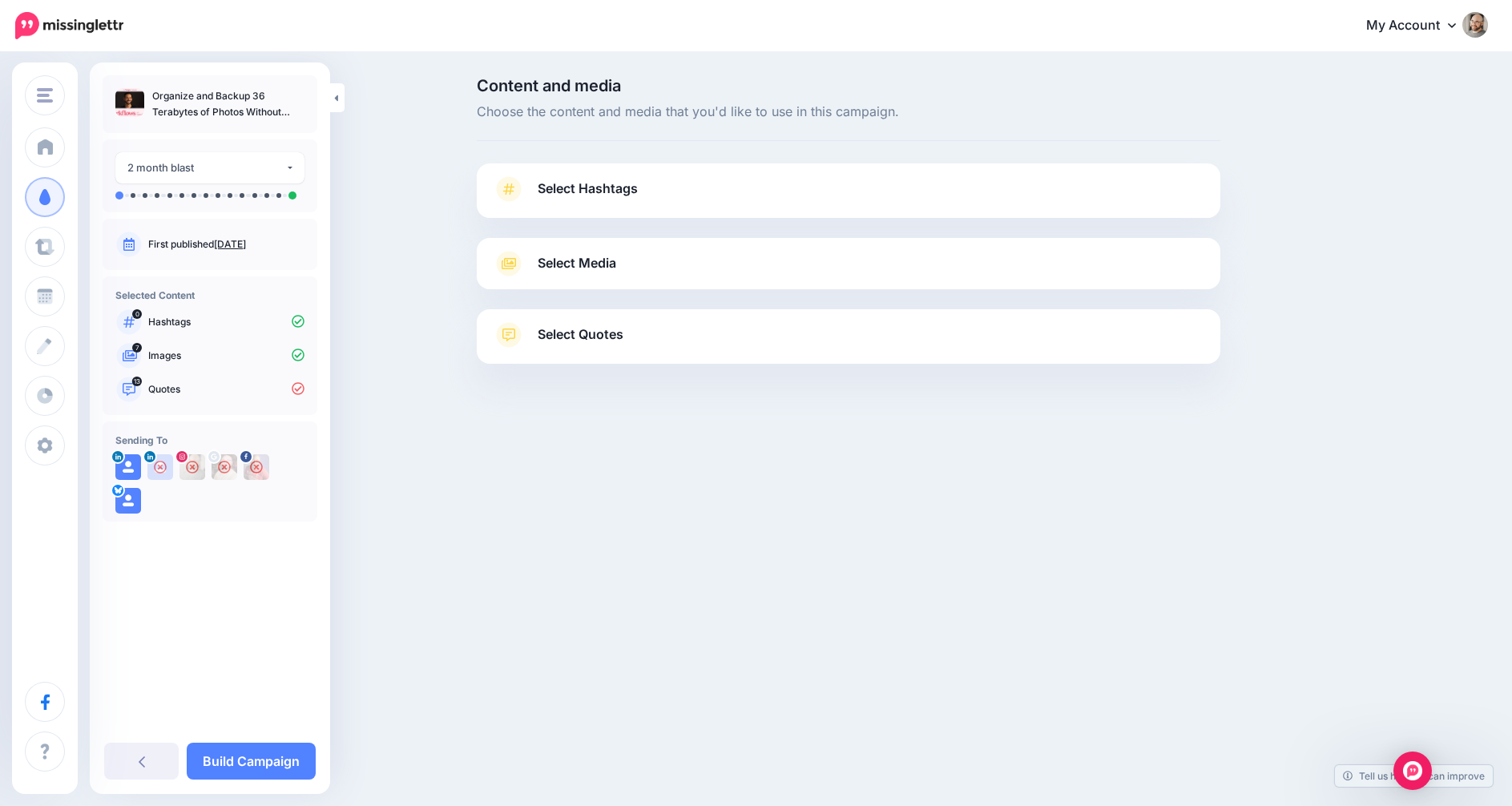
click at [875, 316] on div "Select Quotes Choose your favourite quotes or go with our recommendations. The …" at bounding box center [849, 336] width 744 height 54
click at [883, 335] on link "Select Quotes" at bounding box center [848, 343] width 712 height 42
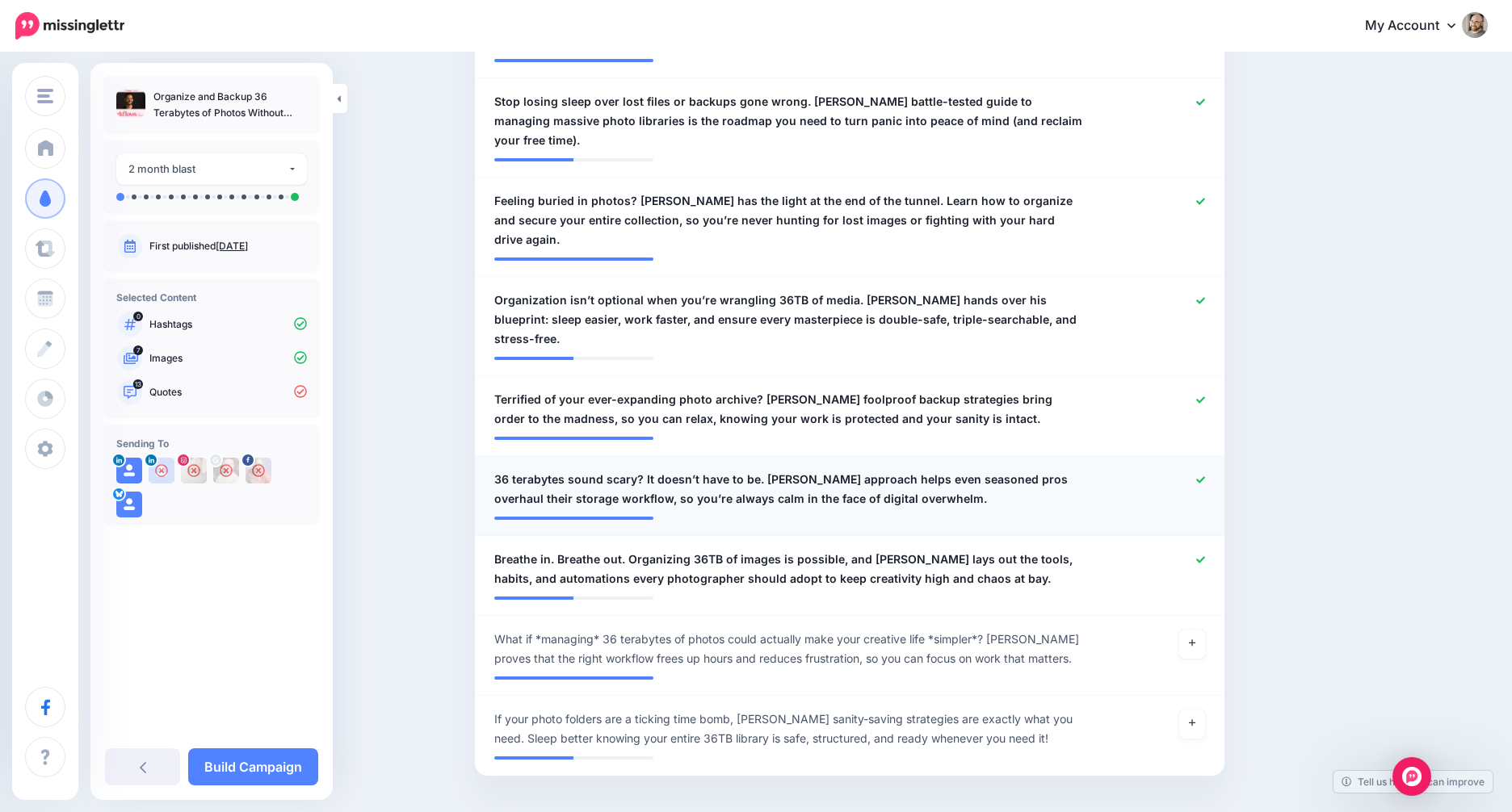
scroll to position [1187, 0]
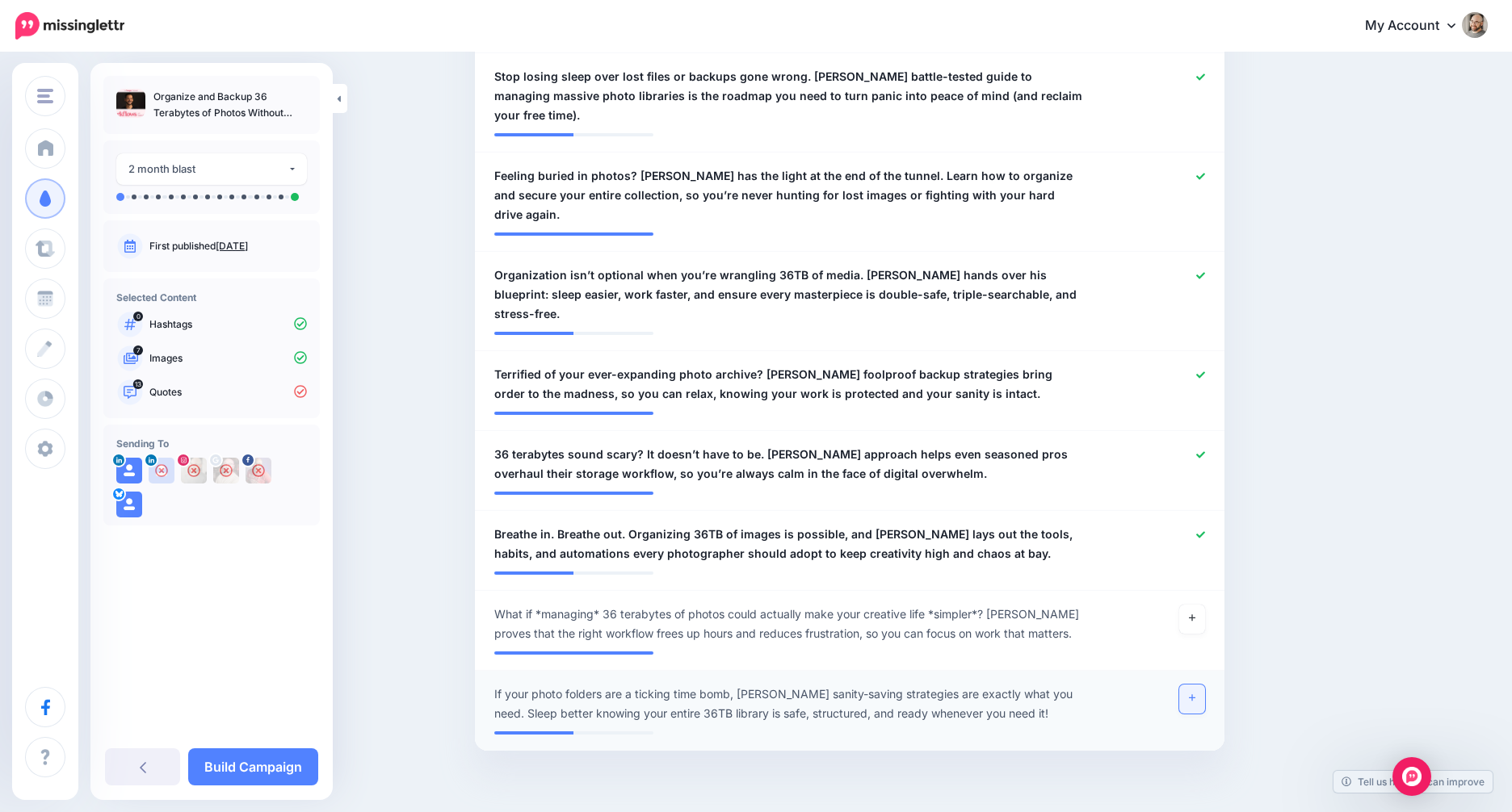
click at [1195, 695] on icon at bounding box center [1192, 698] width 7 height 7
click at [1197, 605] on link at bounding box center [1191, 619] width 26 height 29
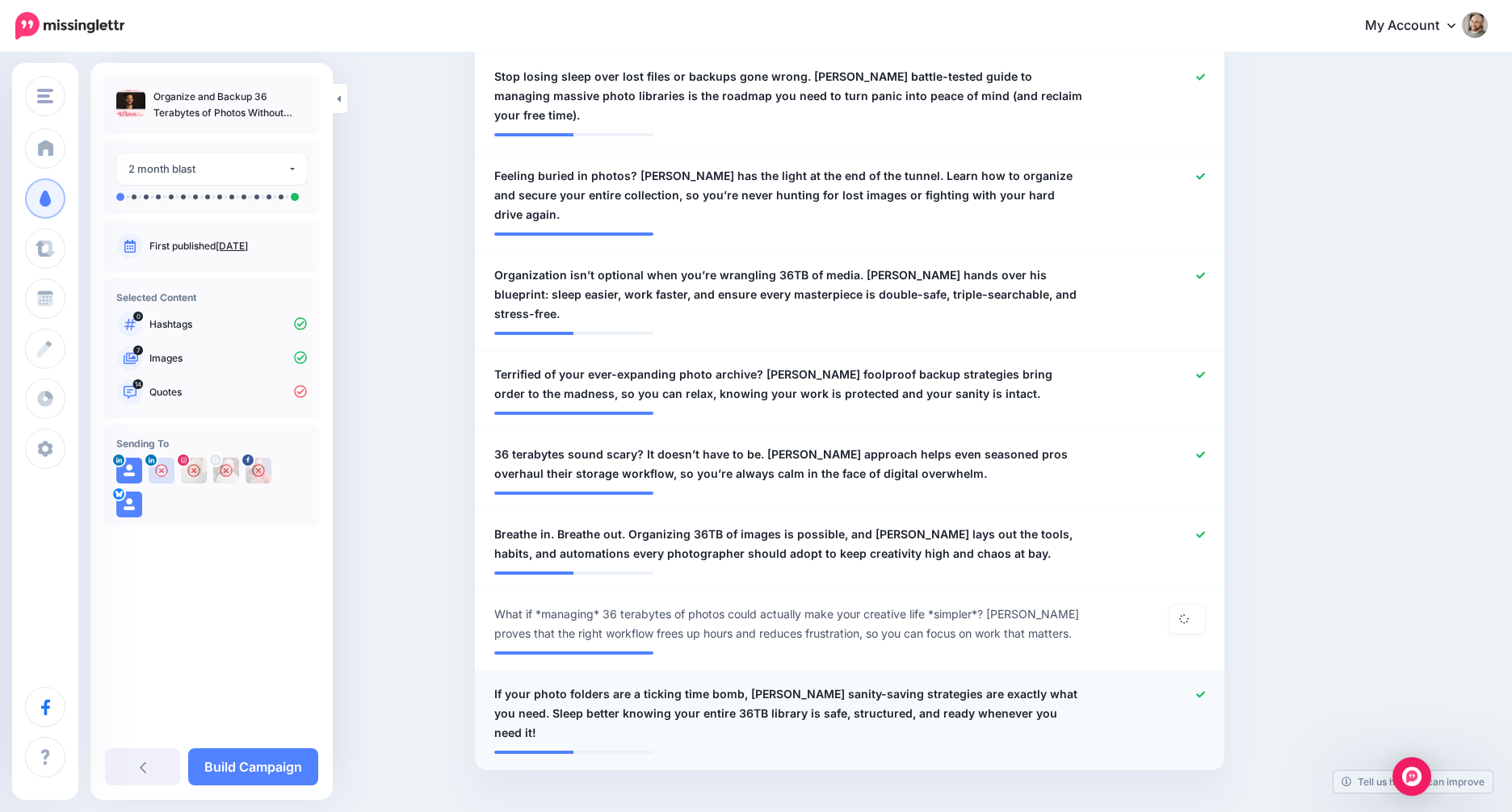
click at [298, 760] on link "Build Campaign" at bounding box center [253, 766] width 130 height 37
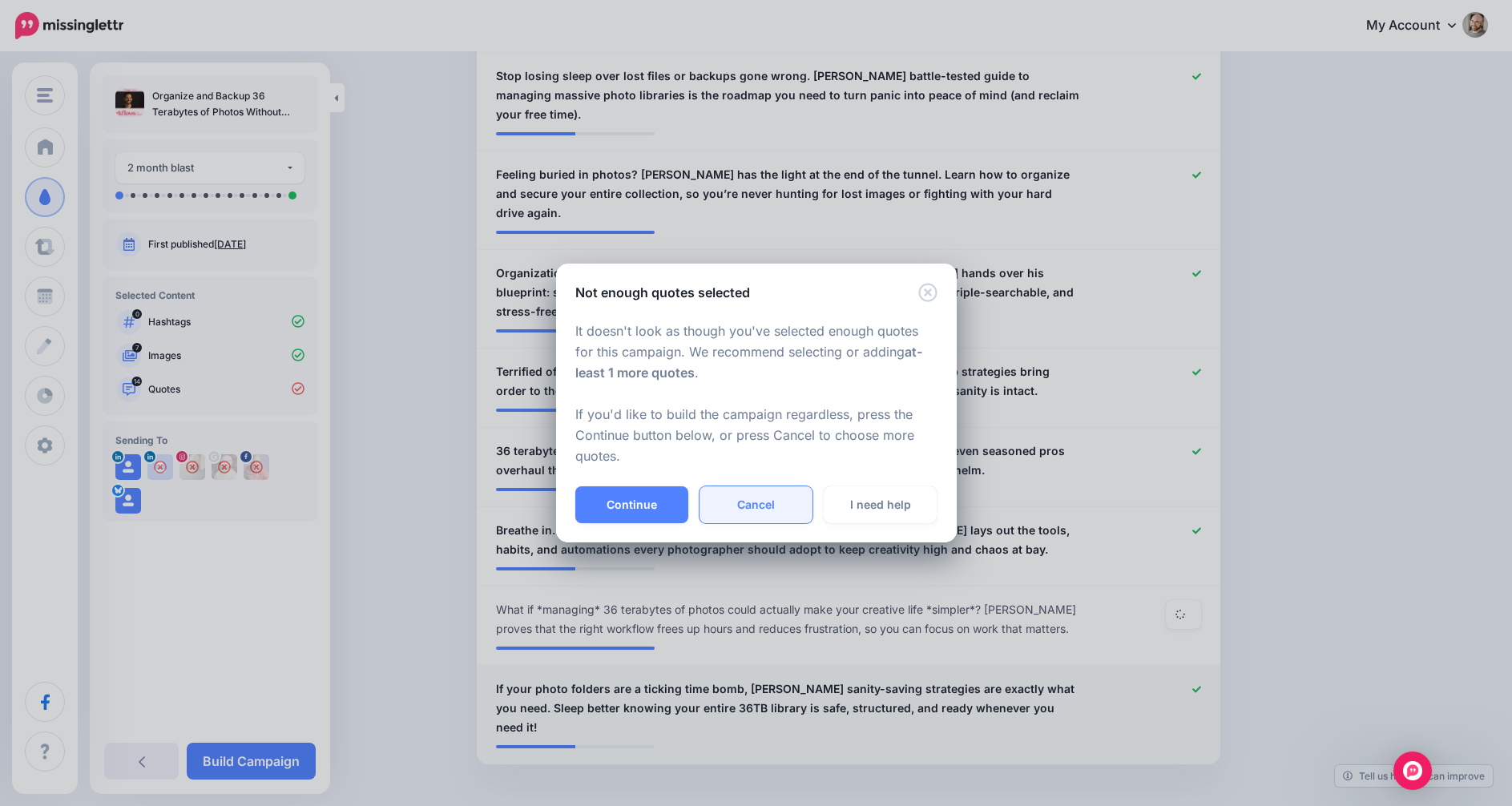
click at [729, 494] on link "Cancel" at bounding box center [756, 504] width 113 height 37
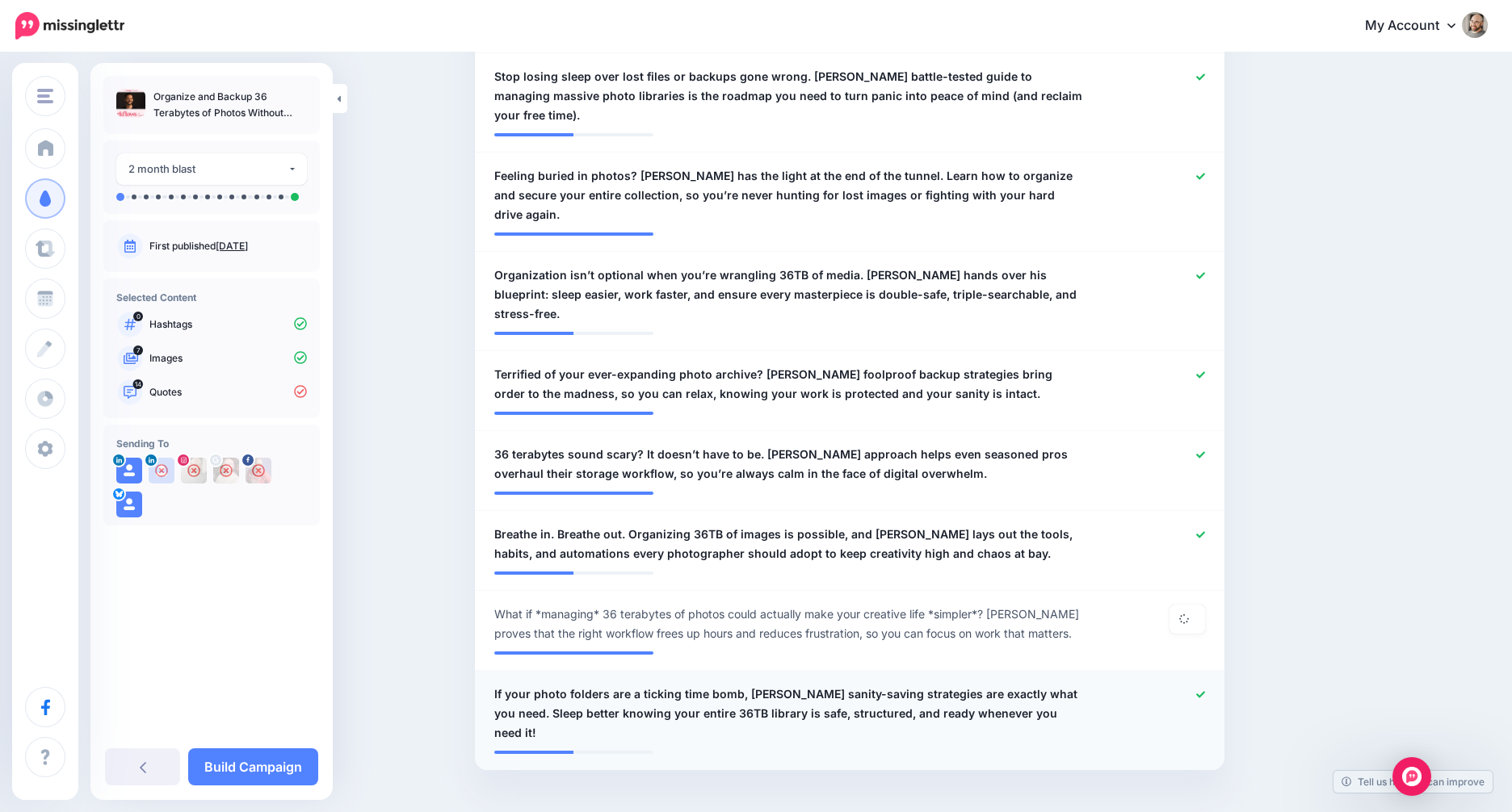
click at [802, 605] on span "What if *managing* 36 terabytes of photos could actually make your creative lif…" at bounding box center [788, 624] width 589 height 39
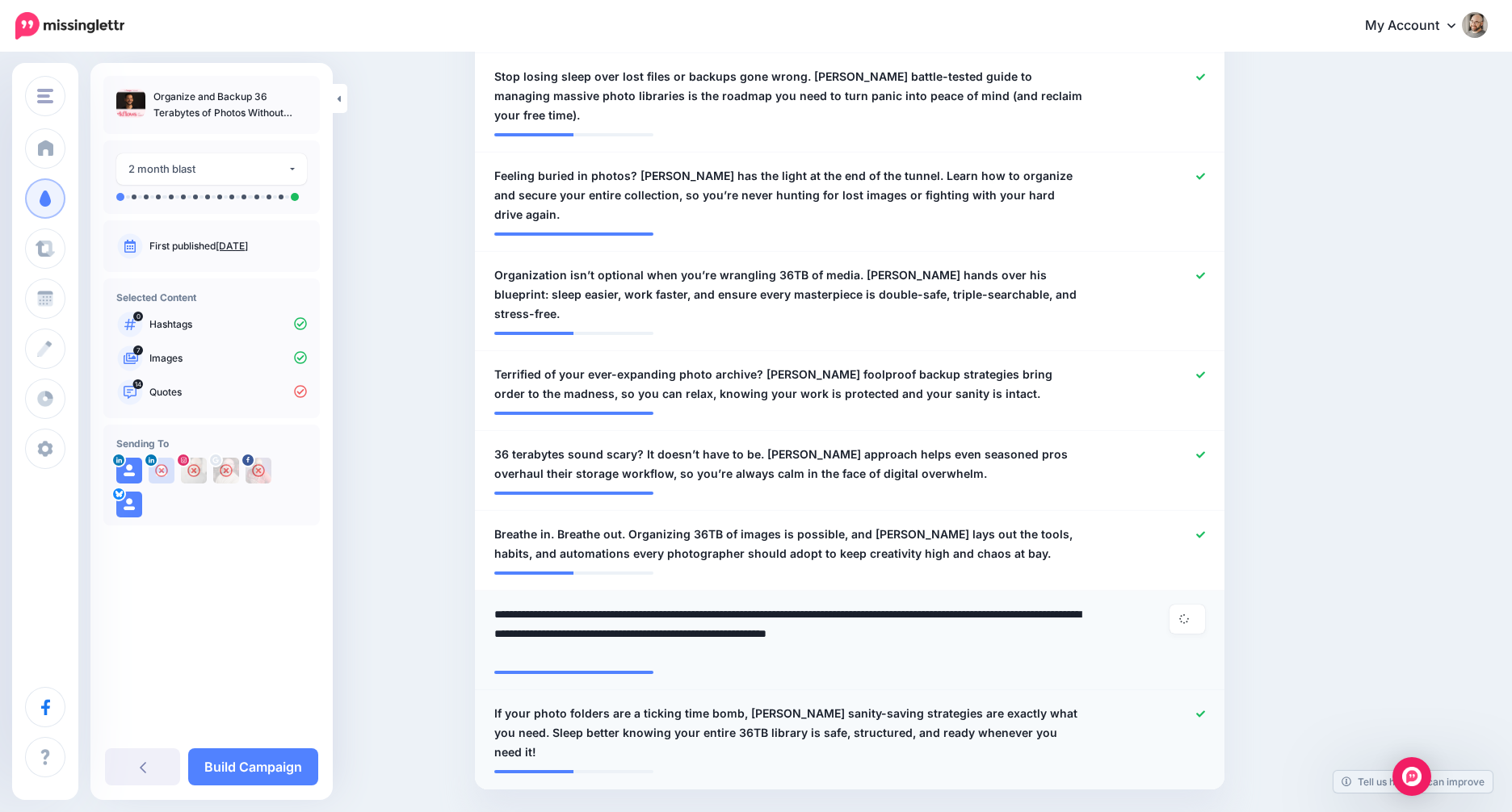
scroll to position [1179, 0]
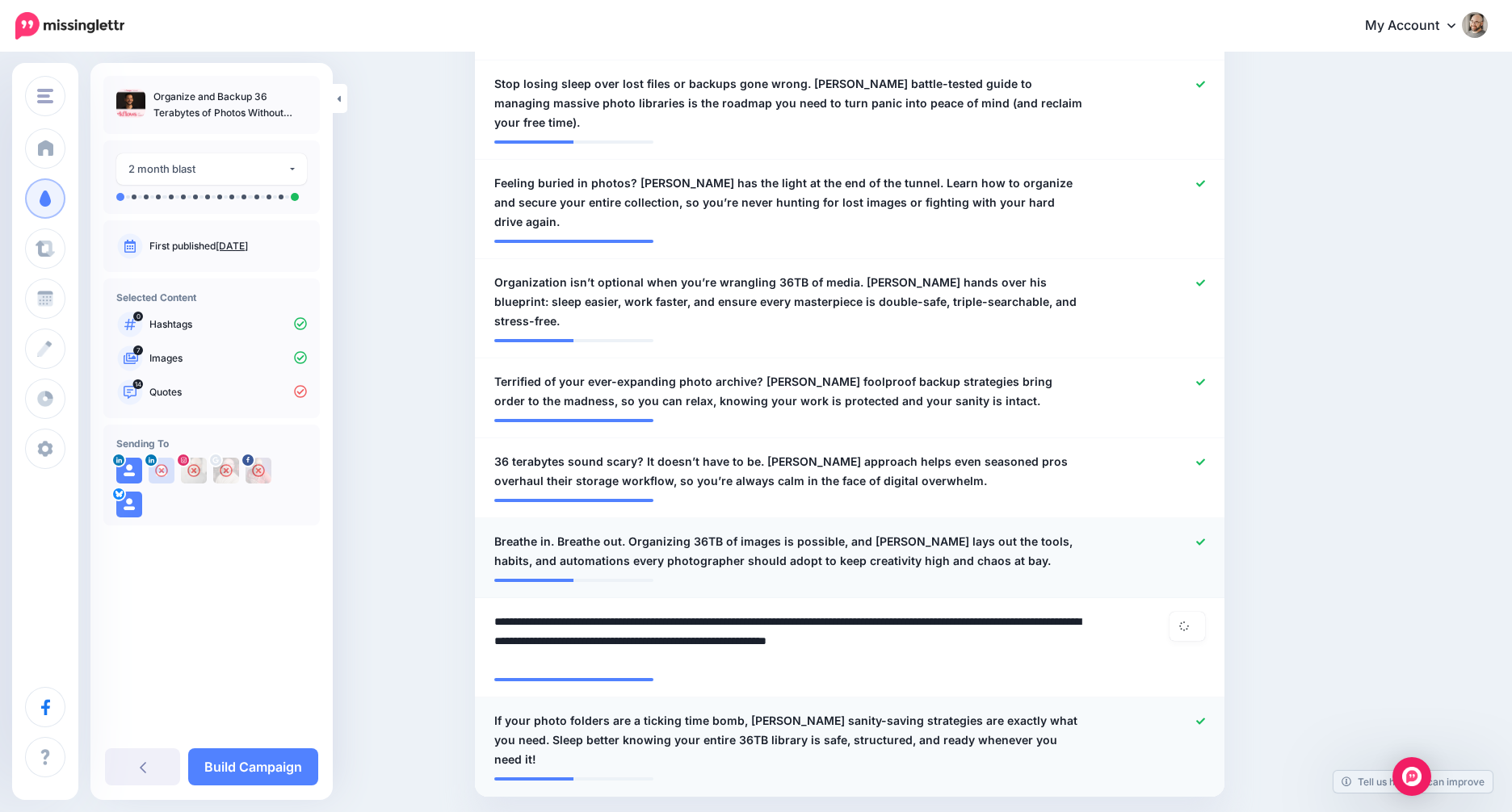
click at [910, 532] on span "Breathe in. Breathe out. Organizing 36TB of images is possible, and [PERSON_NAM…" at bounding box center [788, 551] width 589 height 39
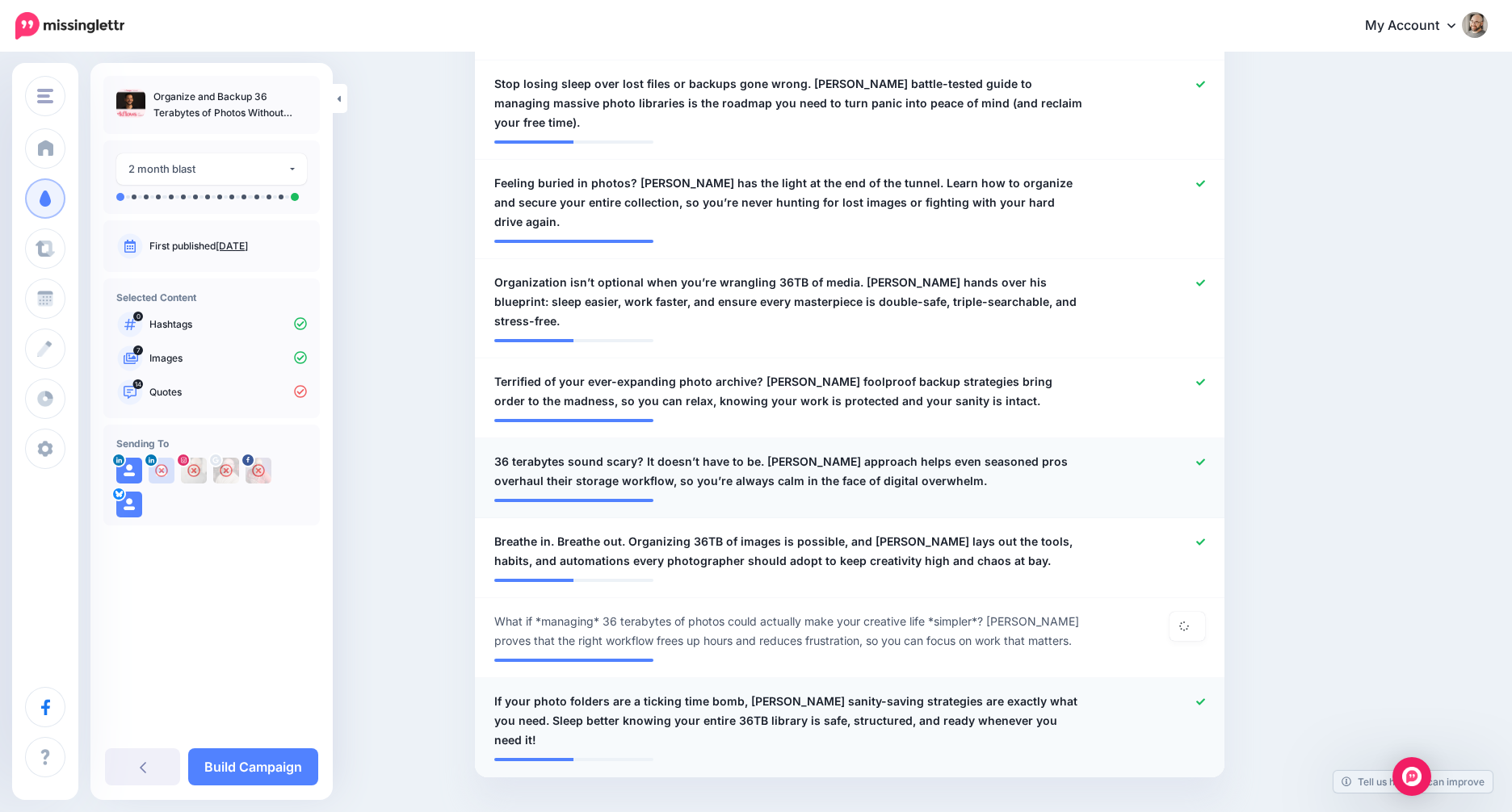
click at [899, 452] on span "36 terabytes sound scary? It doesn’t have to be. [PERSON_NAME] approach helps e…" at bounding box center [788, 471] width 589 height 39
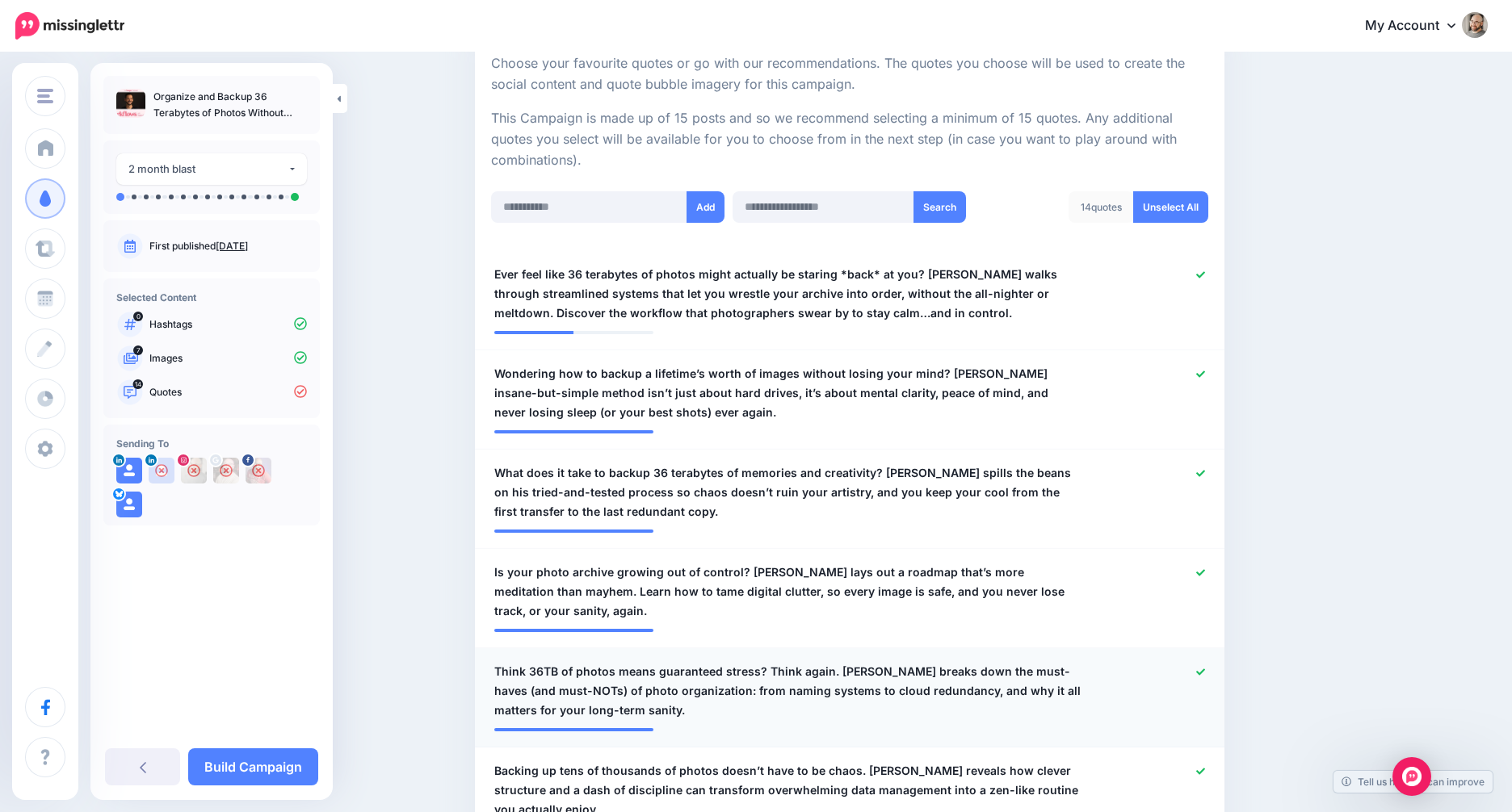
scroll to position [147, 0]
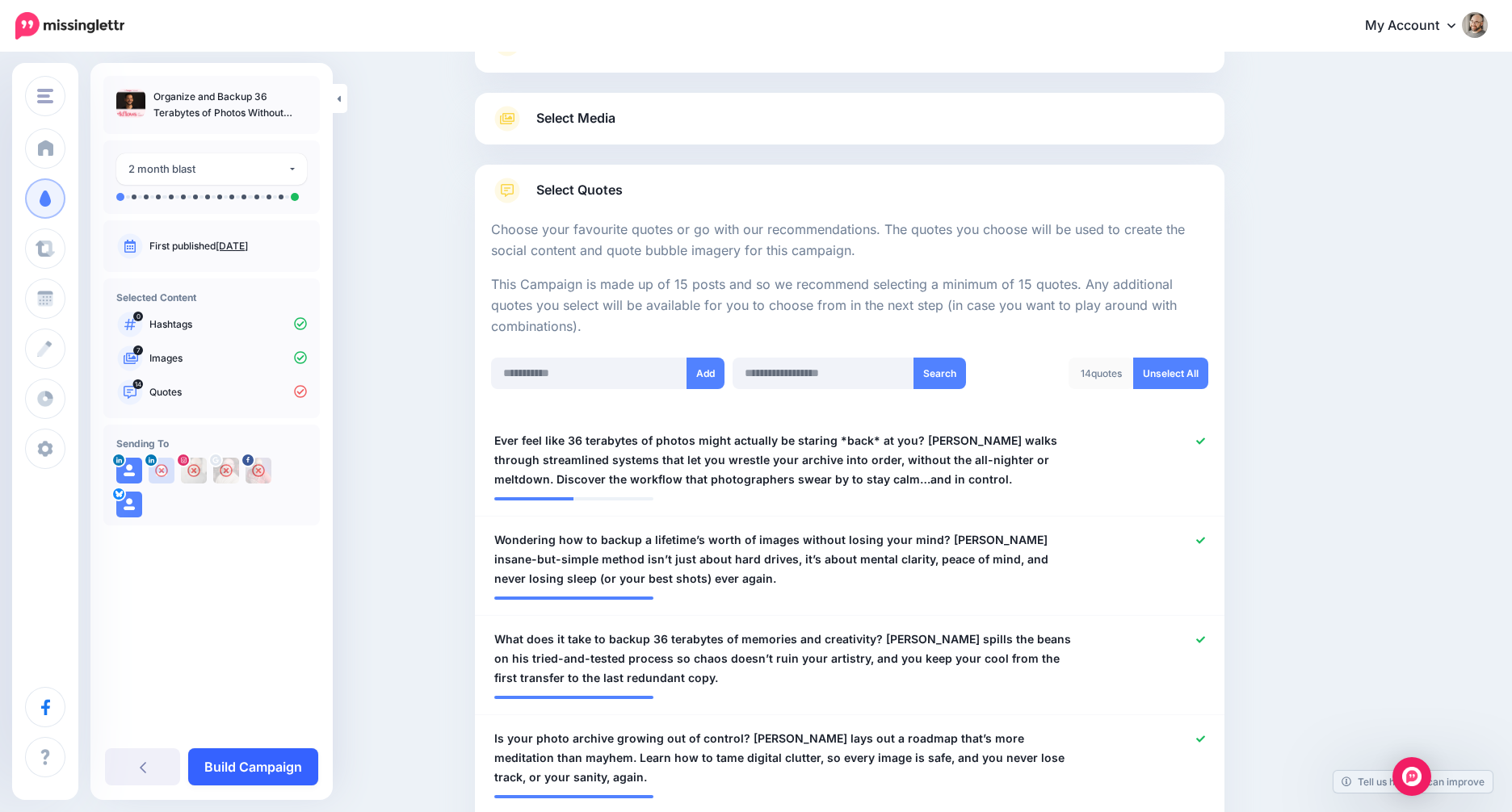
click at [276, 766] on link "Build Campaign" at bounding box center [253, 766] width 130 height 37
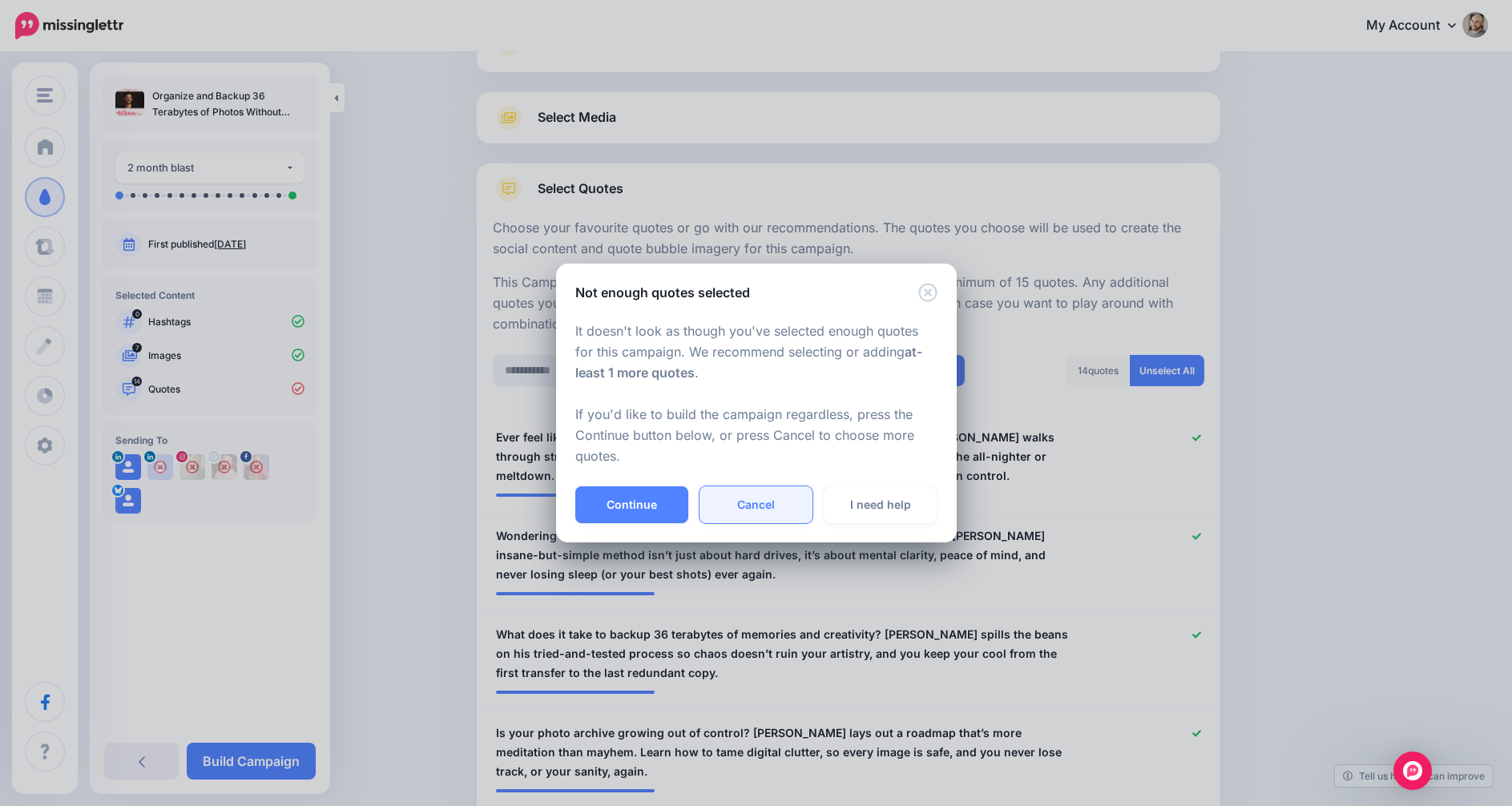
click at [768, 512] on link "Cancel" at bounding box center [756, 504] width 113 height 37
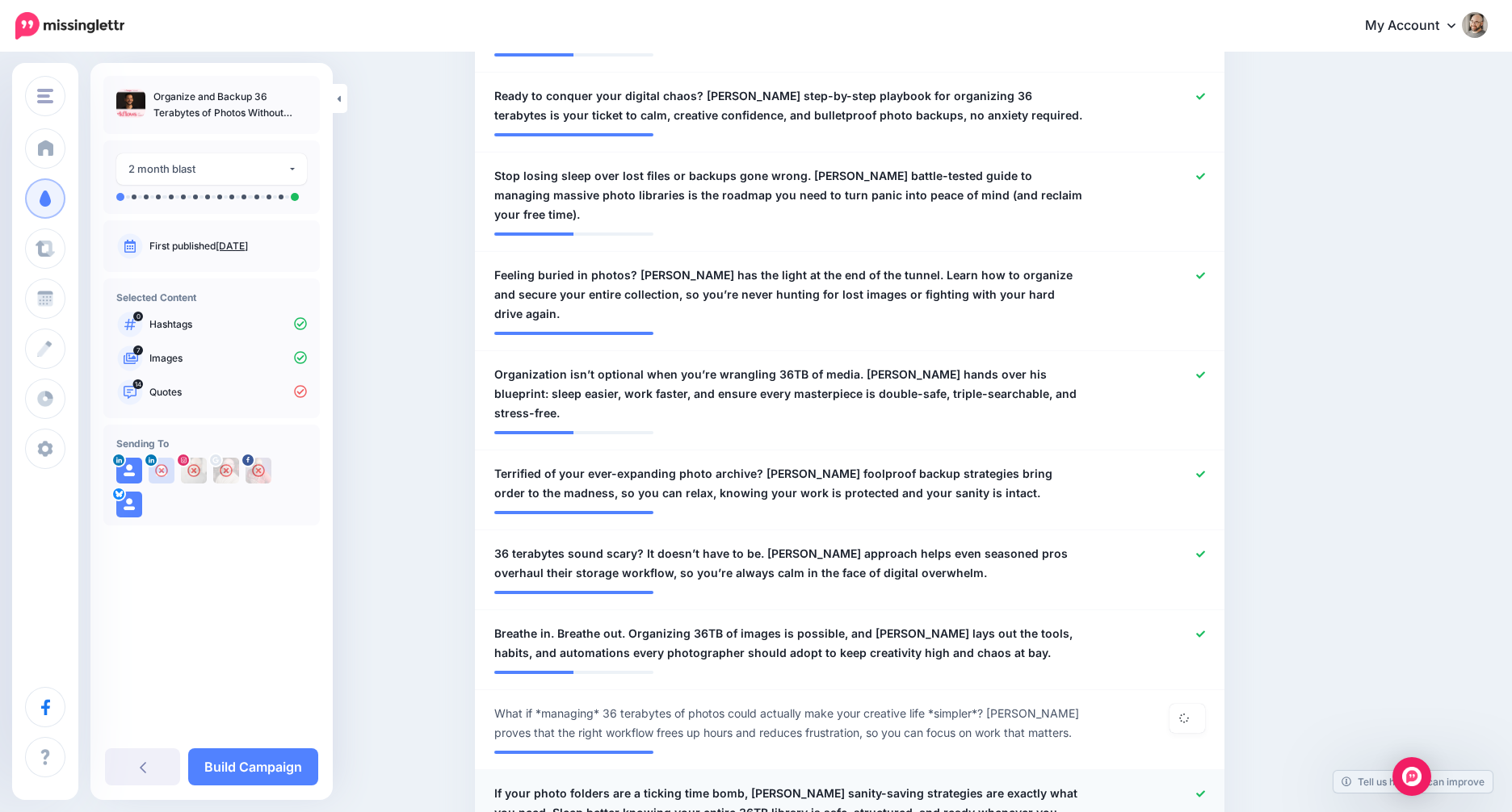
scroll to position [1187, 0]
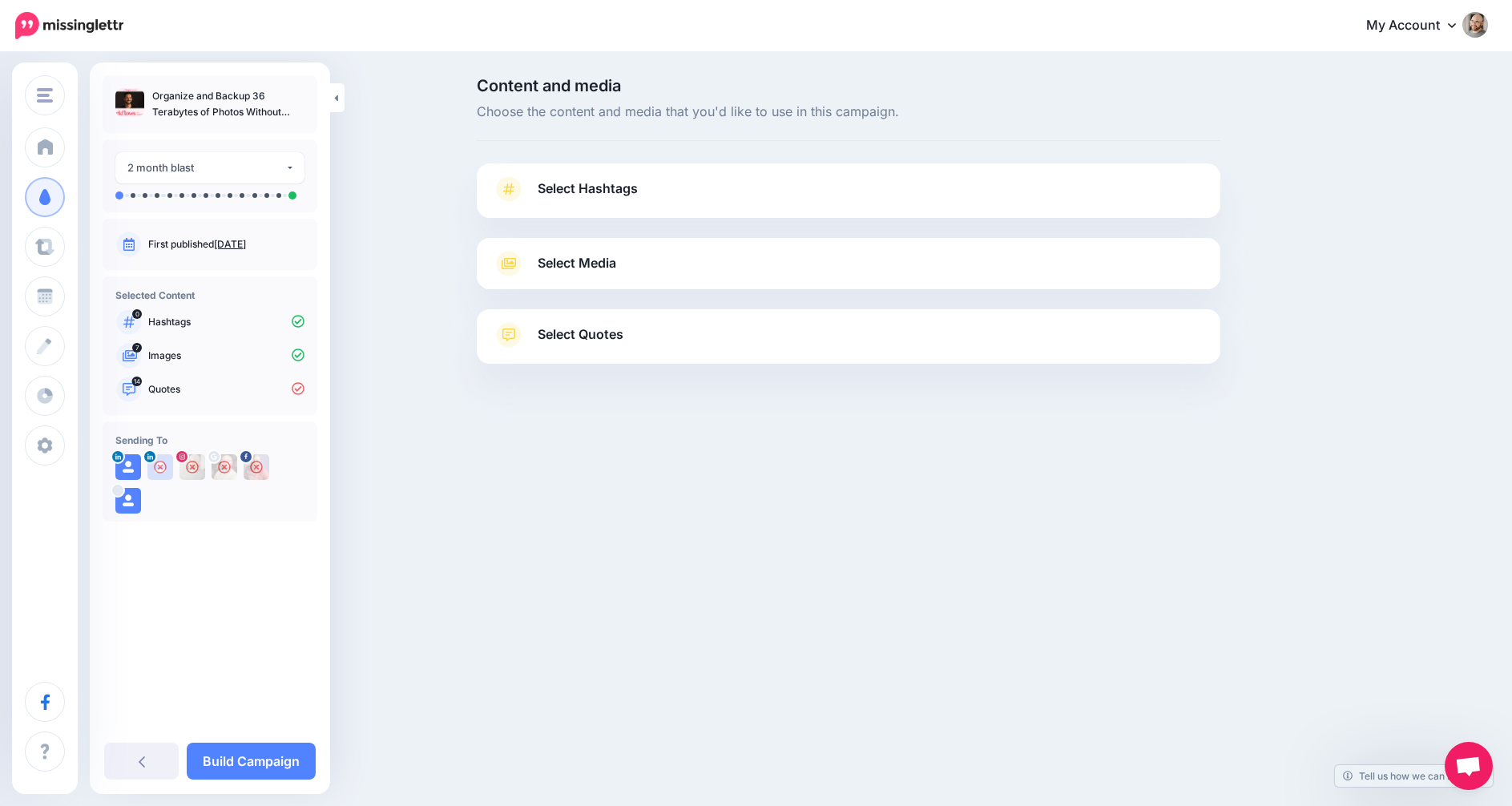
click at [659, 326] on link "Select Quotes" at bounding box center [848, 343] width 712 height 42
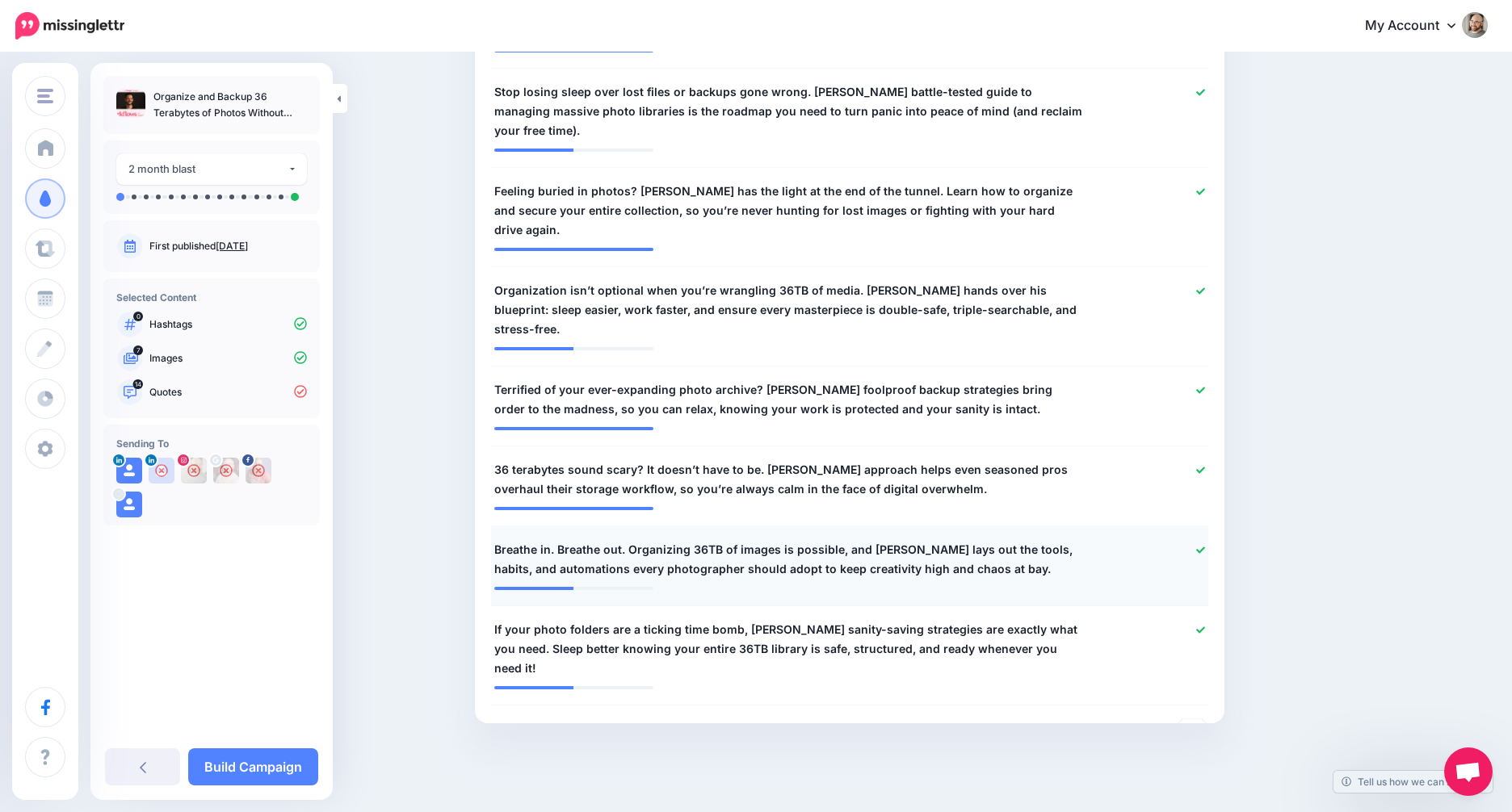
scroll to position [1187, 0]
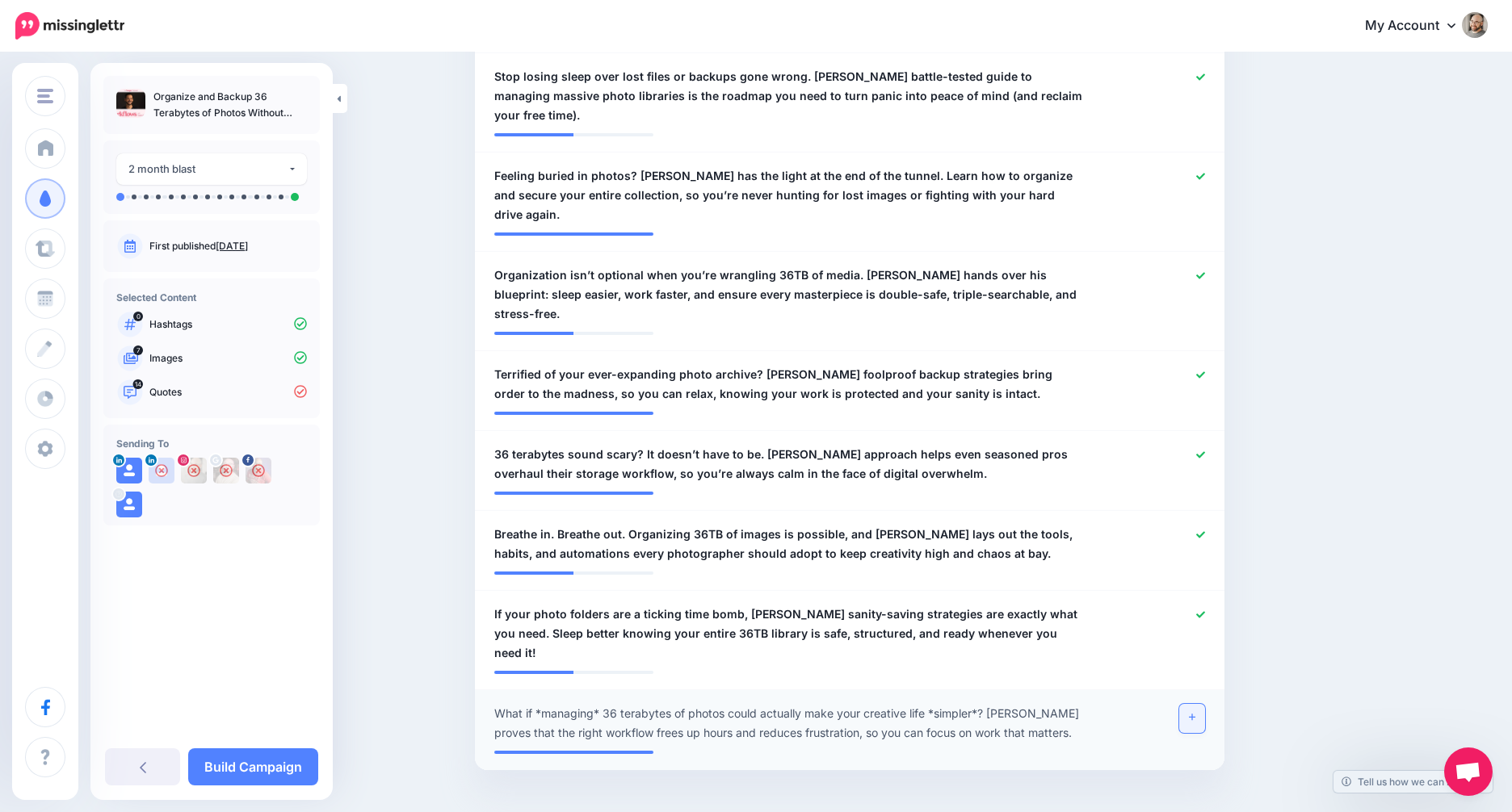
click at [1189, 704] on link at bounding box center [1191, 718] width 26 height 29
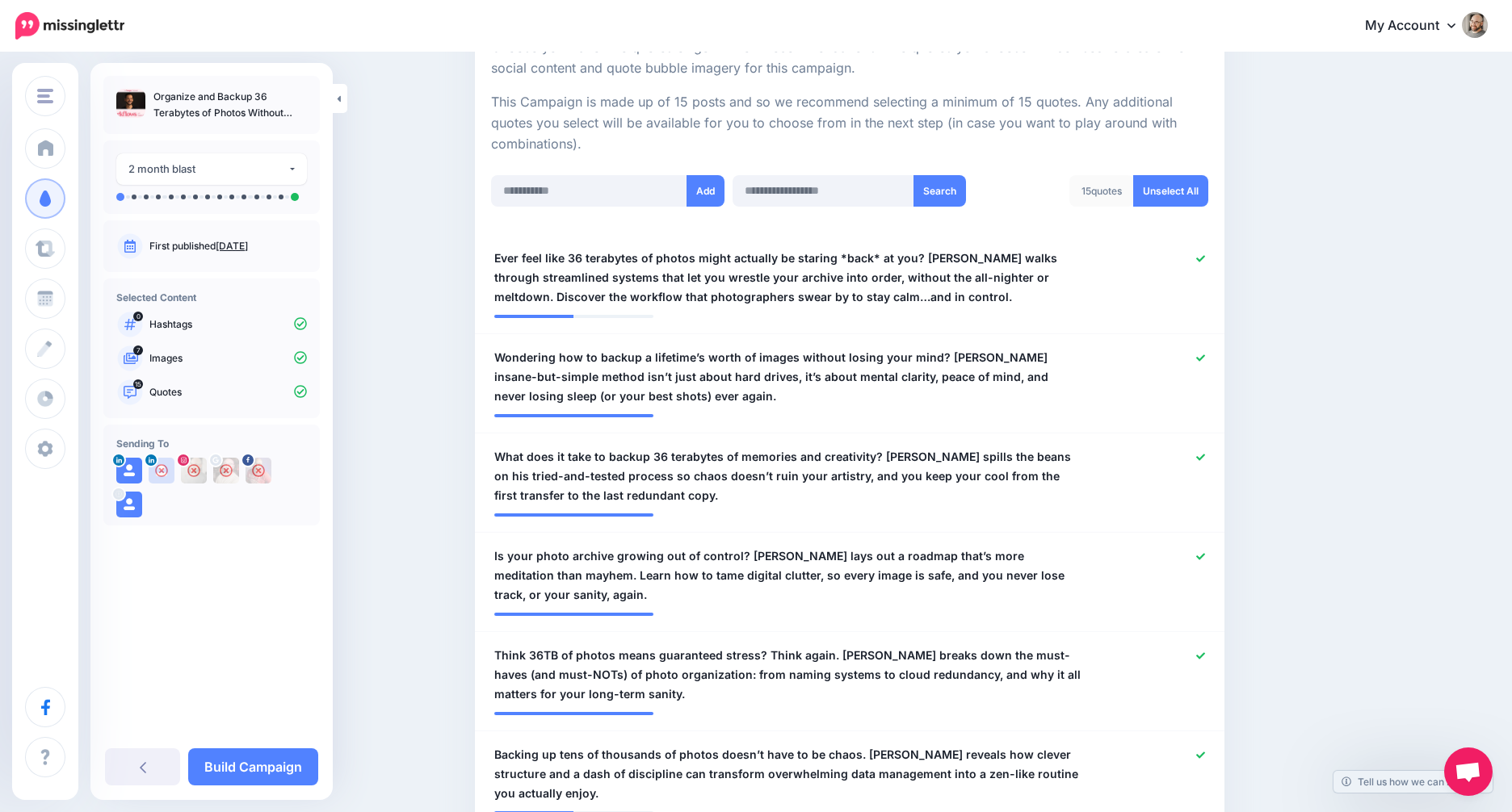
scroll to position [0, 0]
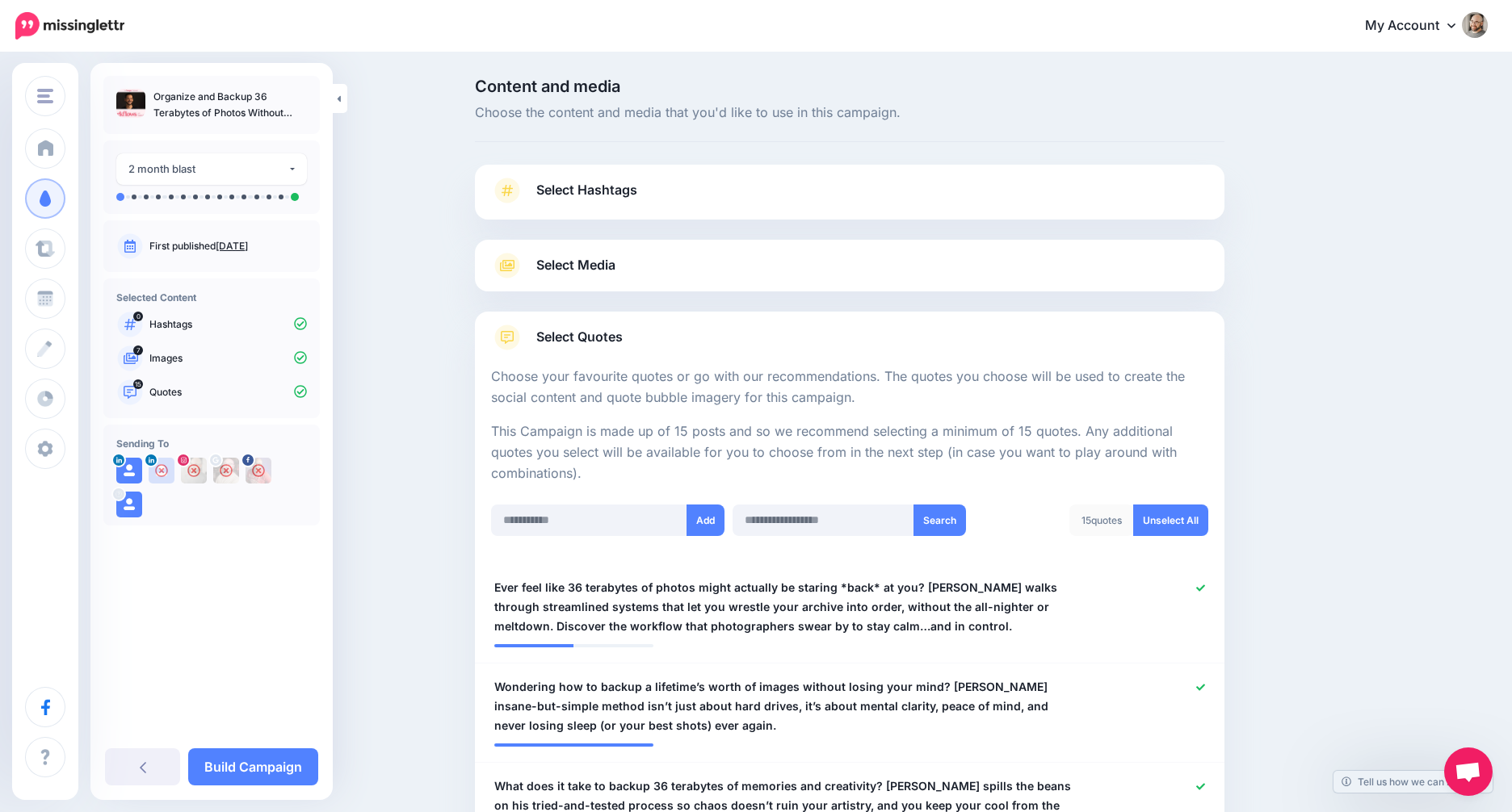
click at [585, 270] on span "Select Media" at bounding box center [575, 265] width 79 height 22
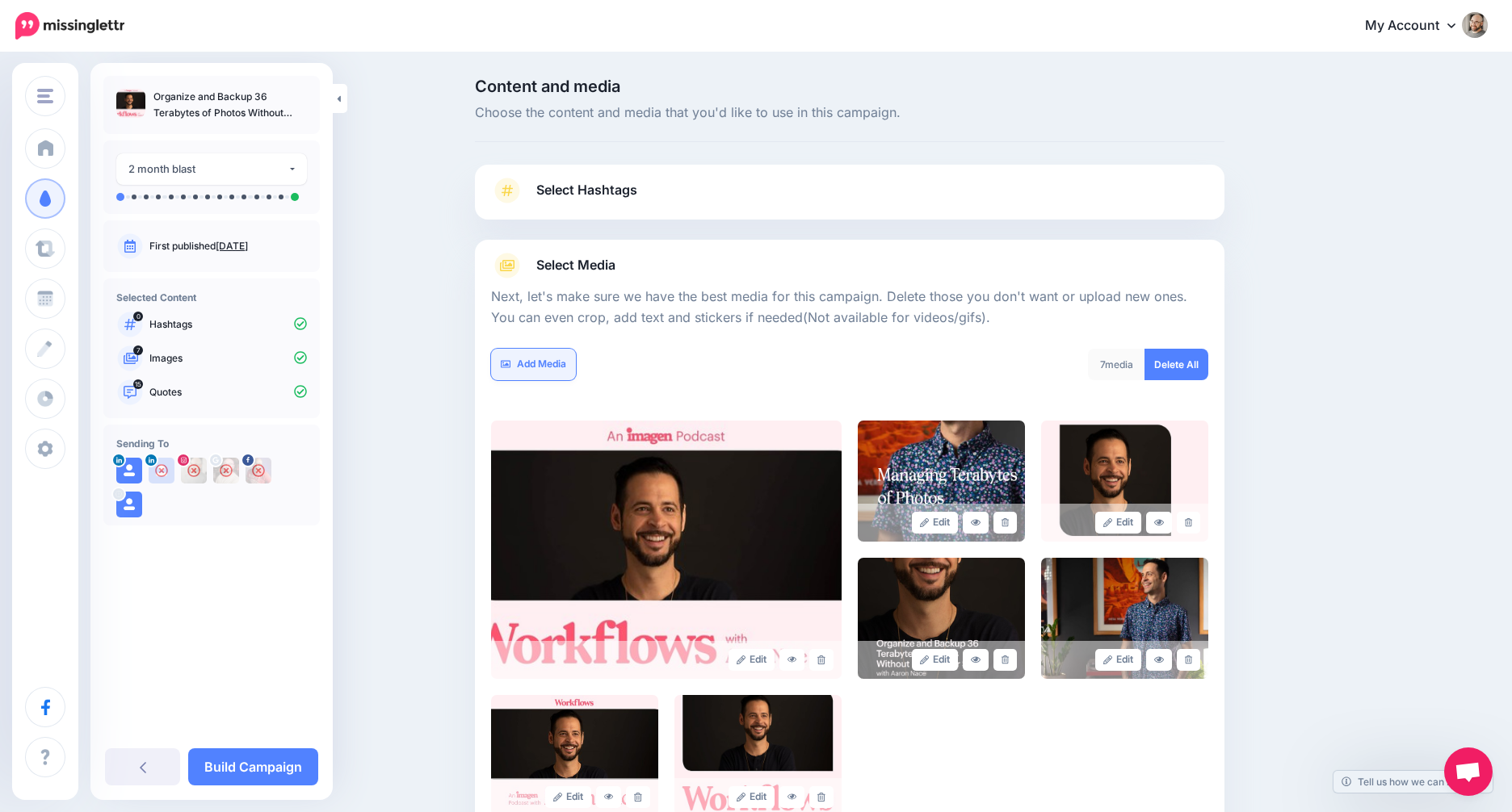
click at [561, 370] on link "Add Media" at bounding box center [533, 365] width 85 height 31
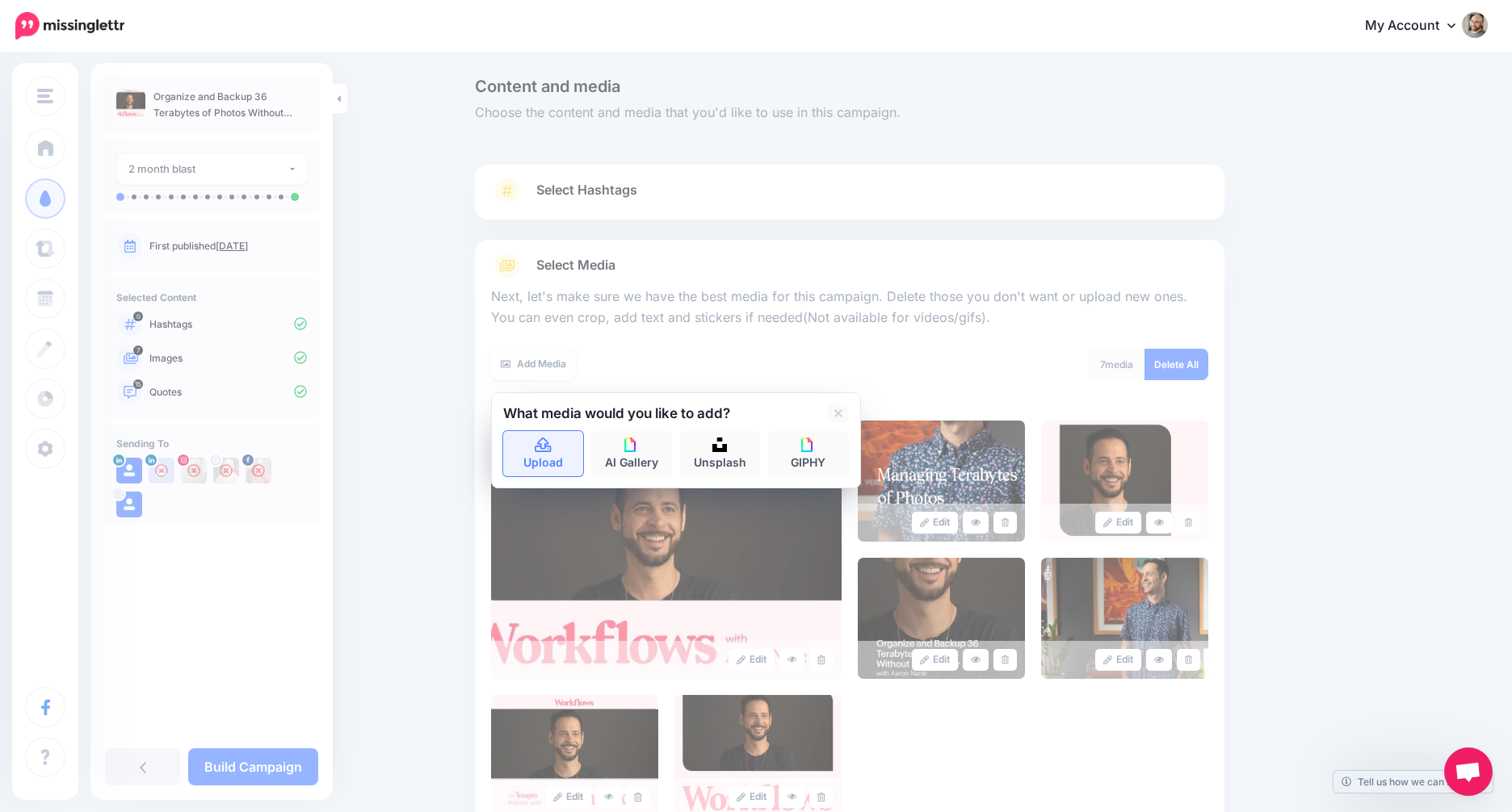
click at [566, 439] on link "Upload" at bounding box center [543, 453] width 80 height 46
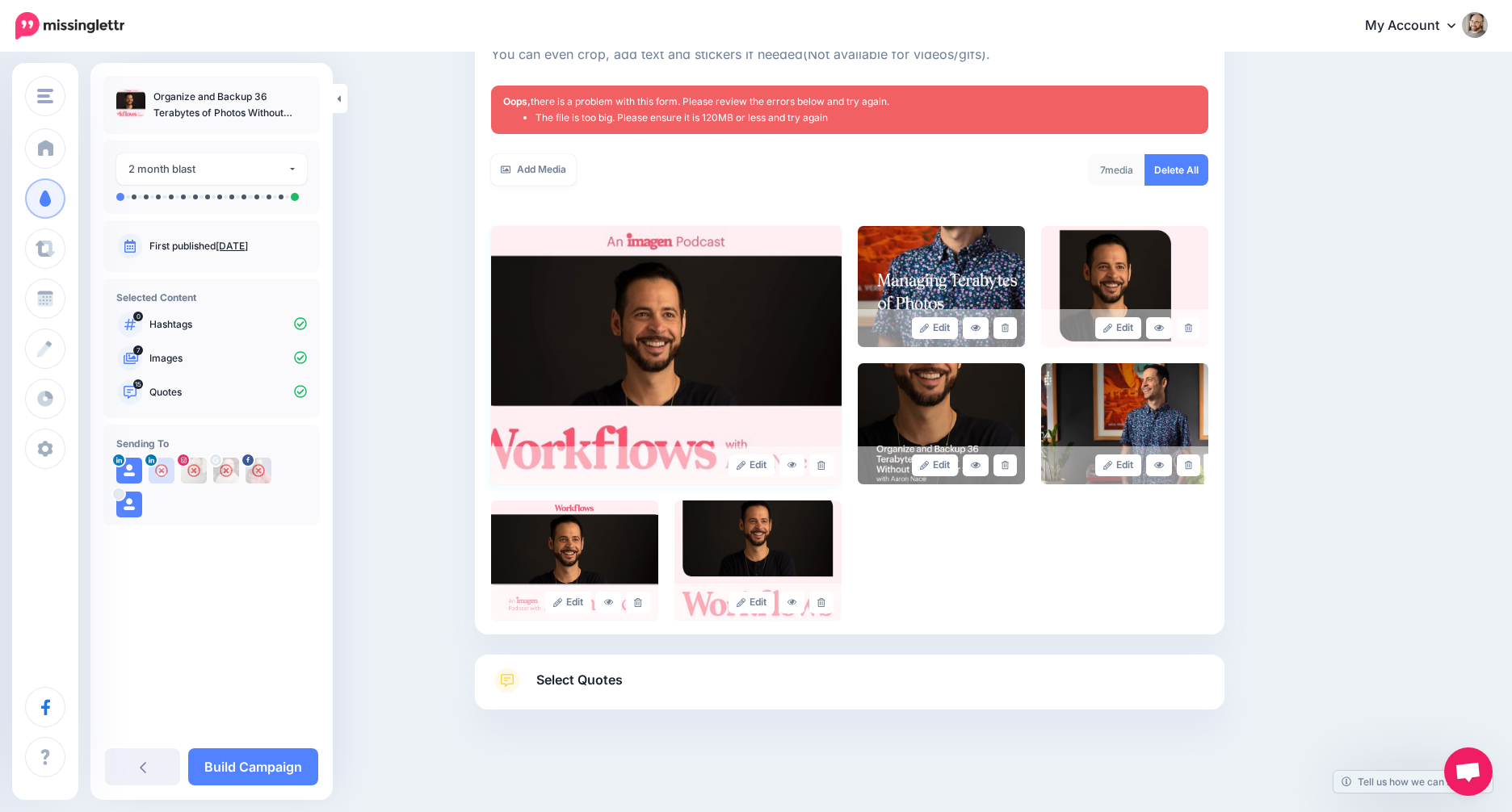
scroll to position [110, 0]
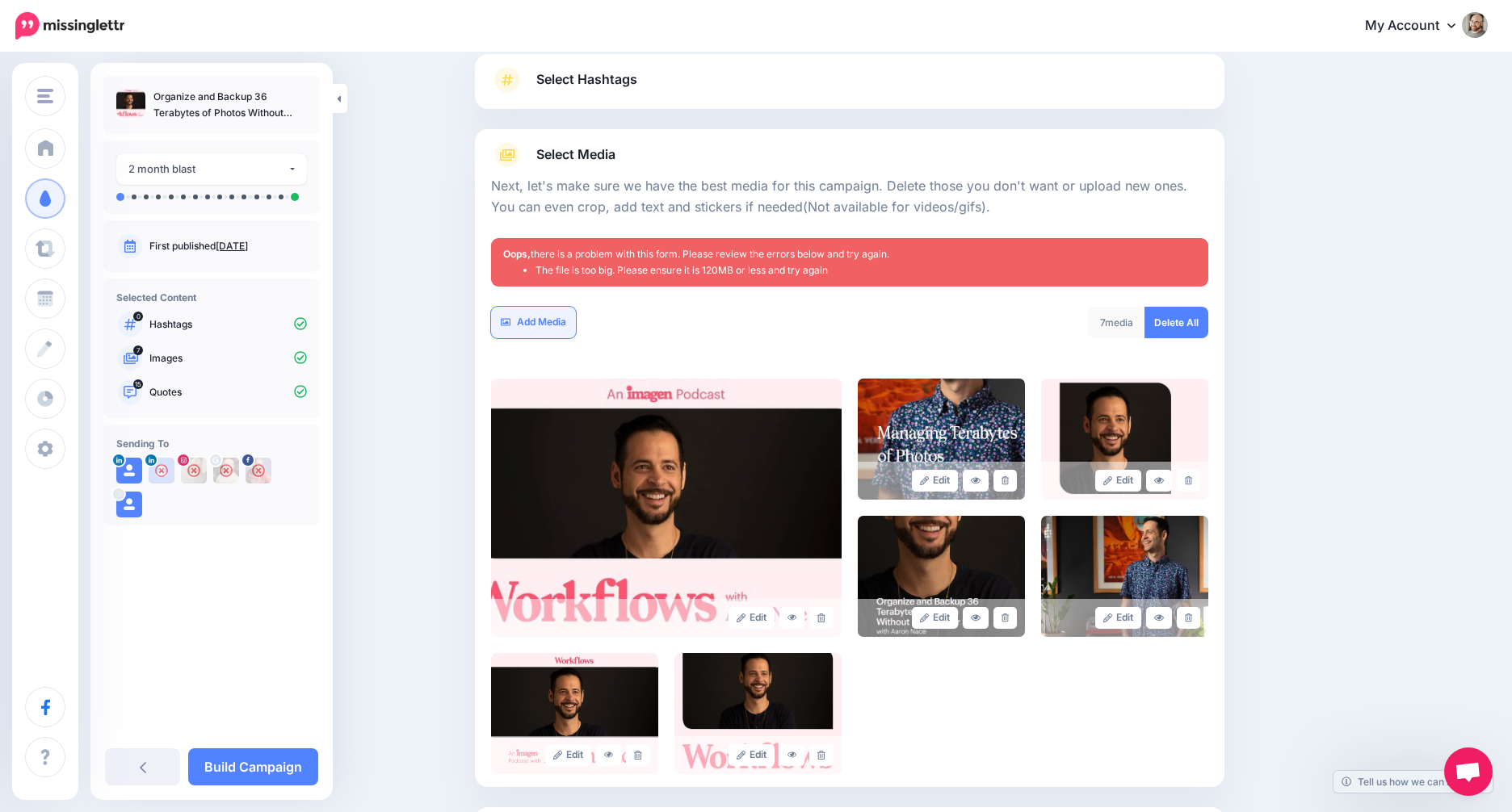
click at [555, 326] on link "Add Media" at bounding box center [533, 322] width 85 height 31
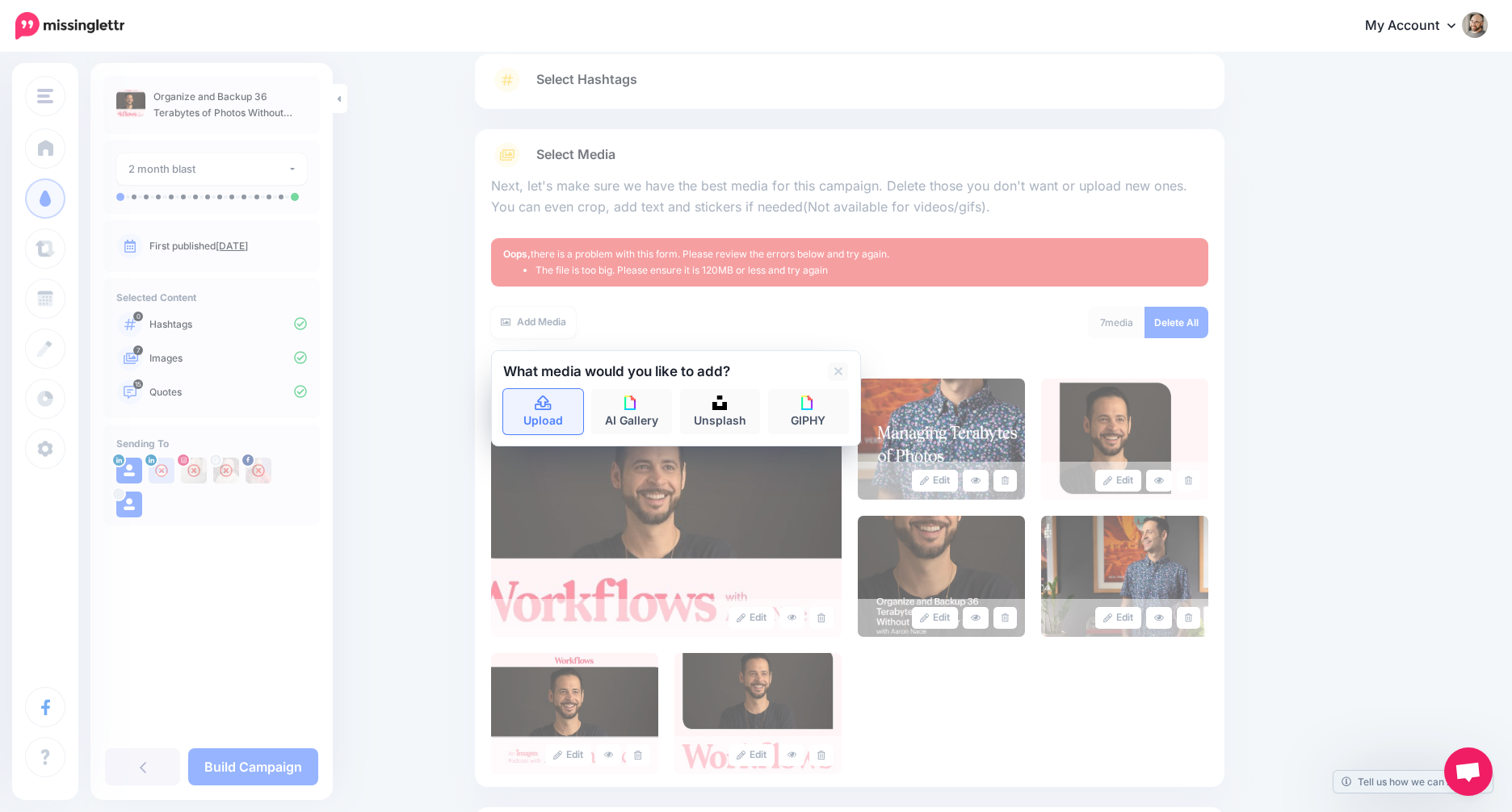
click at [550, 395] on icon at bounding box center [542, 403] width 16 height 15
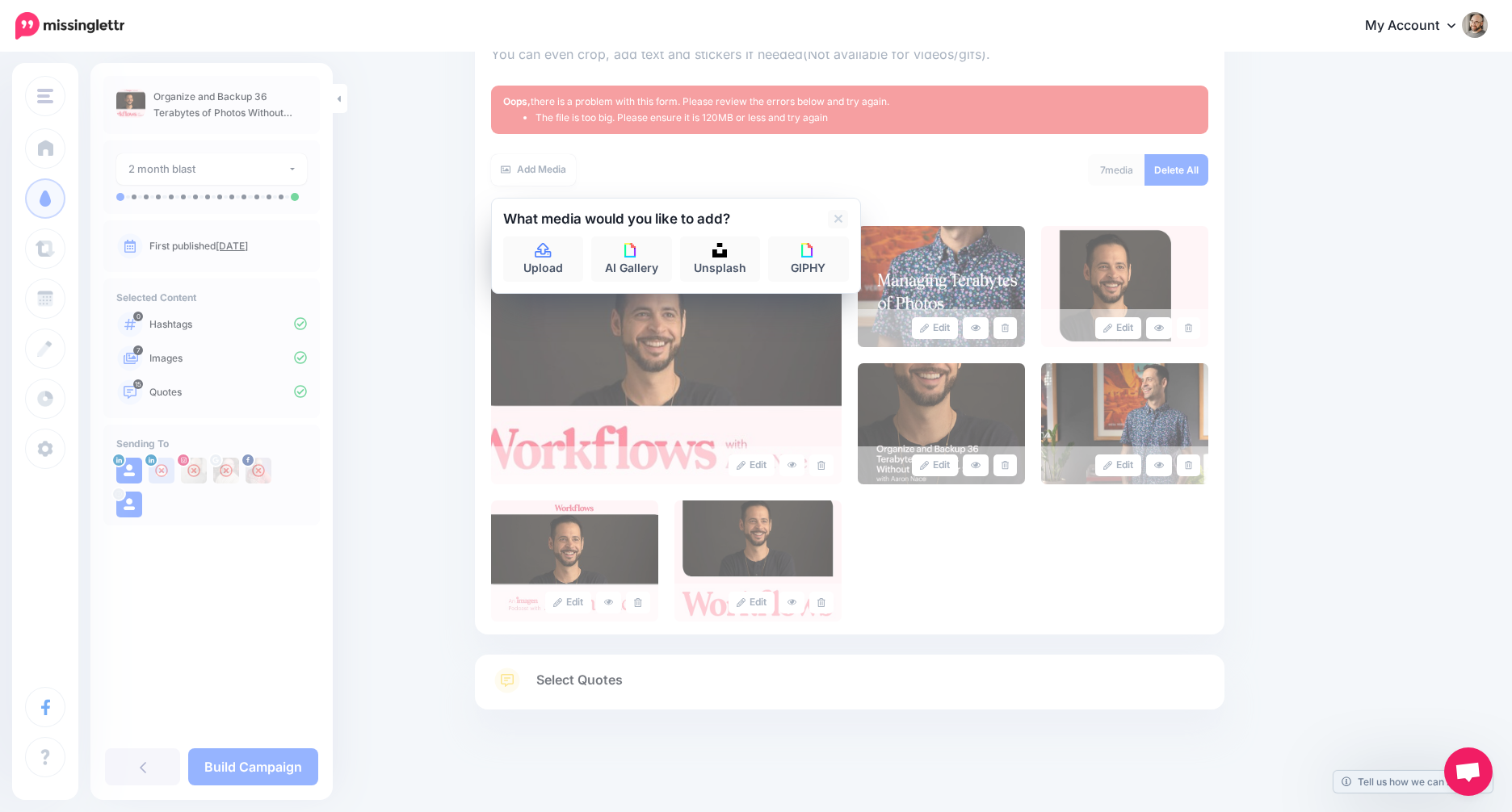
click at [1363, 558] on div "Content and media Choose the content and media that you'd like to use in this c…" at bounding box center [927, 302] width 928 height 975
click at [381, 681] on div "Content and media Choose the content and media that you'd like to use in this c…" at bounding box center [756, 302] width 1512 height 1023
click at [848, 217] on link at bounding box center [838, 219] width 20 height 18
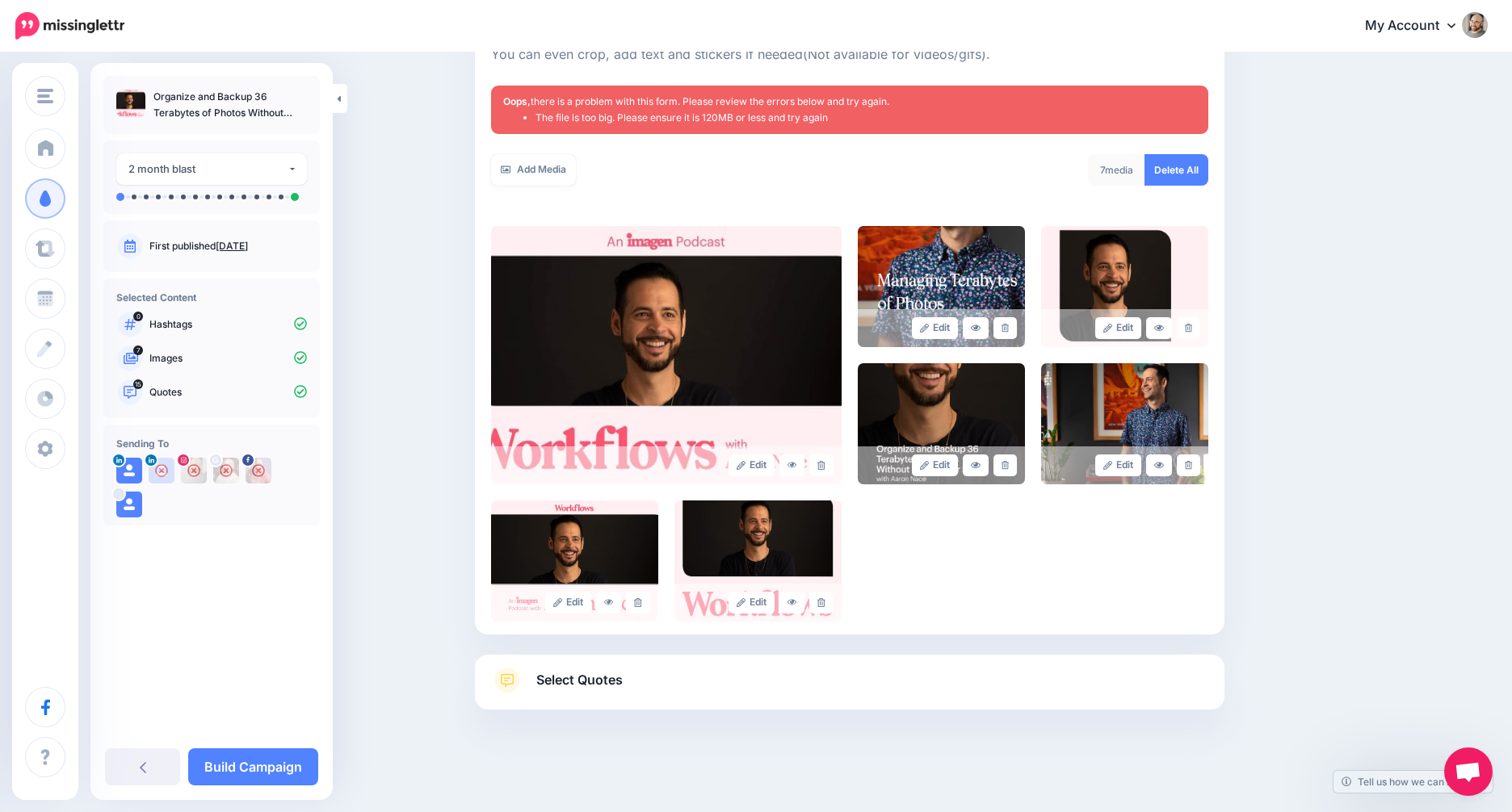
click at [723, 668] on link "Select Quotes" at bounding box center [849, 689] width 717 height 42
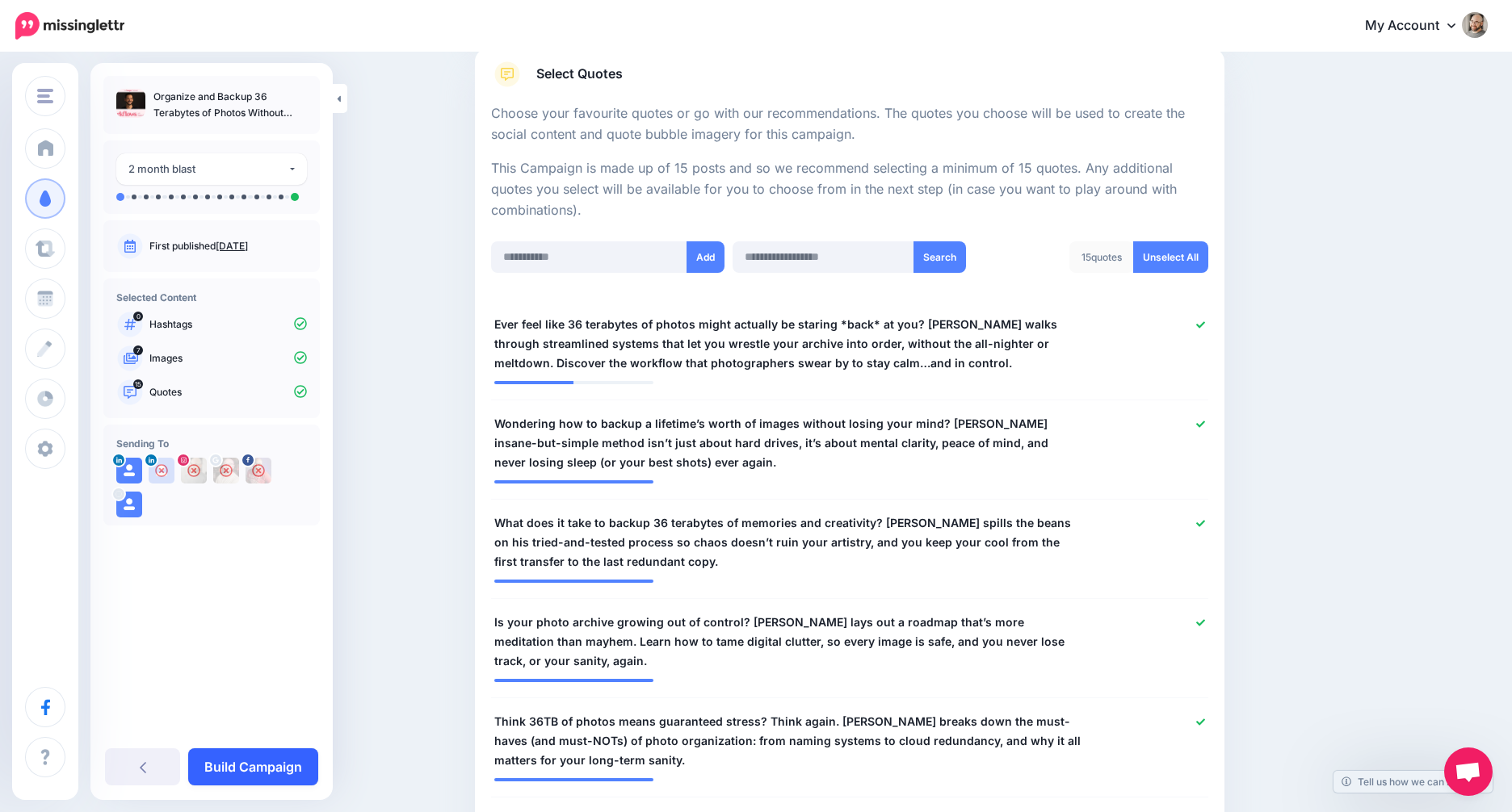
click at [214, 764] on link "Build Campaign" at bounding box center [253, 766] width 130 height 37
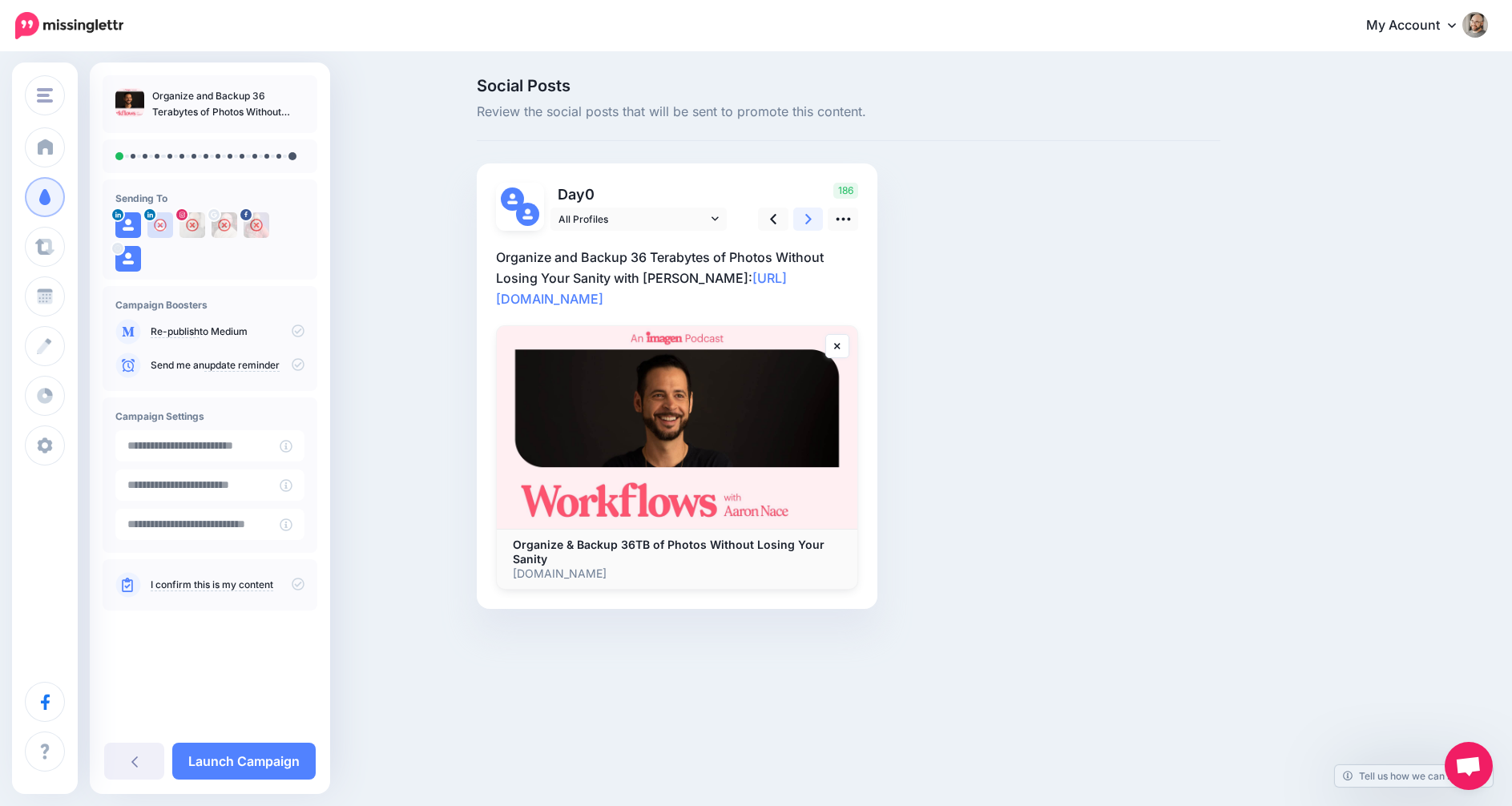
click at [809, 215] on icon at bounding box center [809, 219] width 7 height 16
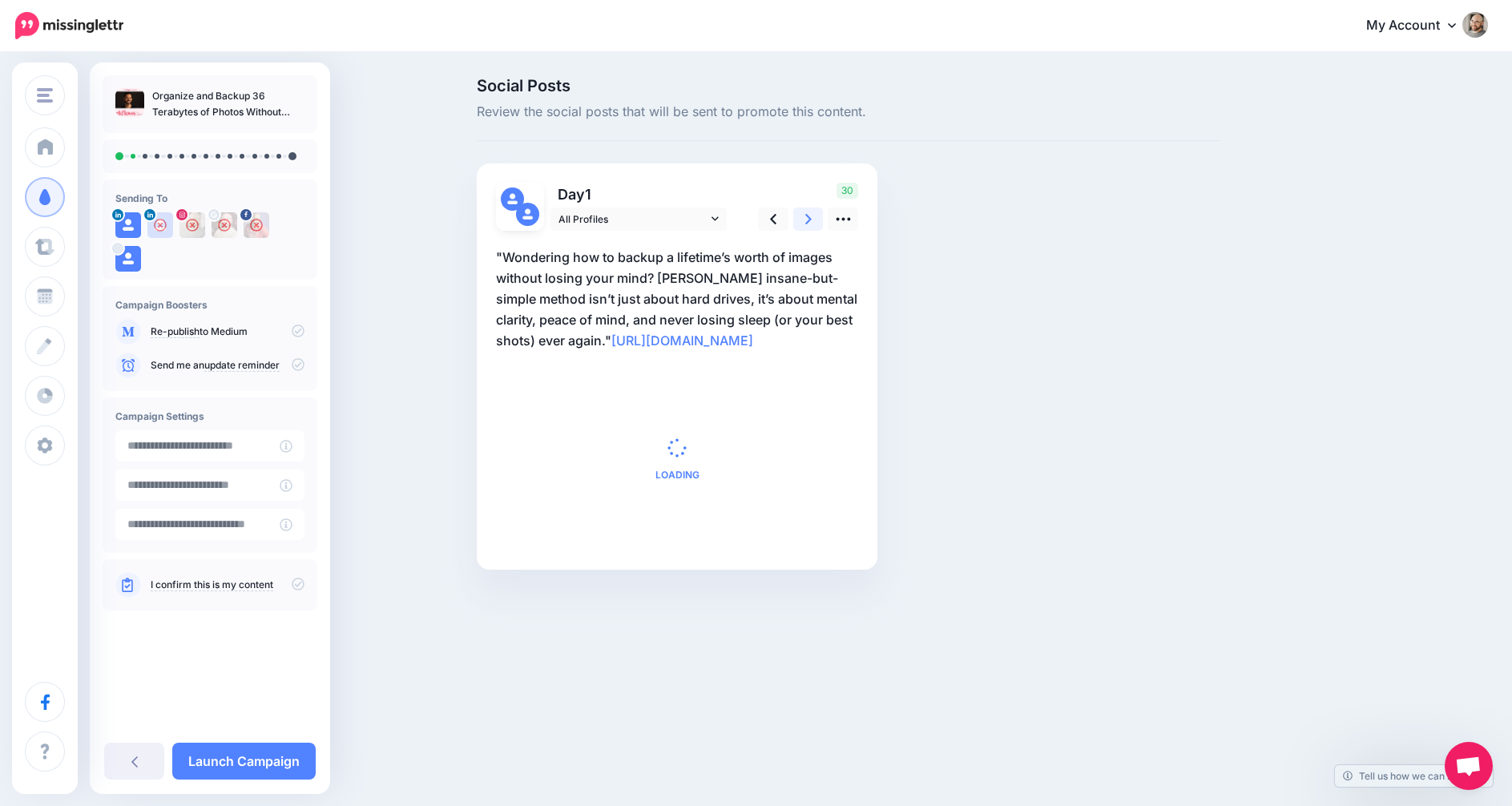
click at [809, 215] on icon at bounding box center [809, 219] width 7 height 16
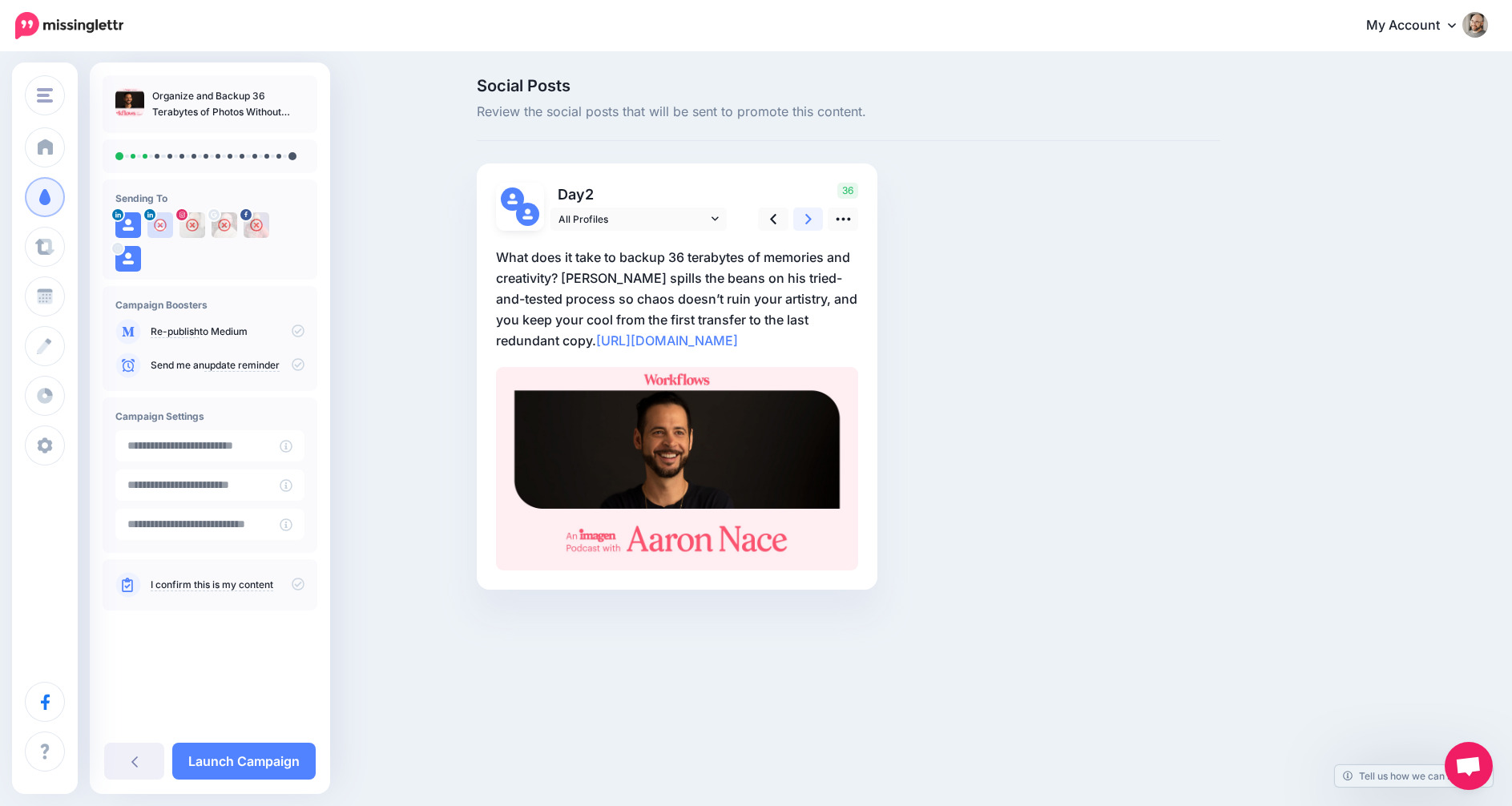
click at [809, 215] on icon at bounding box center [809, 219] width 7 height 16
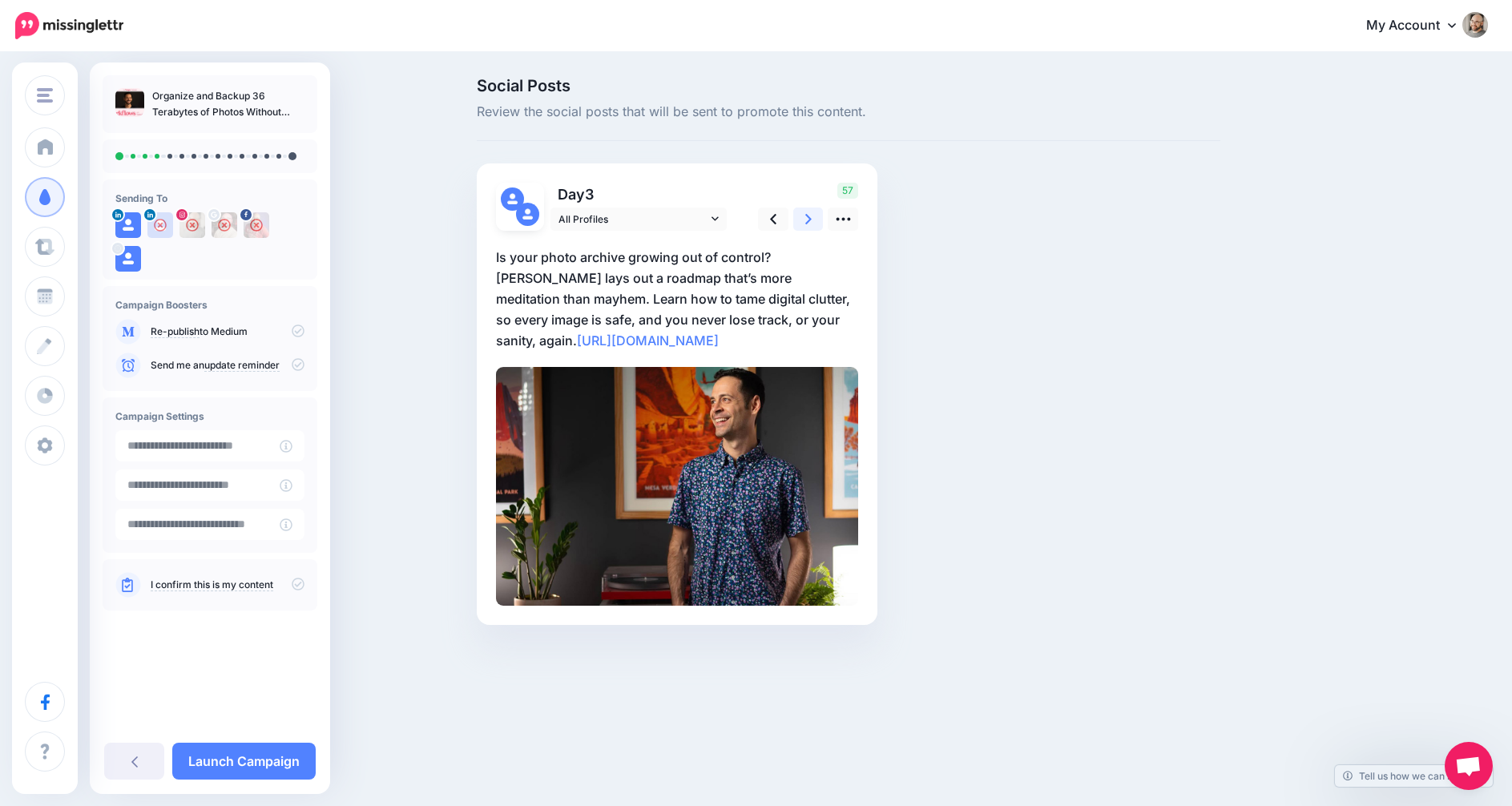
click at [809, 215] on icon at bounding box center [809, 219] width 7 height 16
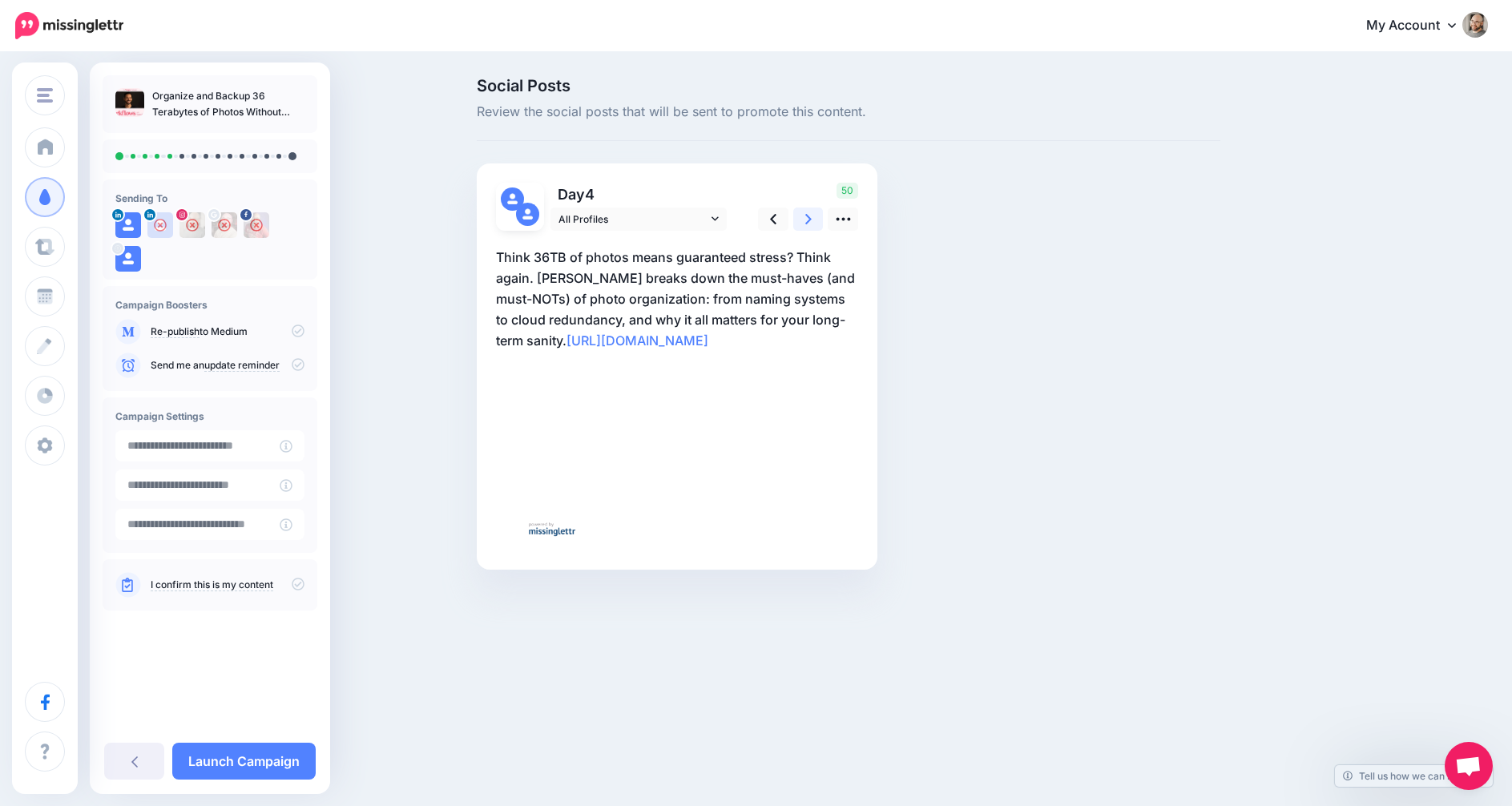
click at [809, 215] on icon at bounding box center [809, 219] width 7 height 16
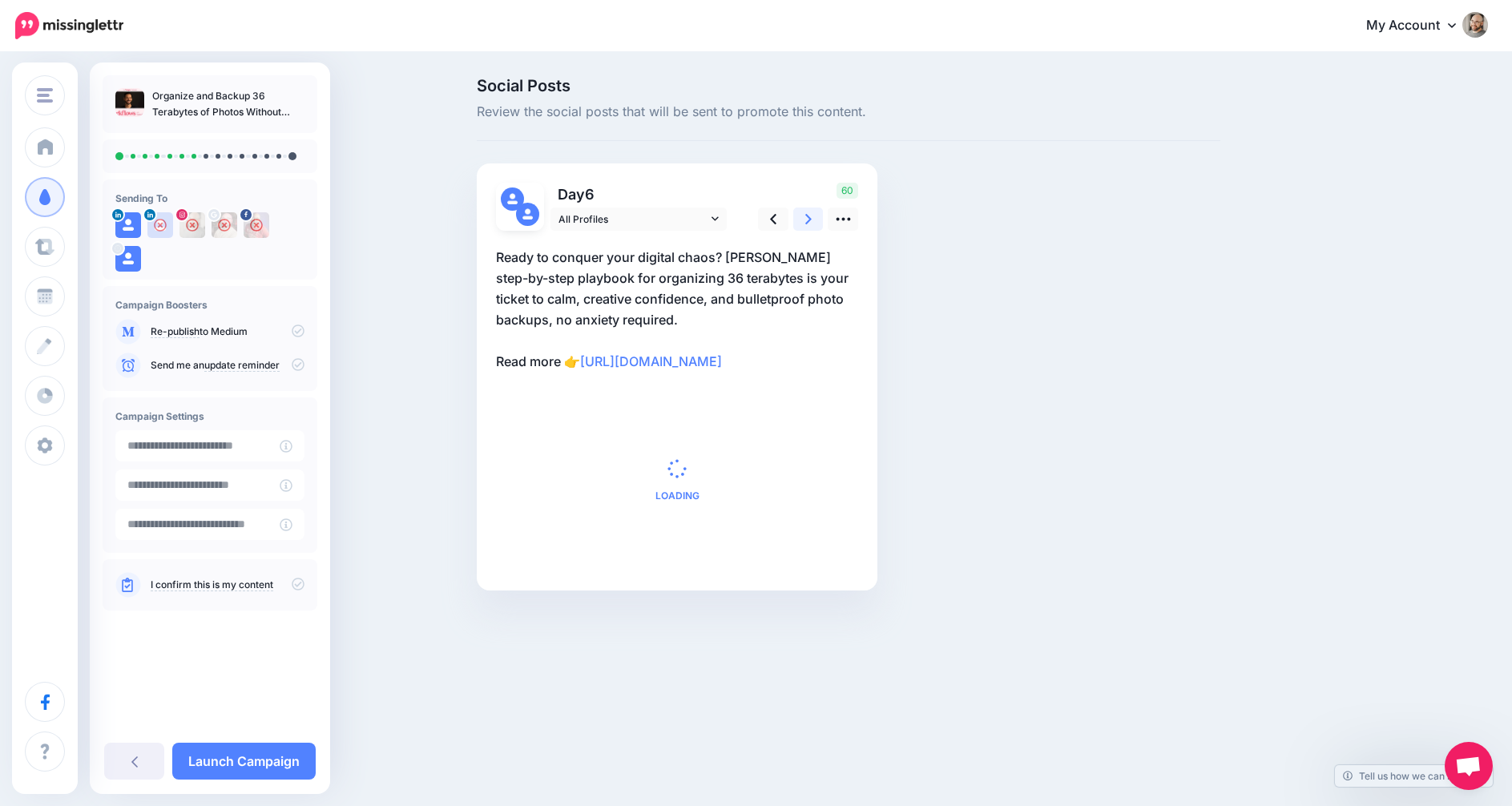
click at [809, 215] on icon at bounding box center [809, 219] width 7 height 16
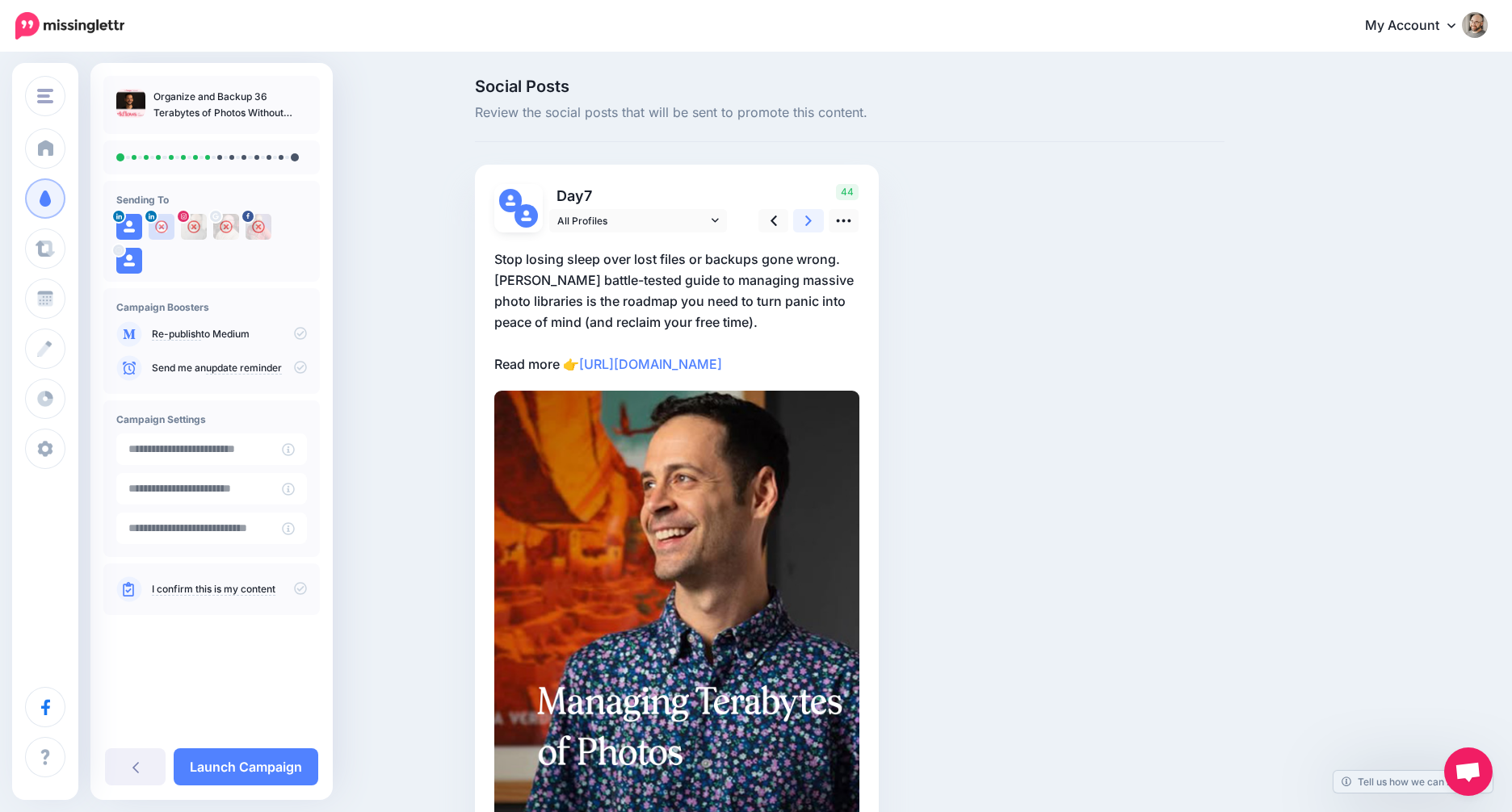
click at [812, 216] on icon at bounding box center [808, 220] width 7 height 17
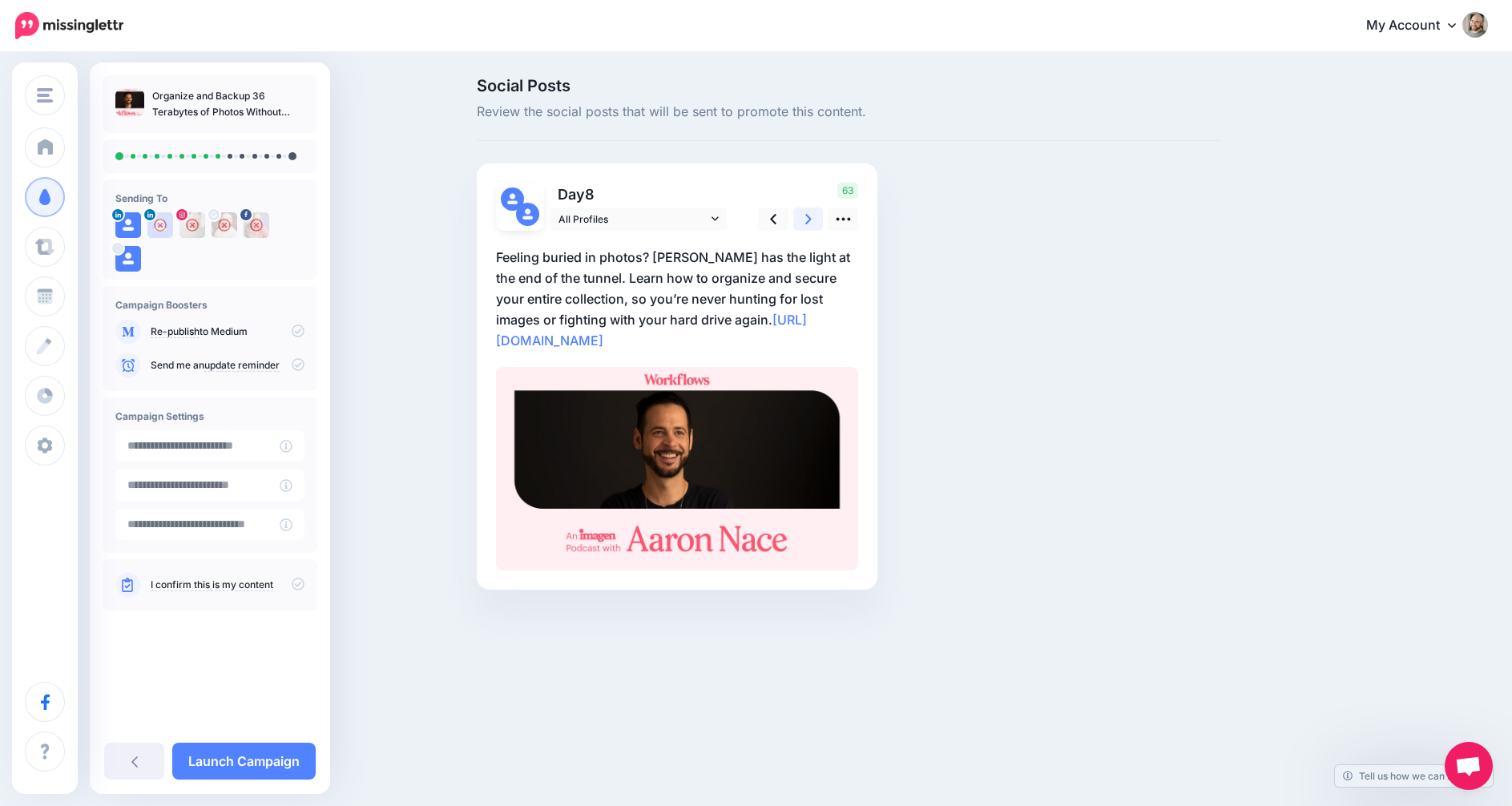
click at [809, 215] on icon at bounding box center [809, 219] width 7 height 16
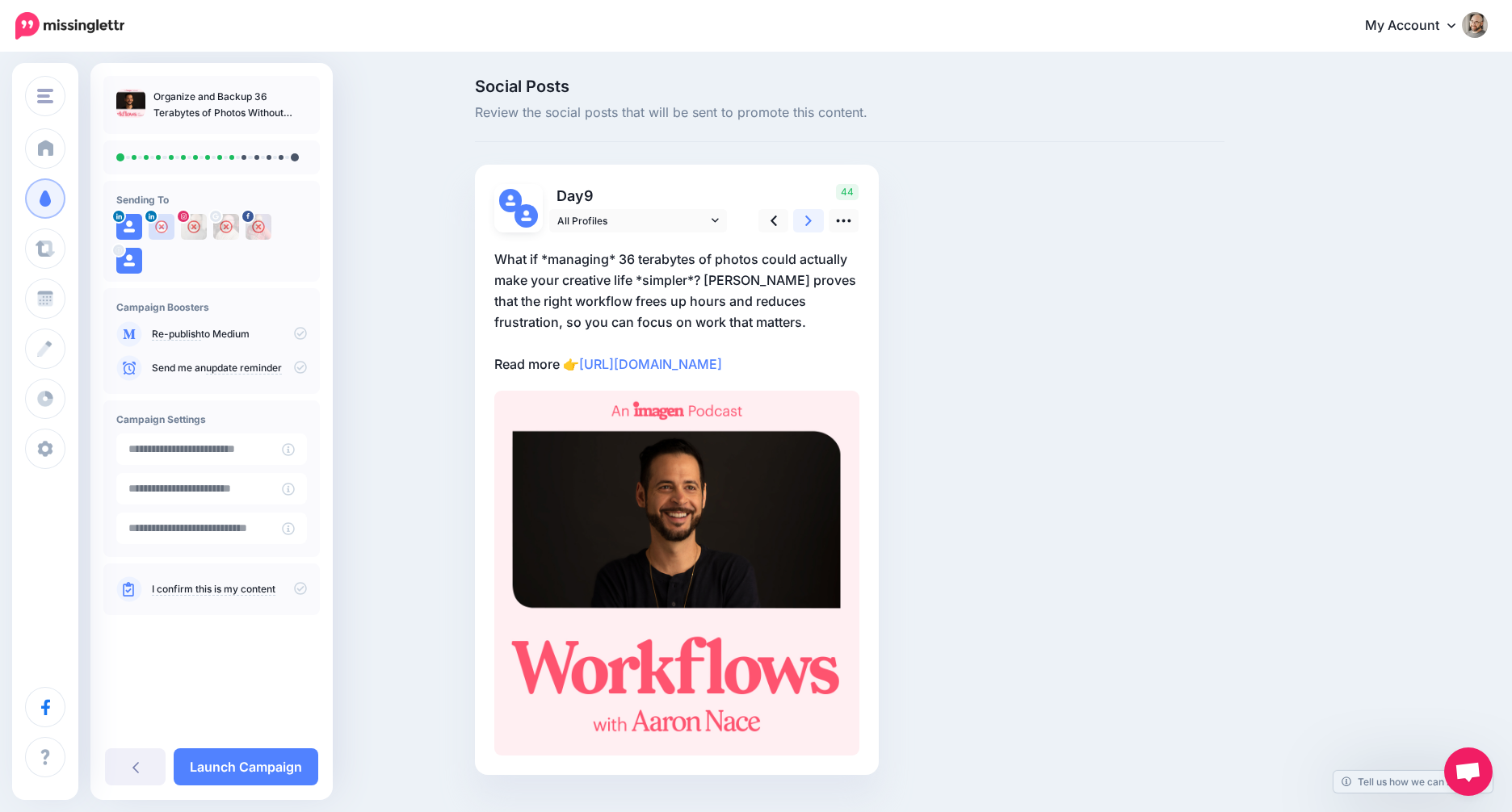
click at [812, 216] on icon at bounding box center [808, 220] width 7 height 17
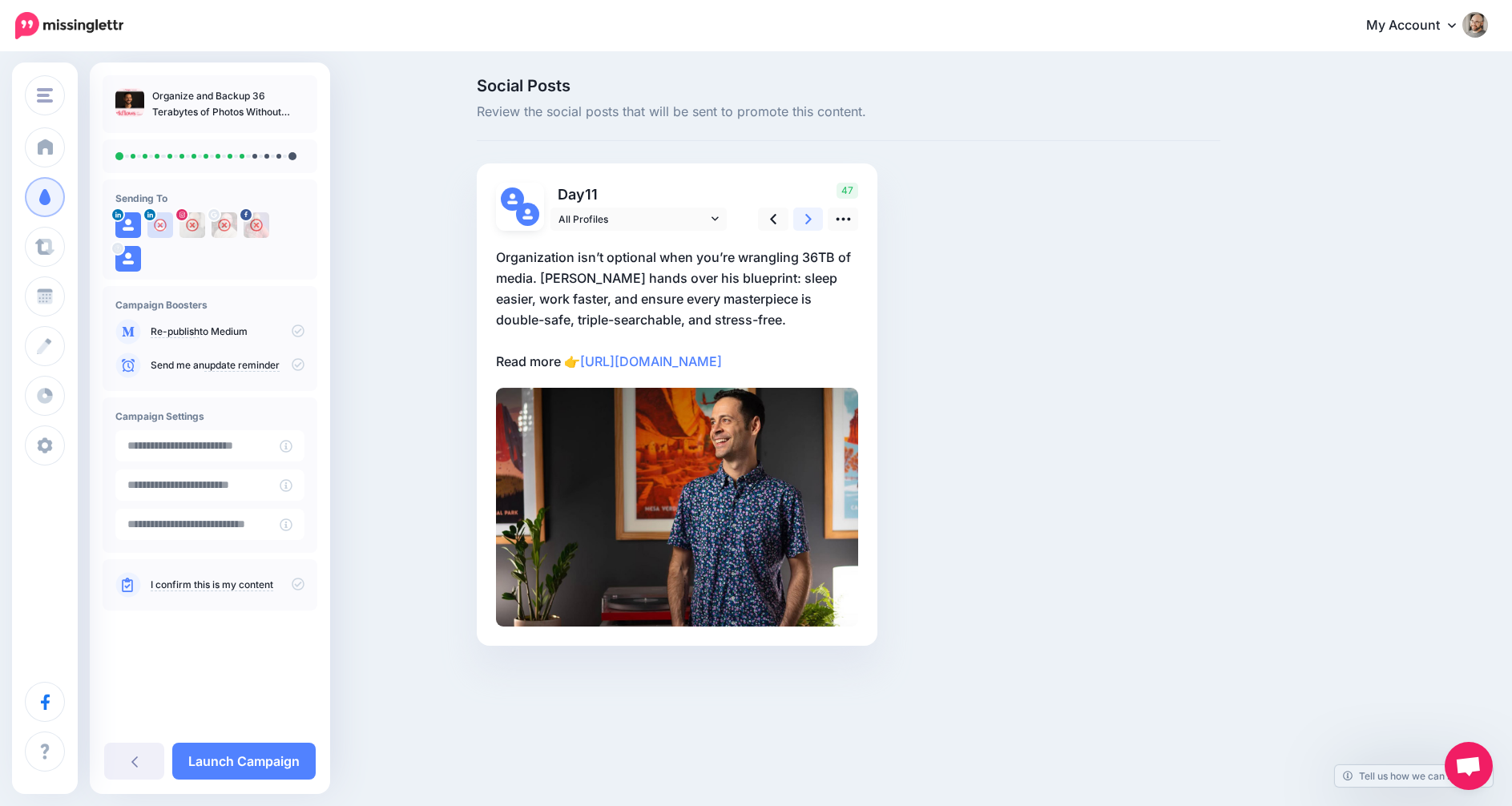
click at [809, 215] on icon at bounding box center [809, 219] width 7 height 16
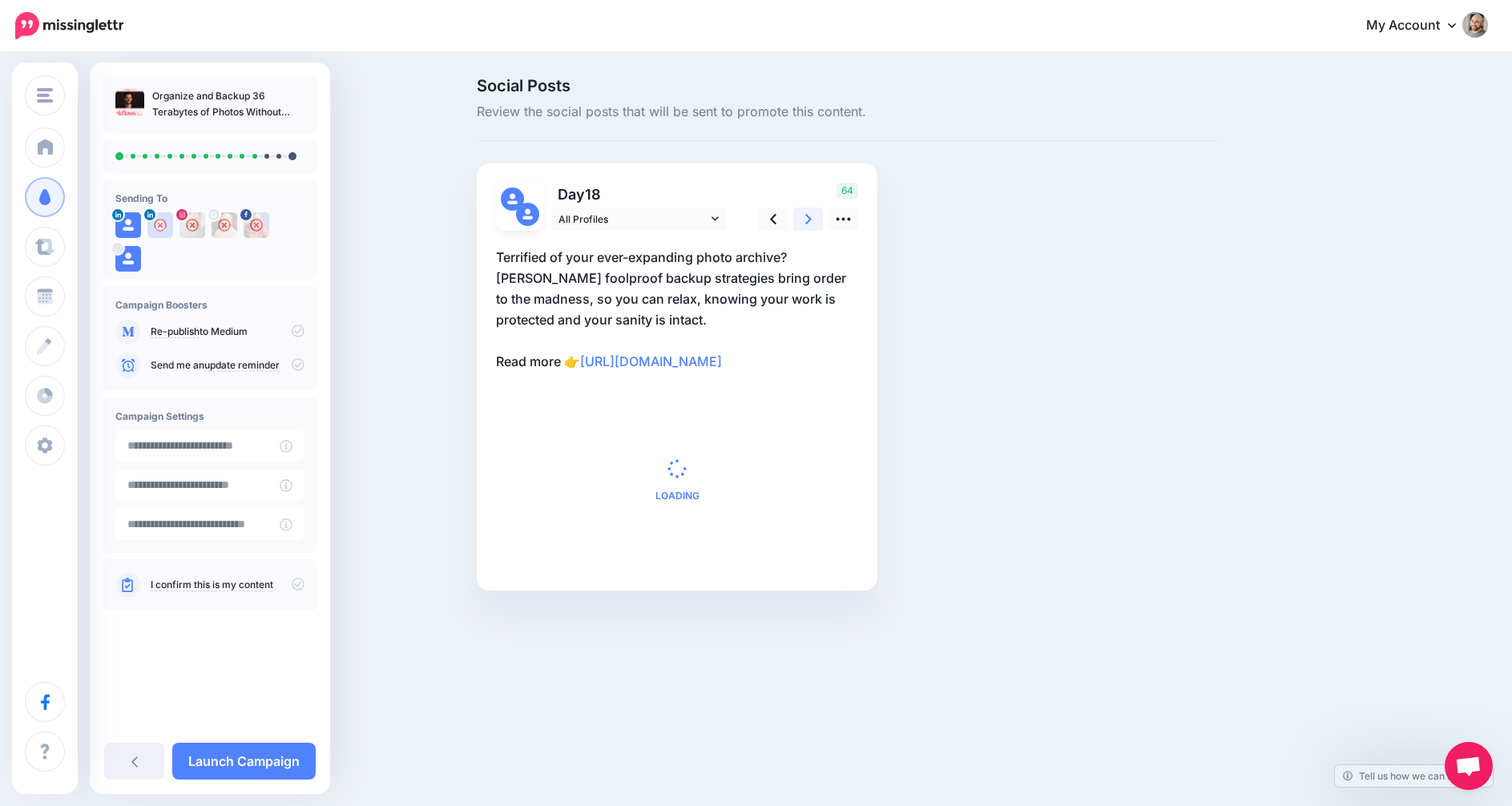
click at [809, 215] on icon at bounding box center [809, 219] width 7 height 16
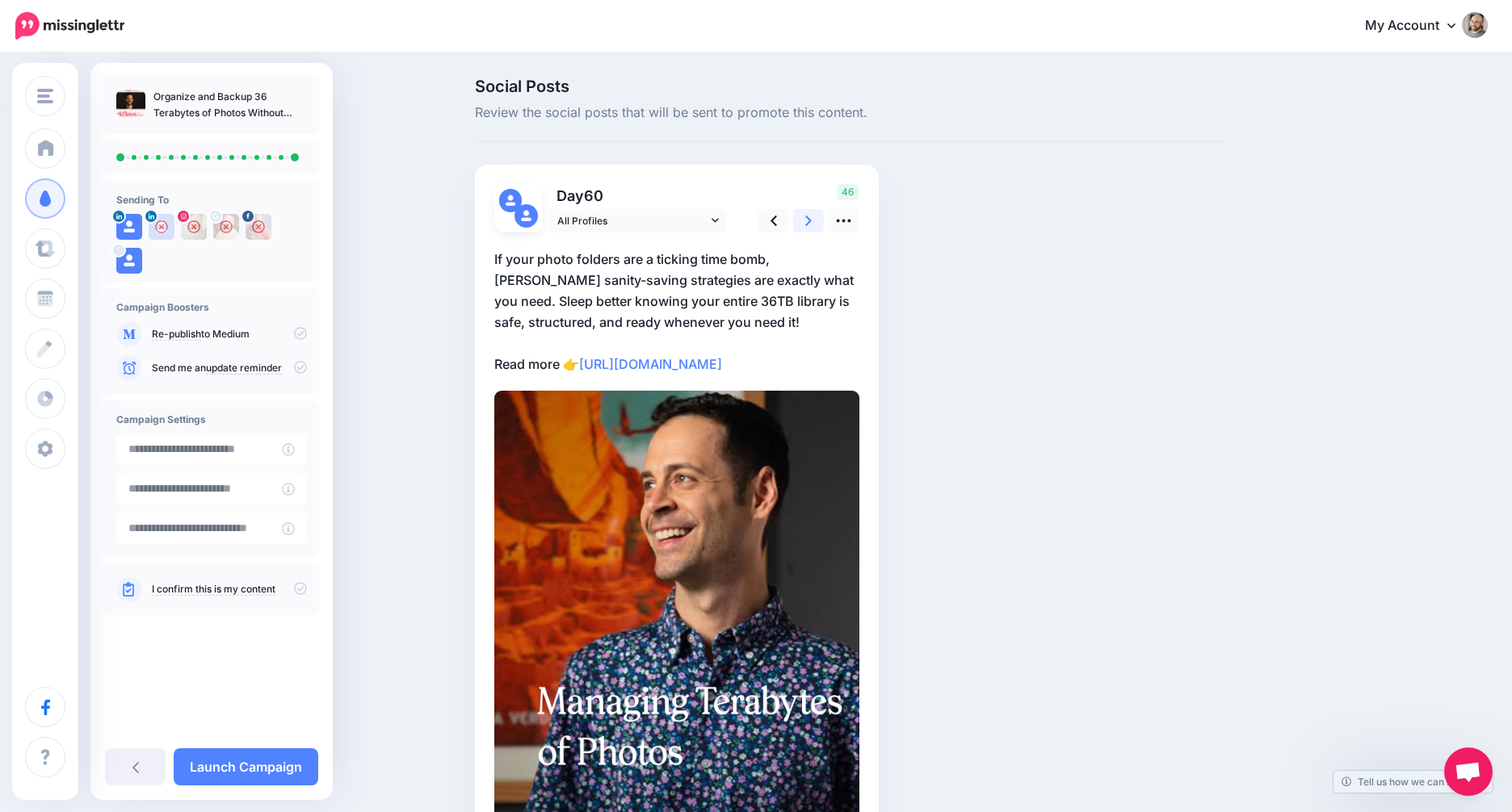
click at [812, 216] on icon at bounding box center [808, 220] width 7 height 17
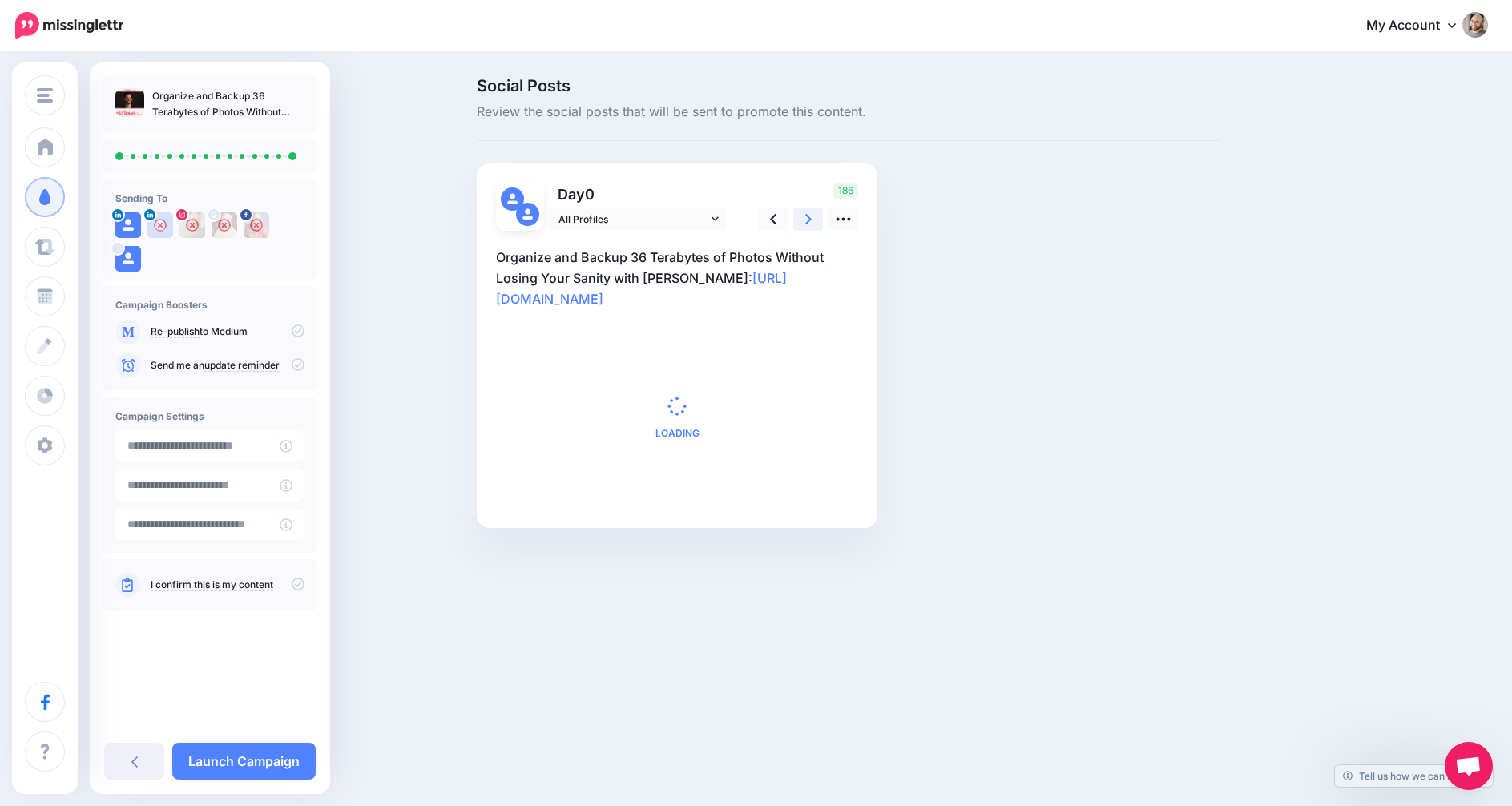
click at [809, 215] on icon at bounding box center [809, 219] width 7 height 16
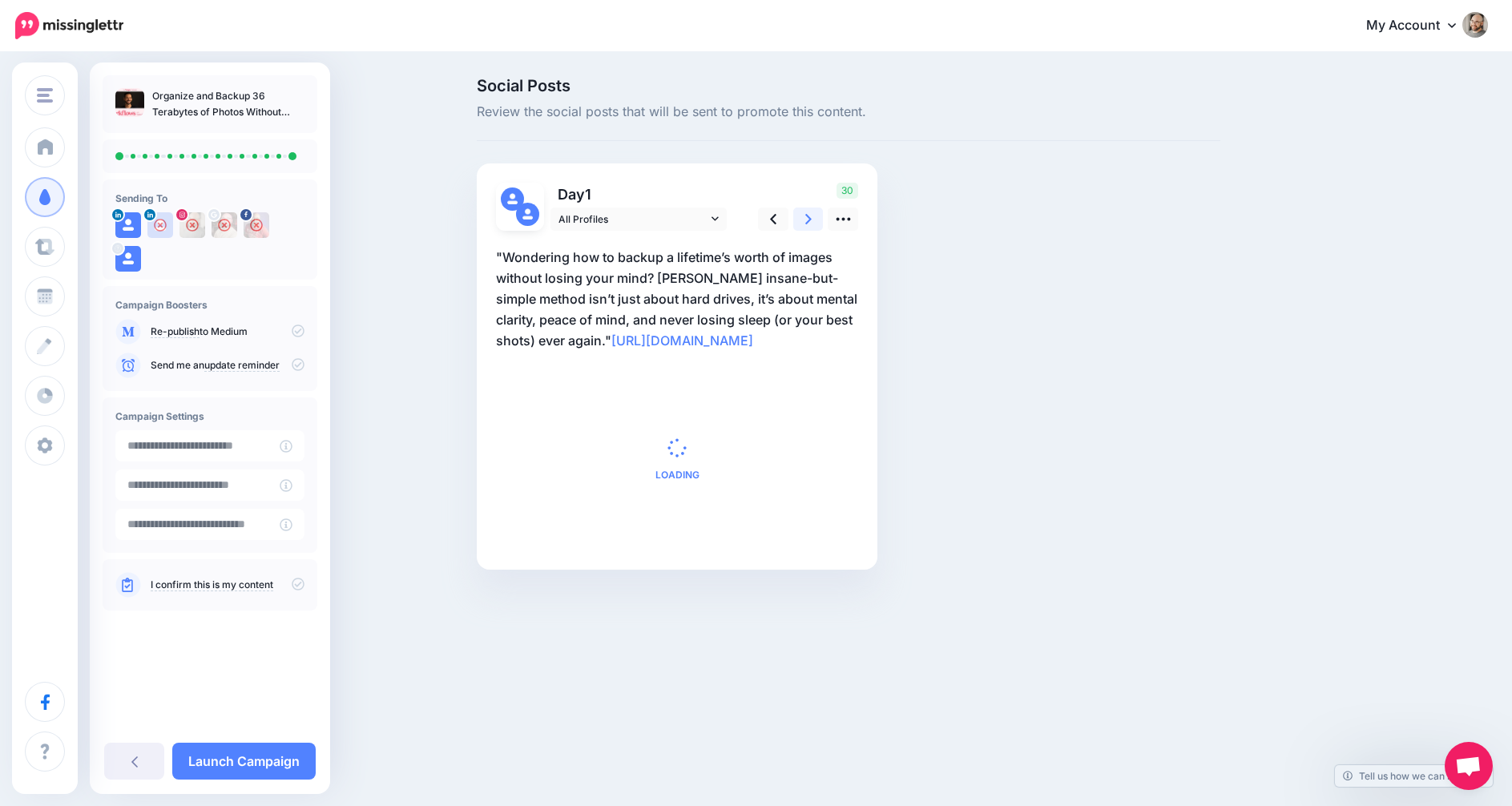
click at [809, 215] on icon at bounding box center [809, 219] width 7 height 16
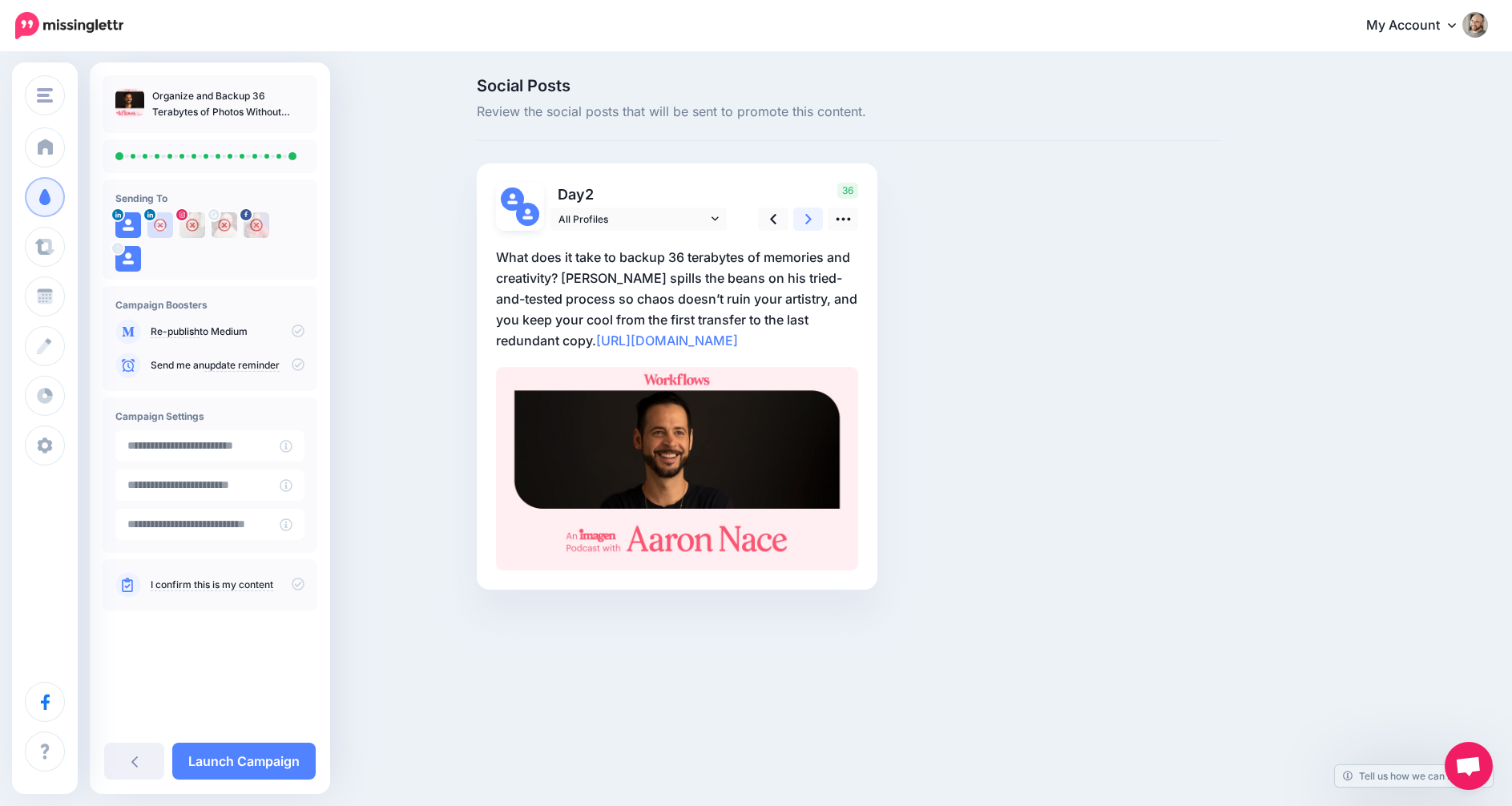
click at [809, 215] on icon at bounding box center [809, 219] width 7 height 16
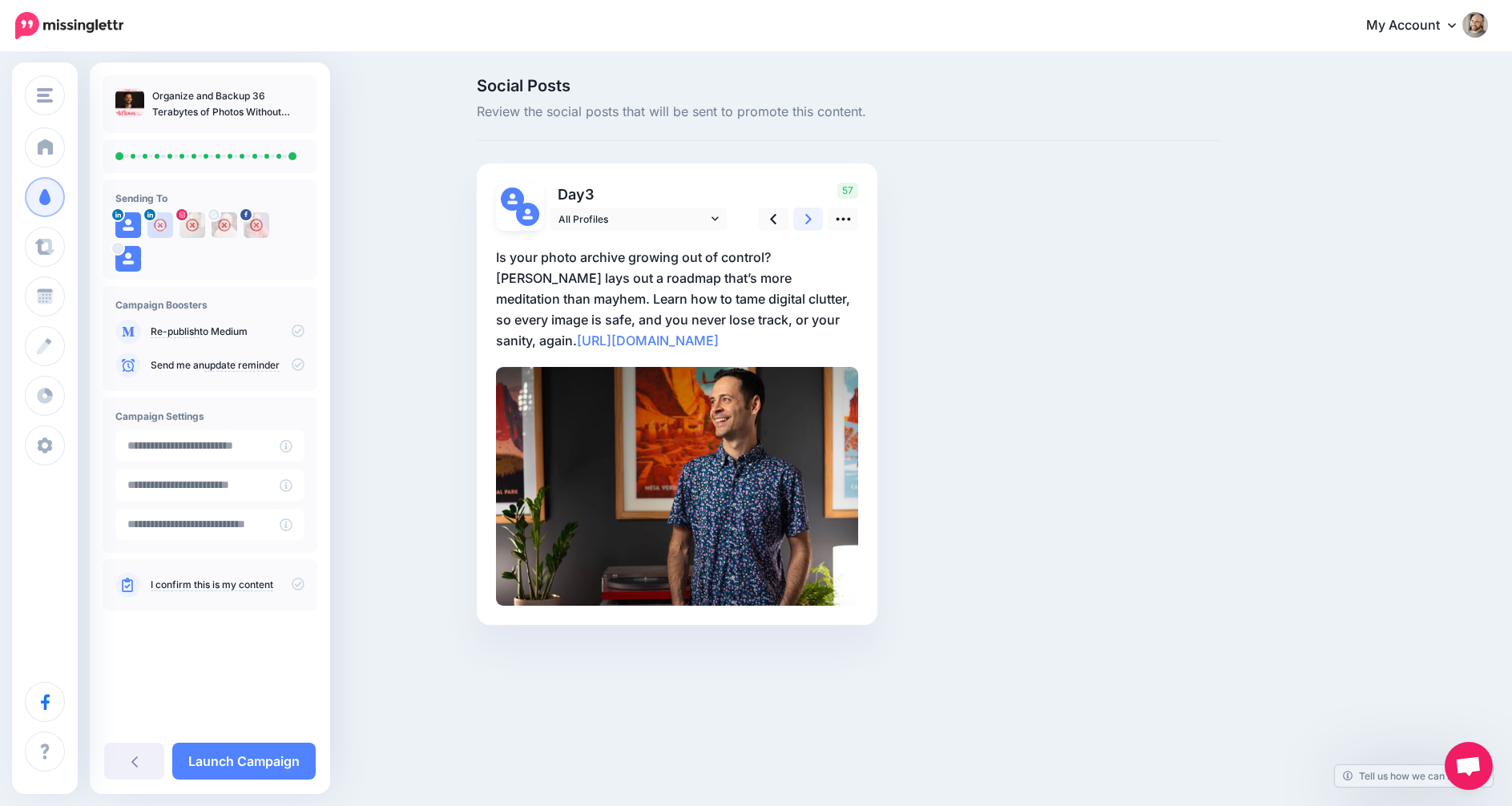
click at [809, 215] on icon at bounding box center [809, 219] width 7 height 16
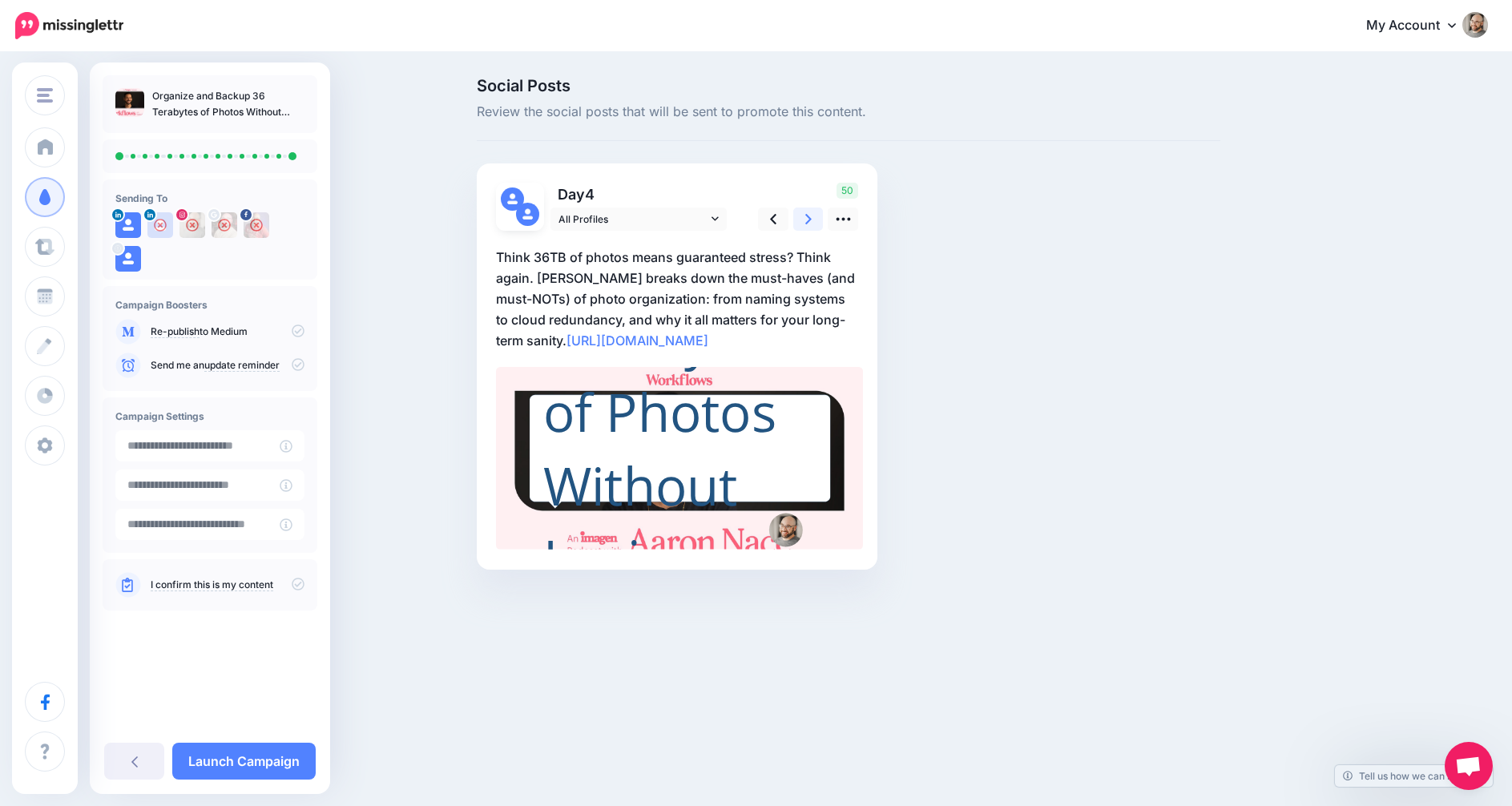
click at [809, 215] on icon at bounding box center [809, 219] width 7 height 16
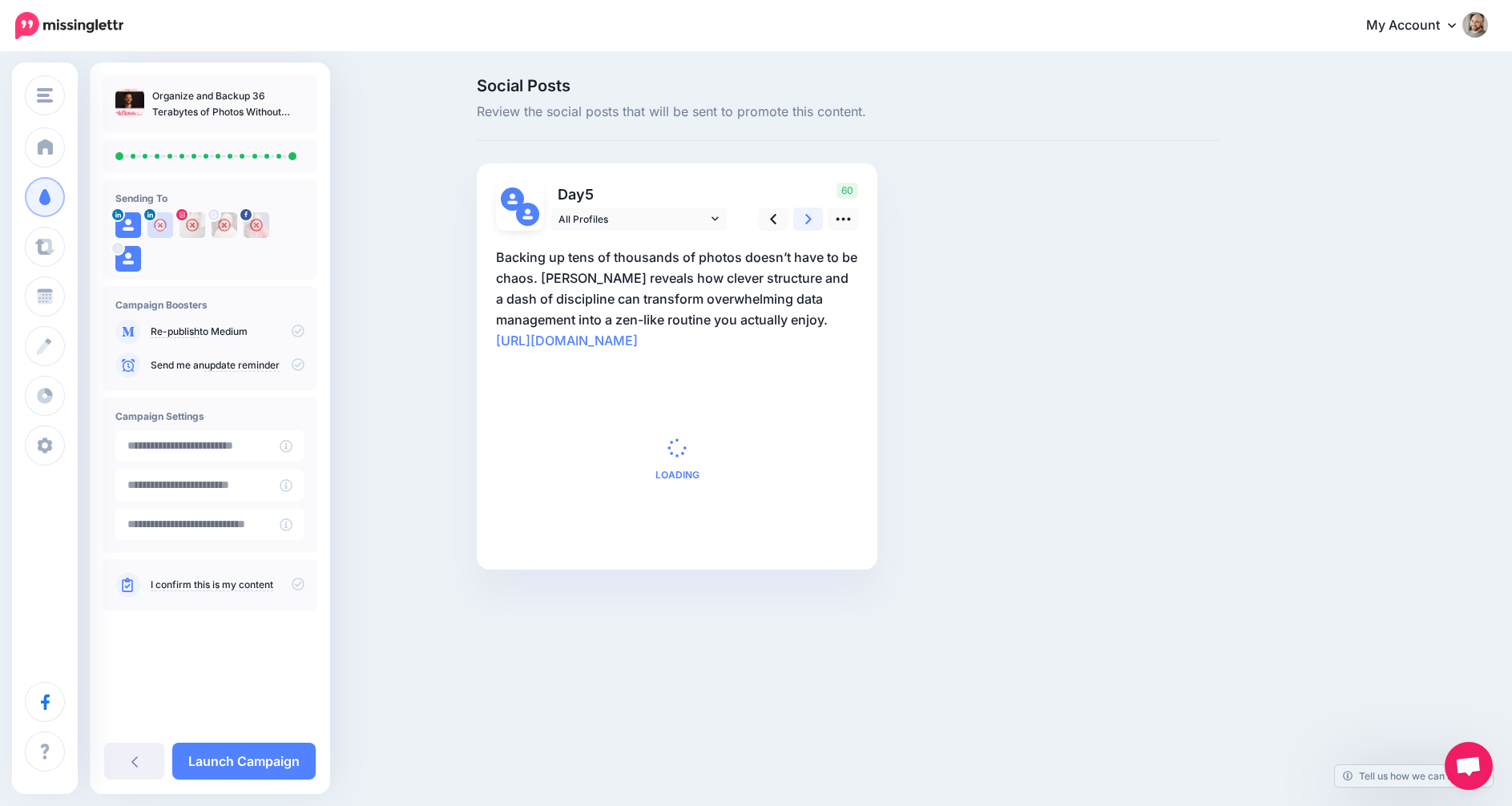
click at [809, 215] on icon at bounding box center [809, 219] width 7 height 16
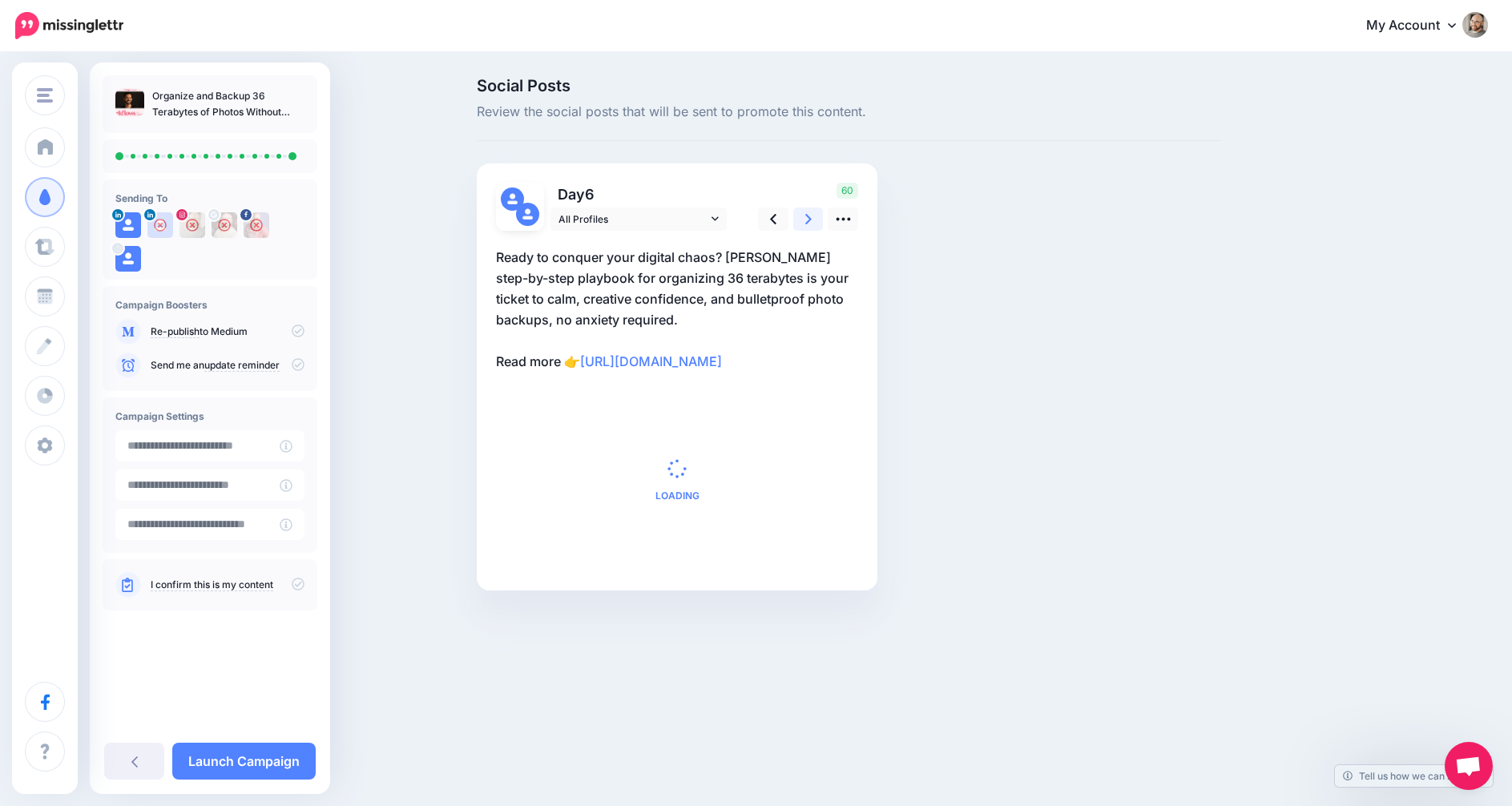
click at [809, 215] on icon at bounding box center [809, 219] width 7 height 16
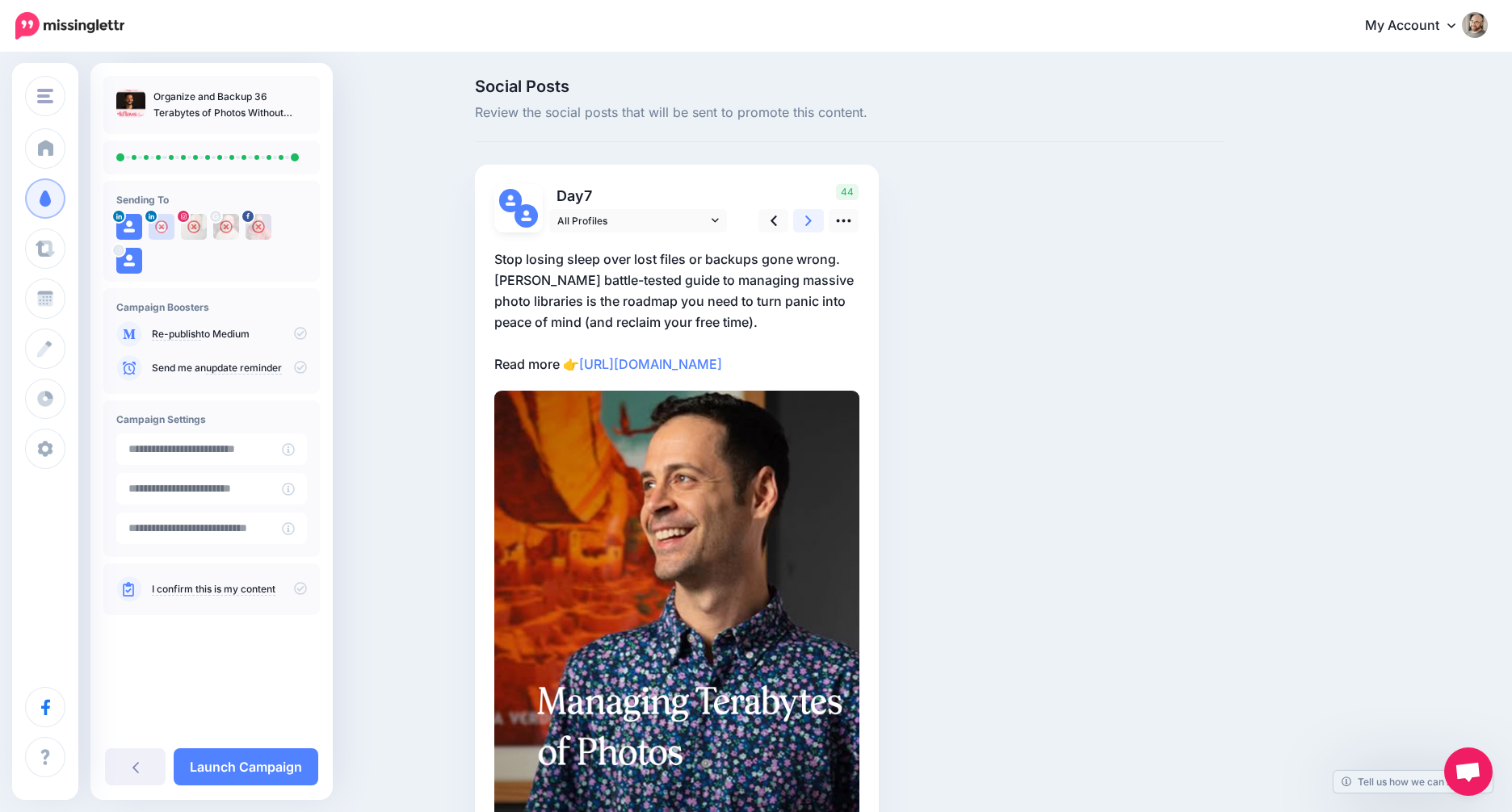
click at [812, 216] on icon at bounding box center [808, 220] width 7 height 17
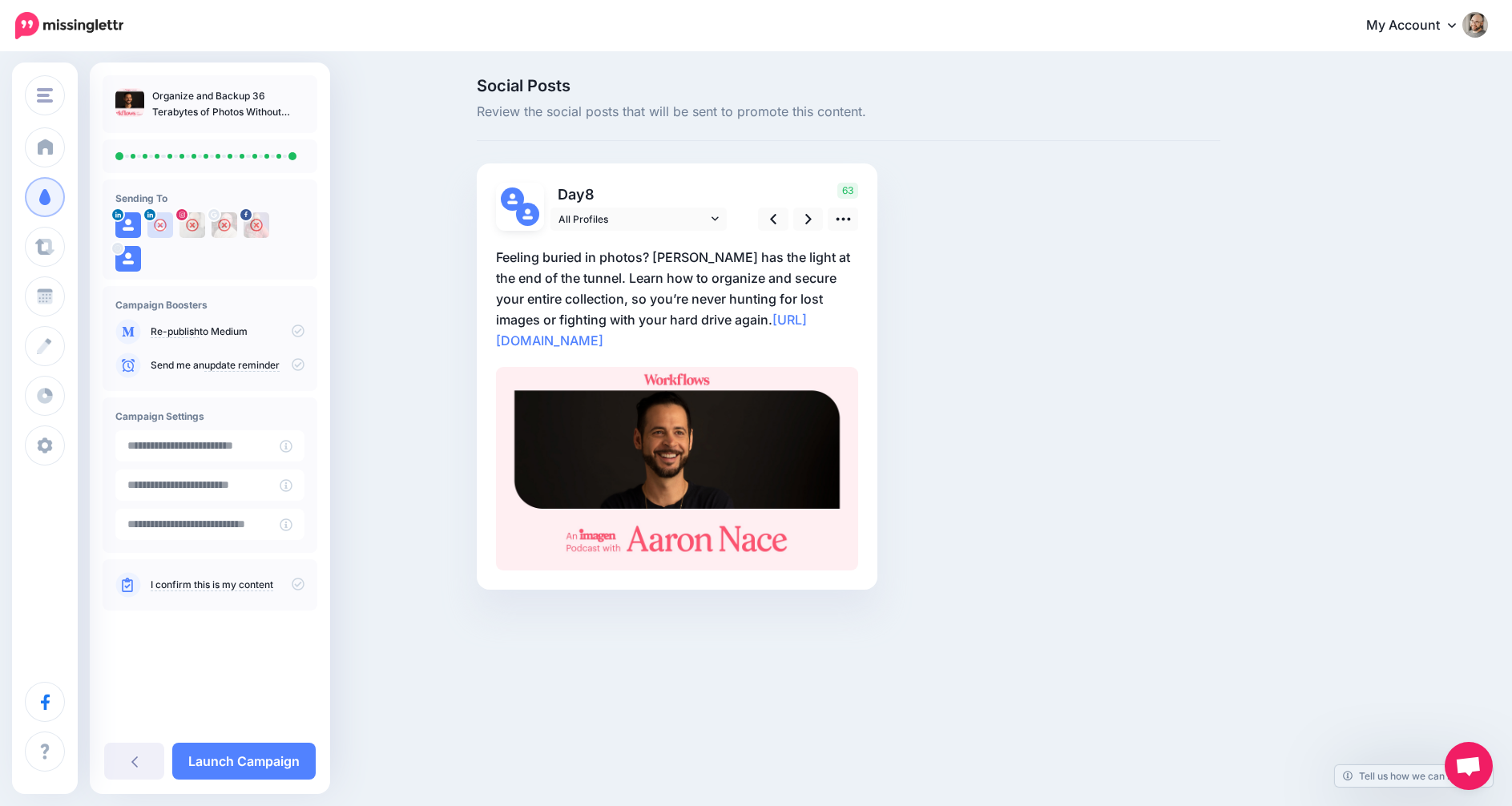
click at [297, 586] on icon at bounding box center [299, 584] width 13 height 13
click at [294, 761] on link "Launch Campaign" at bounding box center [243, 761] width 143 height 37
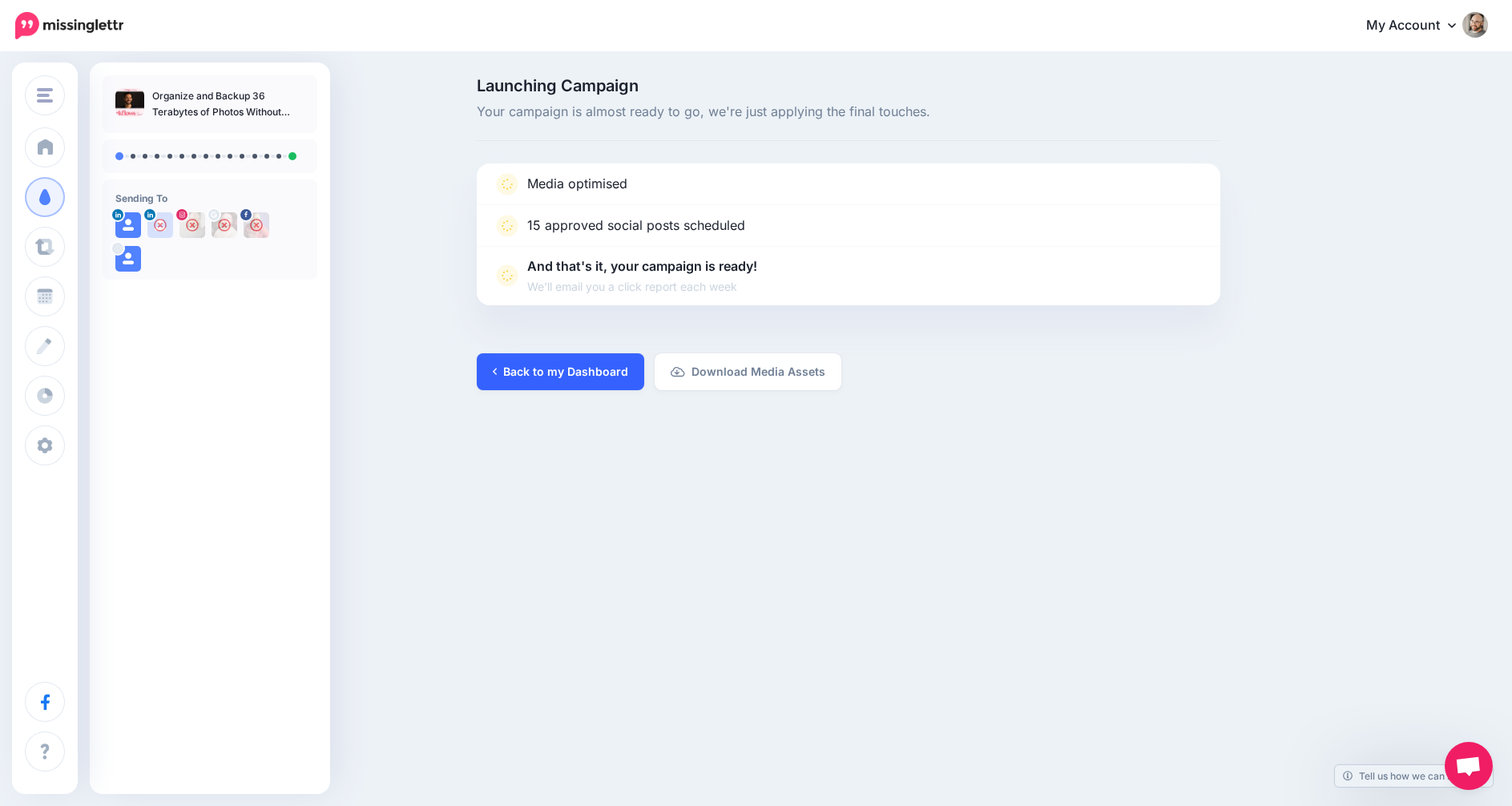
click at [575, 359] on link "Back to my Dashboard" at bounding box center [561, 372] width 168 height 37
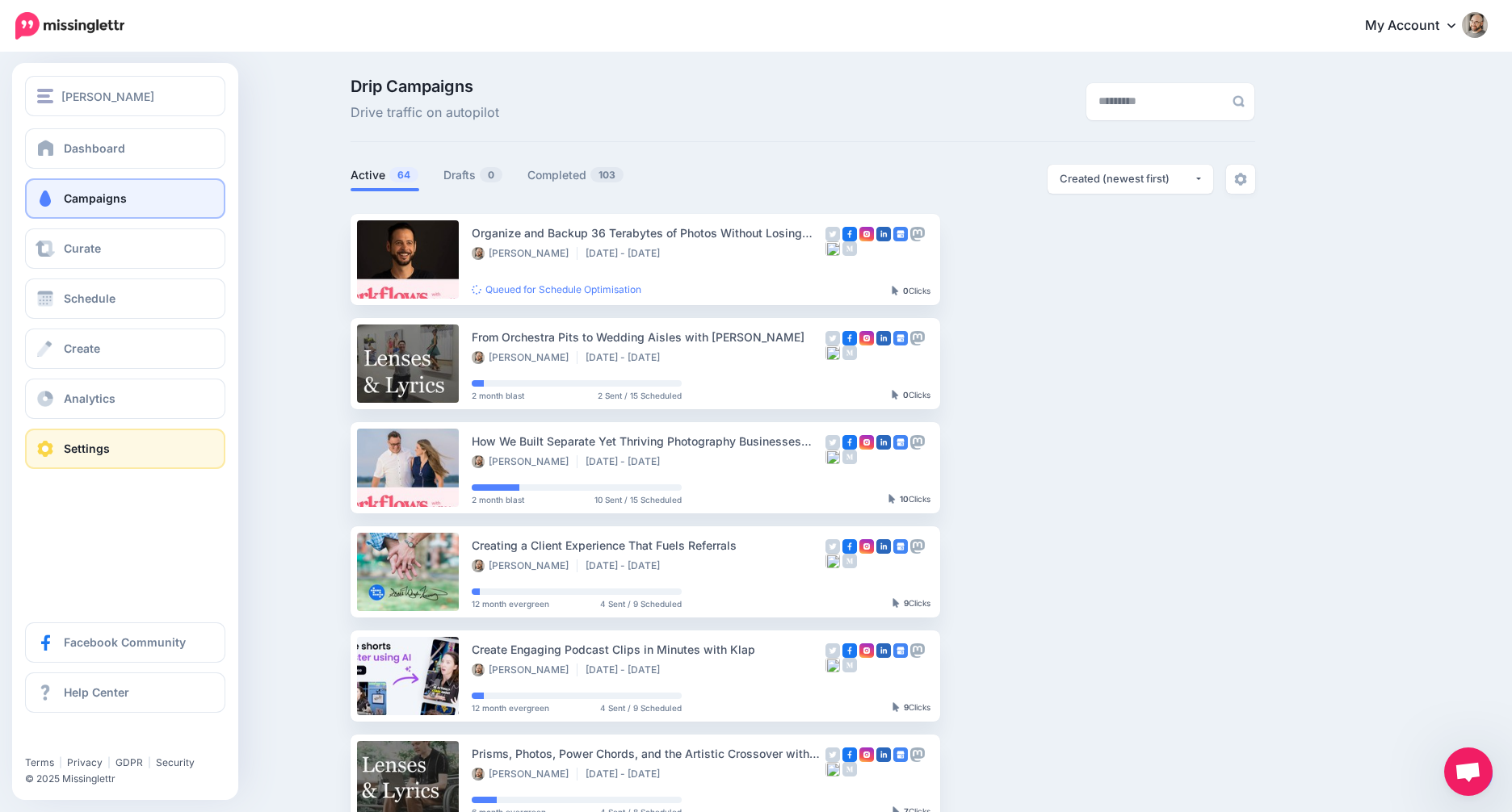
click at [35, 452] on span at bounding box center [45, 448] width 21 height 16
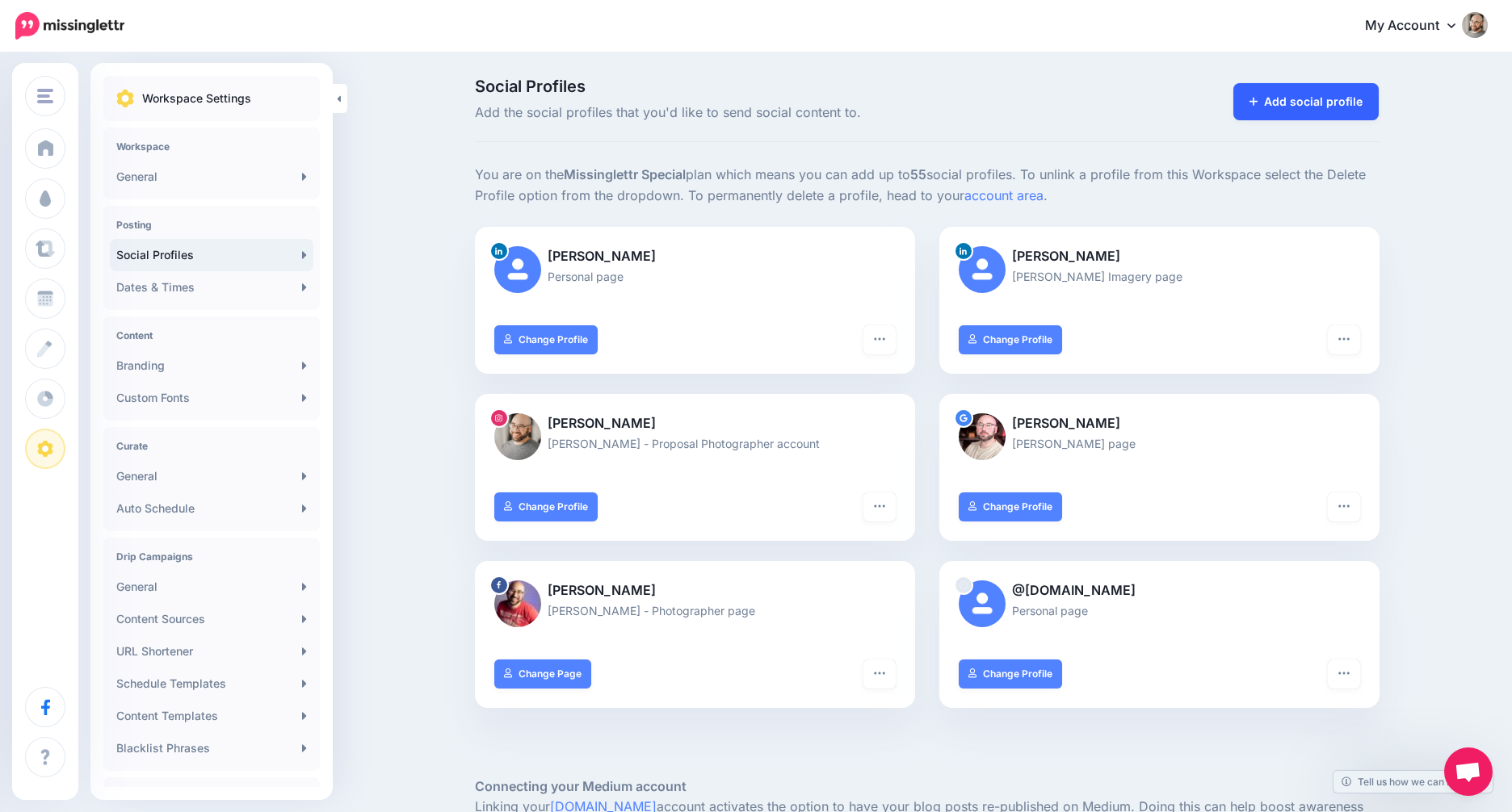
click at [1321, 89] on link "Add social profile" at bounding box center [1306, 101] width 146 height 37
